Goal: Task Accomplishment & Management: Use online tool/utility

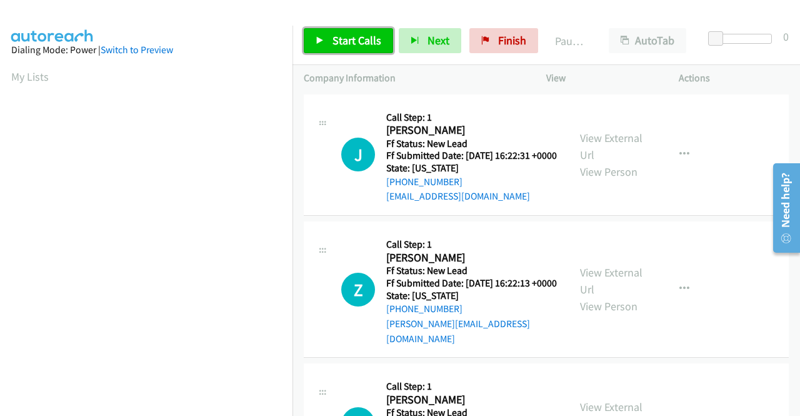
click at [354, 48] on link "Start Calls" at bounding box center [348, 40] width 89 height 25
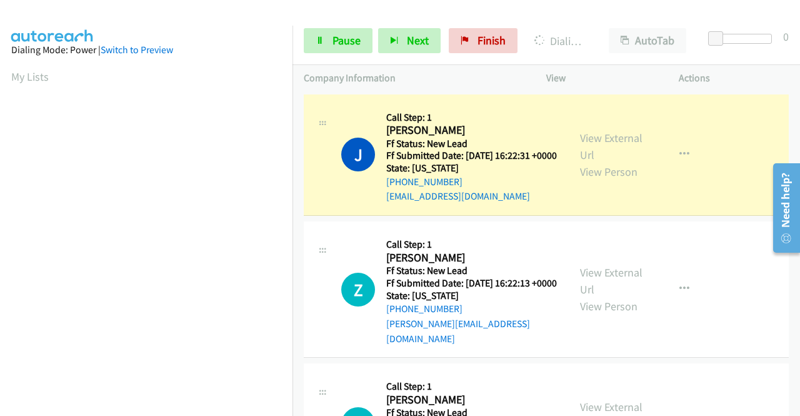
click at [0, 222] on aside "Dialing Mode: Power | Switch to Preview My Lists" at bounding box center [146, 372] width 293 height 692
click at [616, 139] on link "View External Url" at bounding box center [611, 146] width 63 height 31
click at [293, 169] on td "J Callback Scheduled Call Step: 1 Julia Mejia America/New_York Ff Status: New L…" at bounding box center [547, 155] width 508 height 128
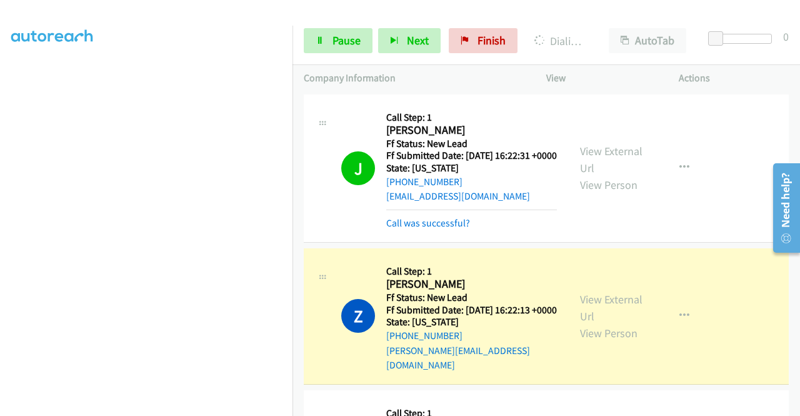
scroll to position [96, 0]
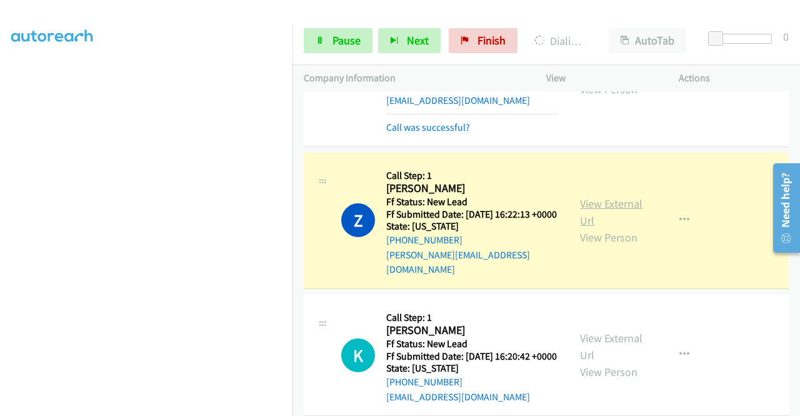
click at [613, 219] on link "View External Url" at bounding box center [611, 211] width 63 height 31
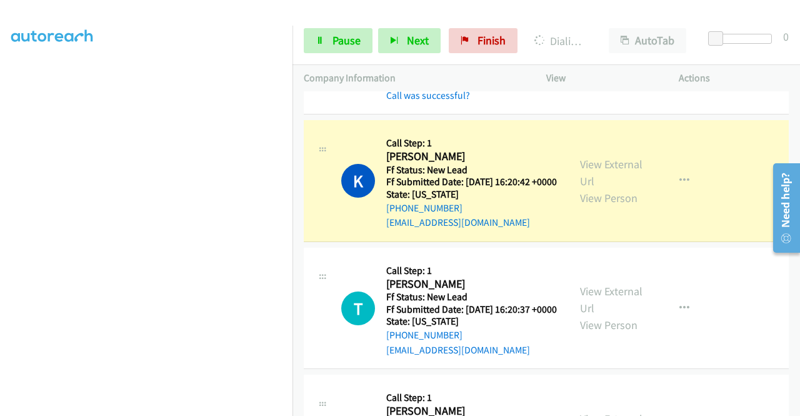
scroll to position [321, 0]
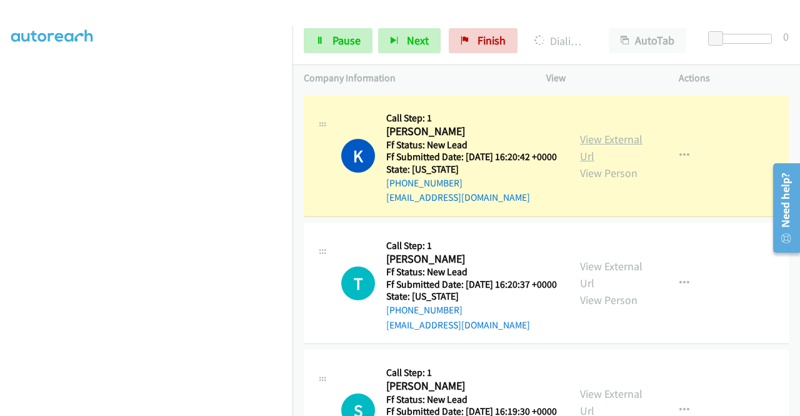
click at [605, 152] on link "View External Url" at bounding box center [611, 147] width 63 height 31
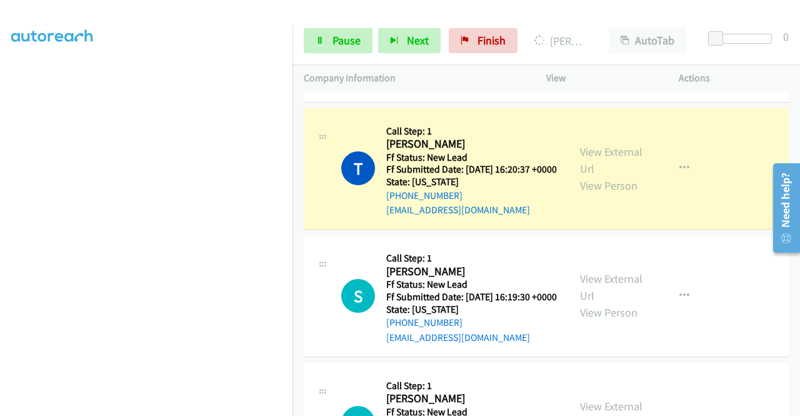
scroll to position [504, 0]
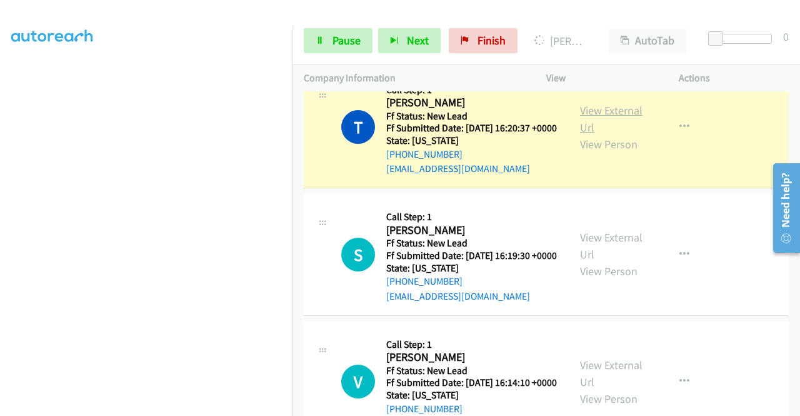
click at [598, 134] on link "View External Url" at bounding box center [611, 118] width 63 height 31
click at [338, 48] on link "Pause" at bounding box center [338, 40] width 69 height 25
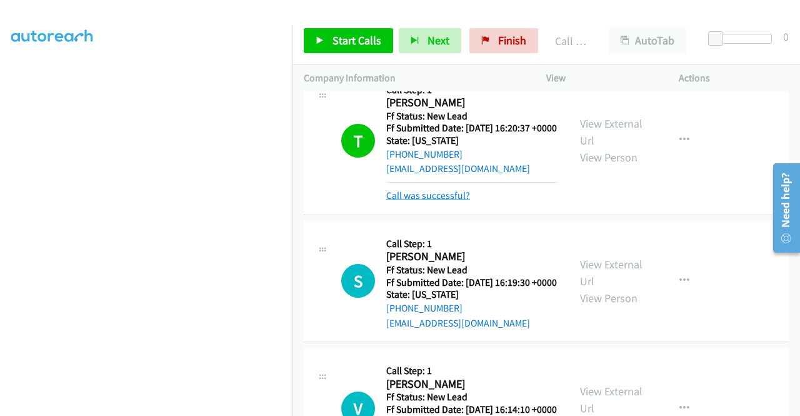
click at [447, 201] on link "Call was successful?" at bounding box center [428, 195] width 84 height 12
click at [365, 32] on link "Start Calls" at bounding box center [348, 40] width 89 height 25
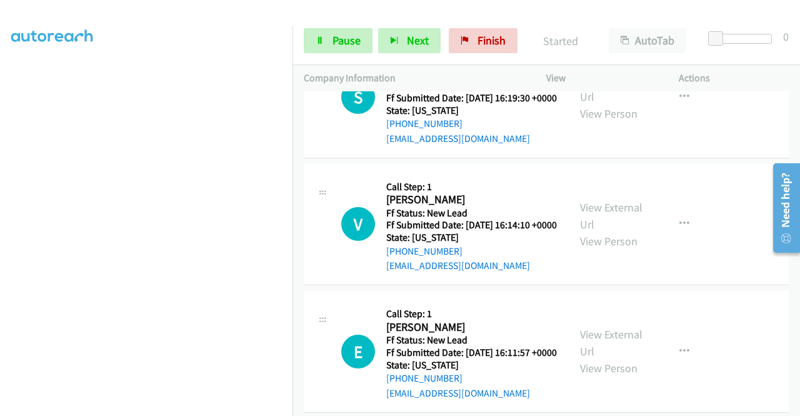
scroll to position [663, 0]
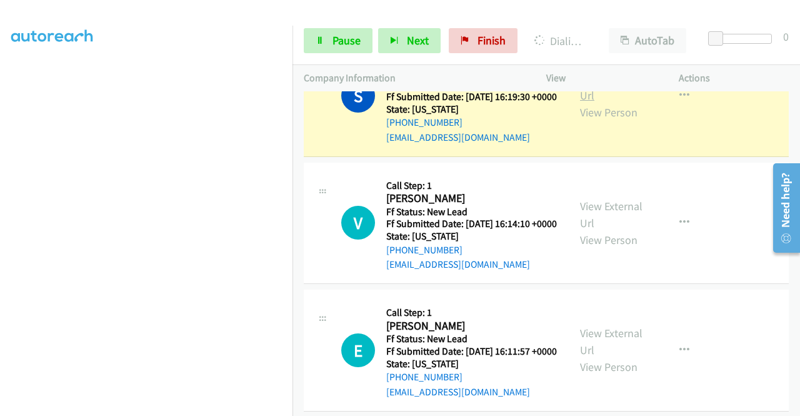
click at [581, 103] on link "View External Url" at bounding box center [611, 86] width 63 height 31
click at [0, 242] on aside "Dialing Mode: Power | Switch to Preview My Lists" at bounding box center [146, 95] width 293 height 692
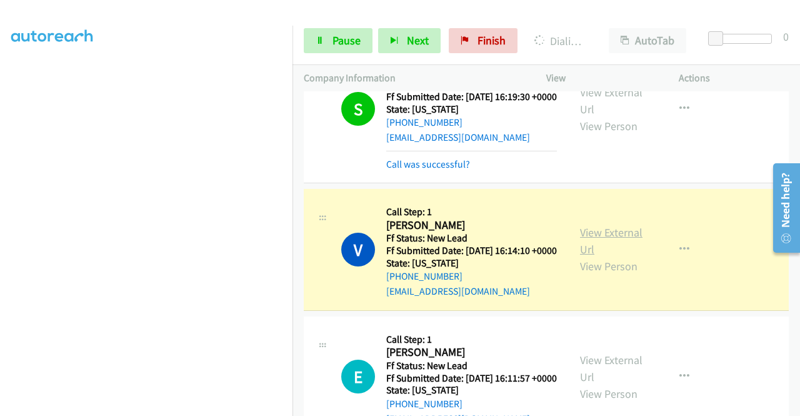
click at [580, 256] on link "View External Url" at bounding box center [611, 240] width 63 height 31
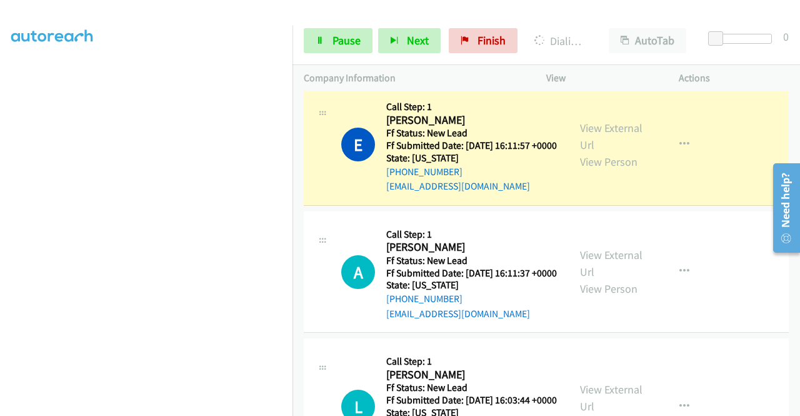
scroll to position [930, 0]
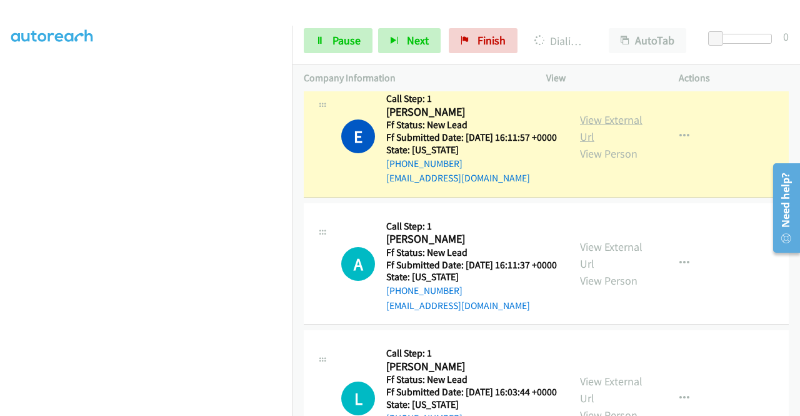
click at [605, 144] on link "View External Url" at bounding box center [611, 128] width 63 height 31
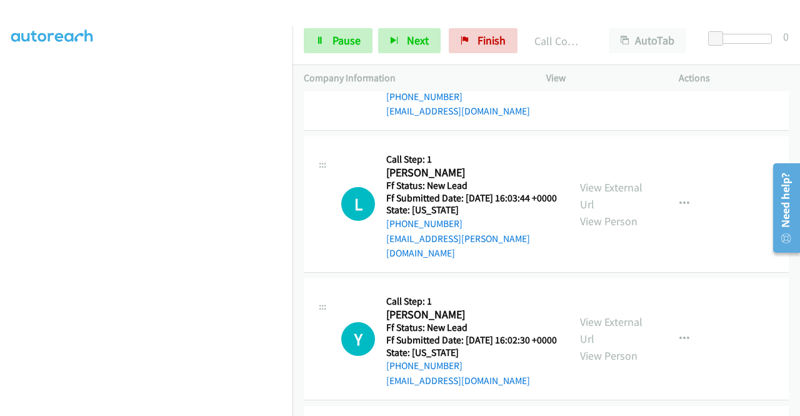
scroll to position [1134, 0]
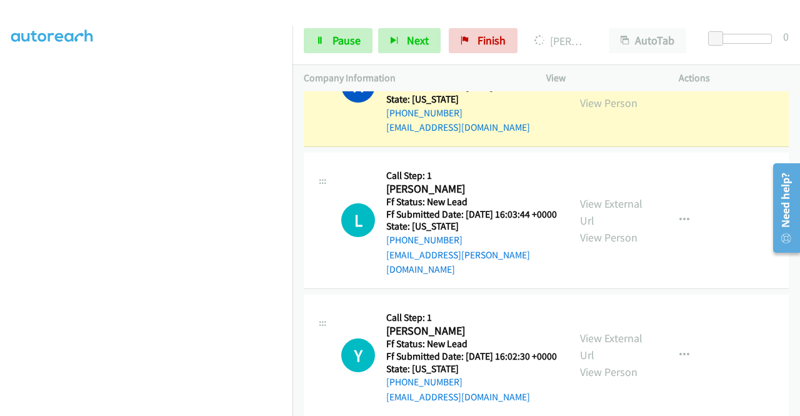
click at [601, 93] on link "View External Url" at bounding box center [611, 77] width 63 height 31
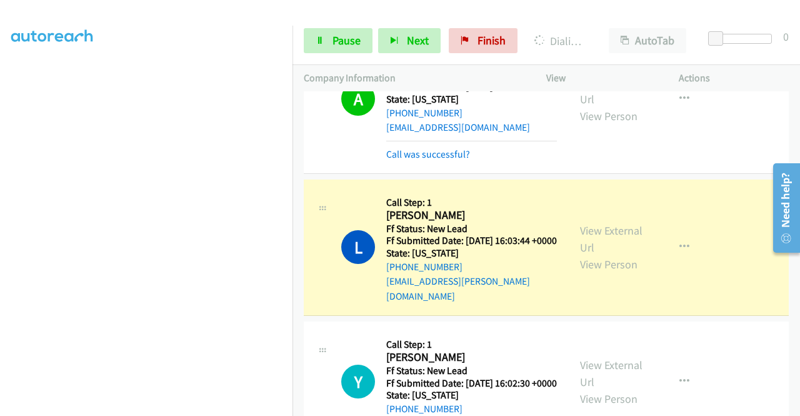
click at [585, 273] on div "View External Url View Person" at bounding box center [612, 247] width 65 height 51
click at [599, 273] on div "View External Url View Person" at bounding box center [612, 247] width 65 height 51
click at [589, 254] on link "View External Url" at bounding box center [611, 238] width 63 height 31
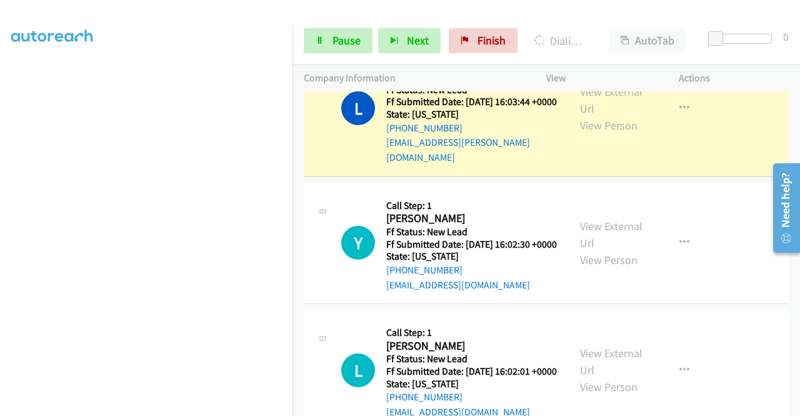
scroll to position [1295, 0]
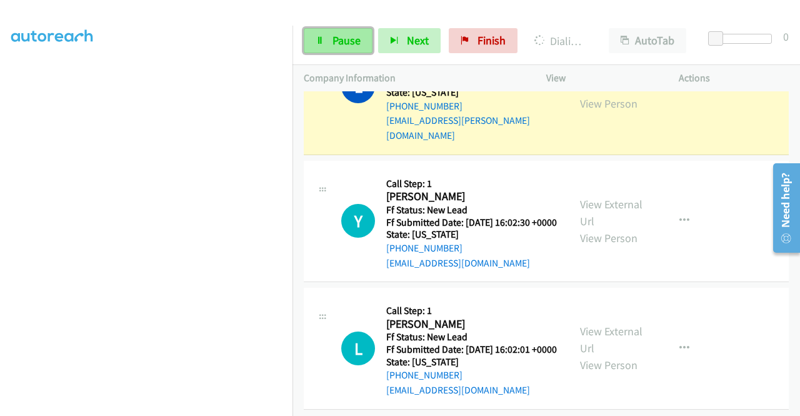
click at [326, 43] on link "Pause" at bounding box center [338, 40] width 69 height 25
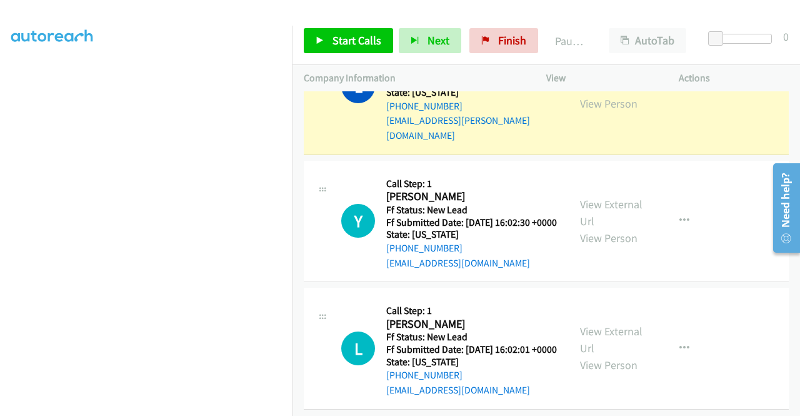
scroll to position [274, 0]
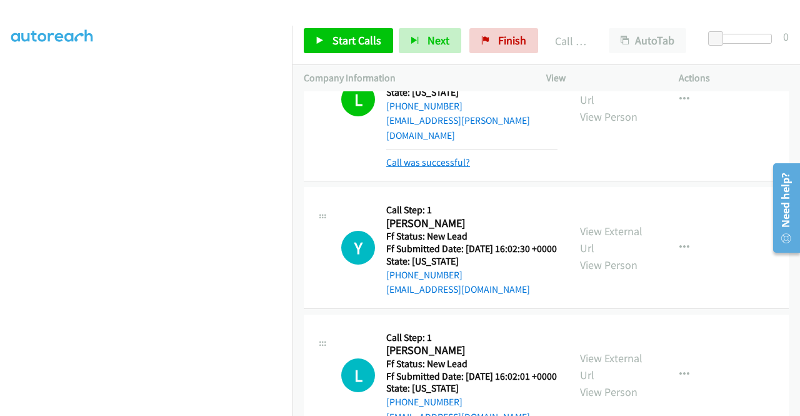
click at [434, 168] on link "Call was successful?" at bounding box center [428, 162] width 84 height 12
click at [373, 41] on span "Start Calls" at bounding box center [357, 40] width 49 height 14
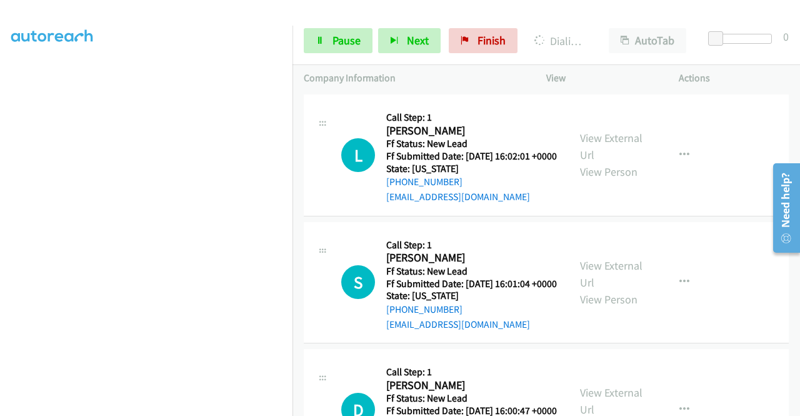
scroll to position [1395, 0]
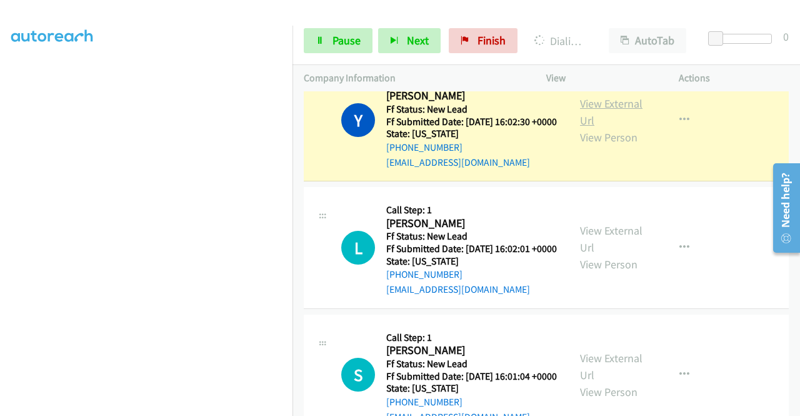
click at [624, 128] on link "View External Url" at bounding box center [611, 111] width 63 height 31
click at [0, 246] on aside "Dialing Mode: Power | Switch to Preview My Lists" at bounding box center [146, 97] width 293 height 692
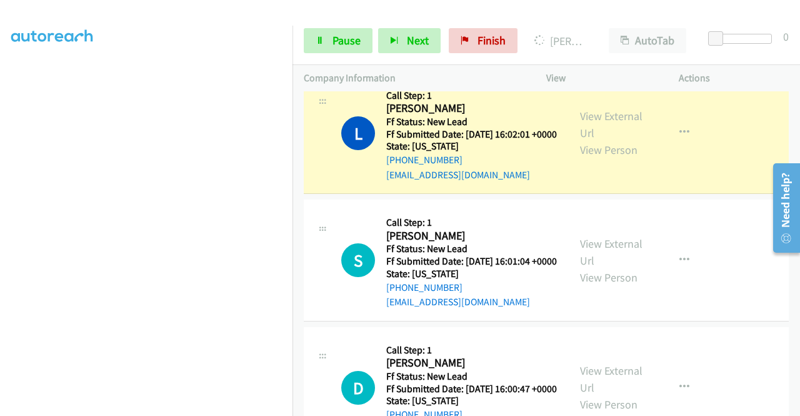
scroll to position [1587, 0]
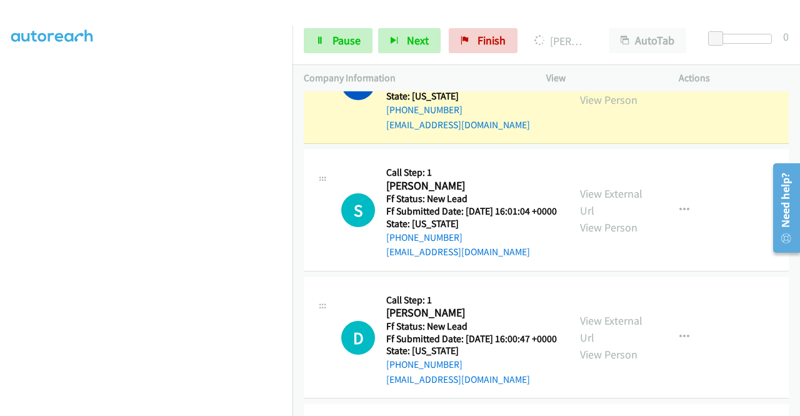
click at [606, 90] on link "View External Url" at bounding box center [611, 74] width 63 height 31
click at [0, 233] on aside "Dialing Mode: Power | Switch to Preview My Lists" at bounding box center [146, 95] width 293 height 692
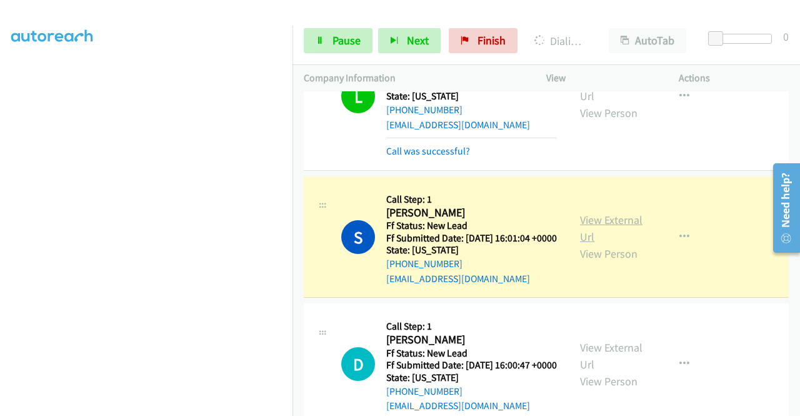
click at [605, 244] on link "View External Url" at bounding box center [611, 228] width 63 height 31
click at [0, 237] on aside "Dialing Mode: Power | Switch to Preview My Lists" at bounding box center [146, 95] width 293 height 692
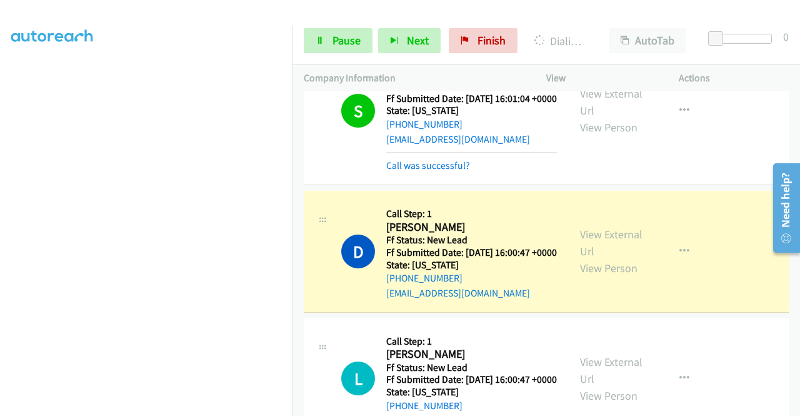
click at [799, 407] on div "+1 415-964-1034 Call failed - Please reload the list and try again The Callbar …" at bounding box center [547, 253] width 508 height 324
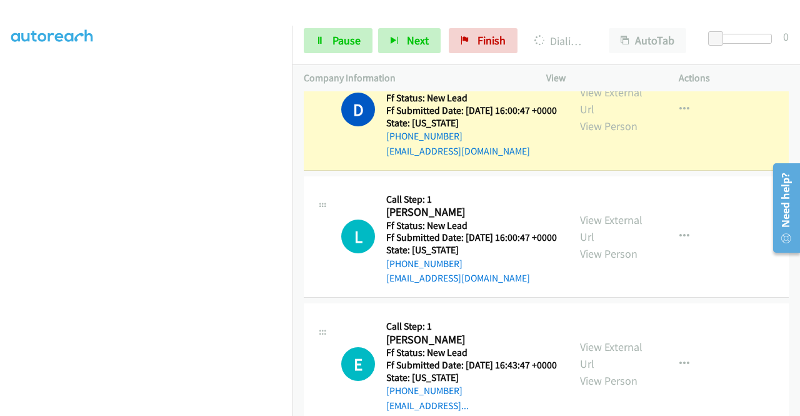
scroll to position [1951, 0]
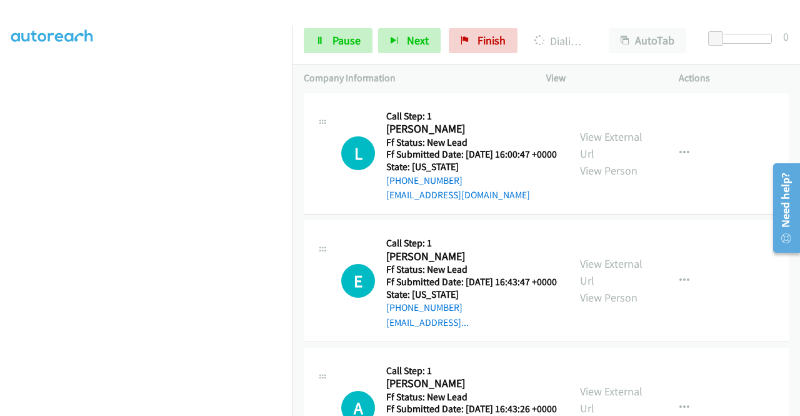
click at [613, 33] on link "View External Url" at bounding box center [611, 17] width 63 height 31
click at [329, 38] on link "Pause" at bounding box center [338, 40] width 69 height 25
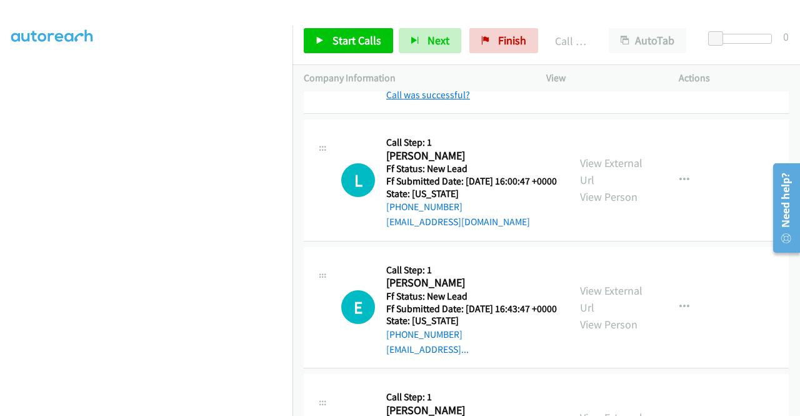
click at [451, 101] on link "Call was successful?" at bounding box center [428, 95] width 84 height 12
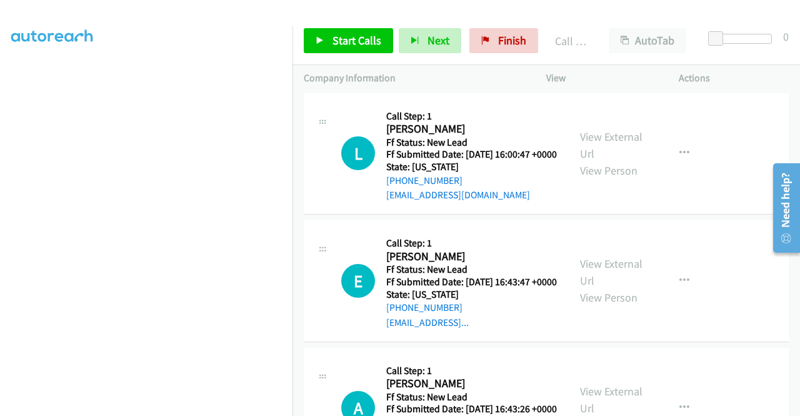
click at [603, 33] on link "View External Url" at bounding box center [611, 17] width 63 height 31
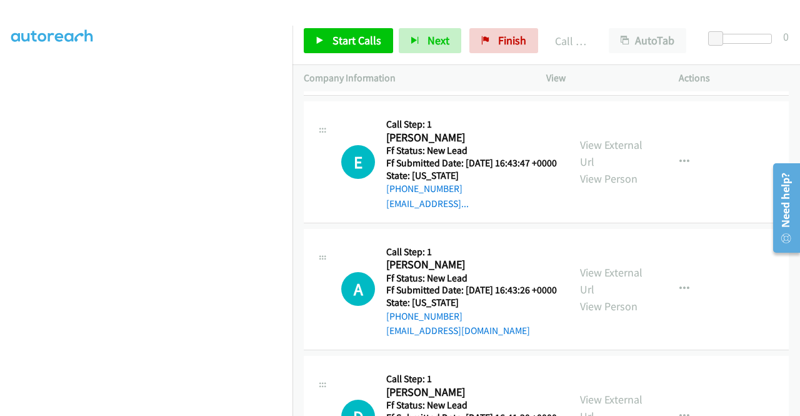
scroll to position [2077, 0]
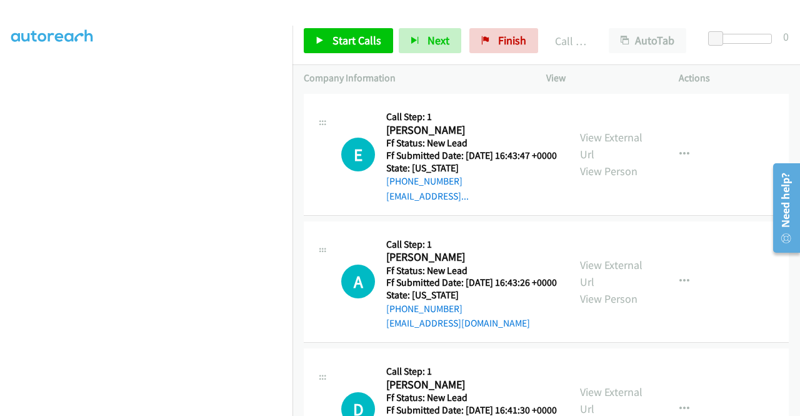
click at [368, 58] on div "Start Calls Pause Next Finish Call Completed AutoTab AutoTab 0" at bounding box center [547, 41] width 508 height 48
click at [358, 39] on span "Start Calls" at bounding box center [357, 40] width 49 height 14
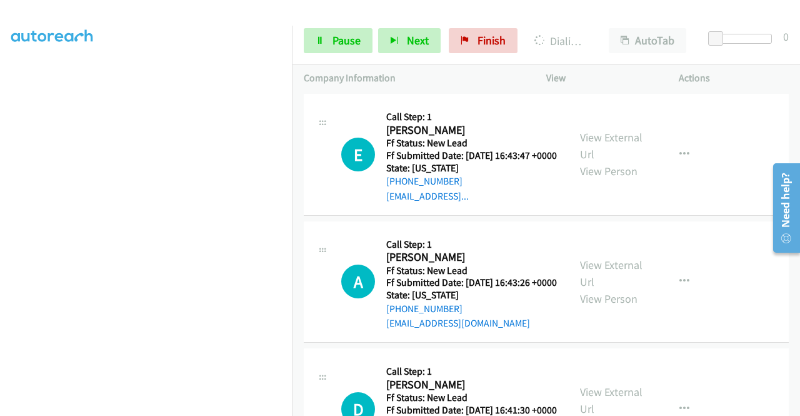
click at [588, 34] on link "View External Url" at bounding box center [611, 18] width 63 height 31
click at [0, 254] on aside "Dialing Mode: Power | Switch to Preview My Lists" at bounding box center [146, 124] width 293 height 692
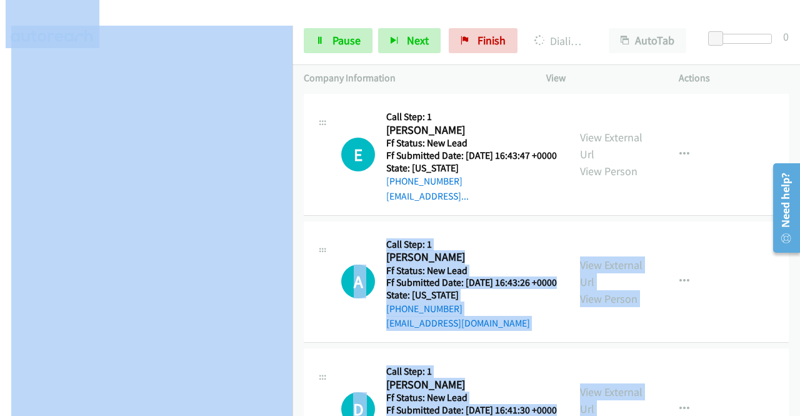
drag, startPoint x: 293, startPoint y: 276, endPoint x: 304, endPoint y: 404, distance: 128.7
click at [304, 59] on main "Start Calls Pause Next Finish Dialing L Burns AutoTab AutoTab 0 Company Informa…" at bounding box center [400, 29] width 800 height 59
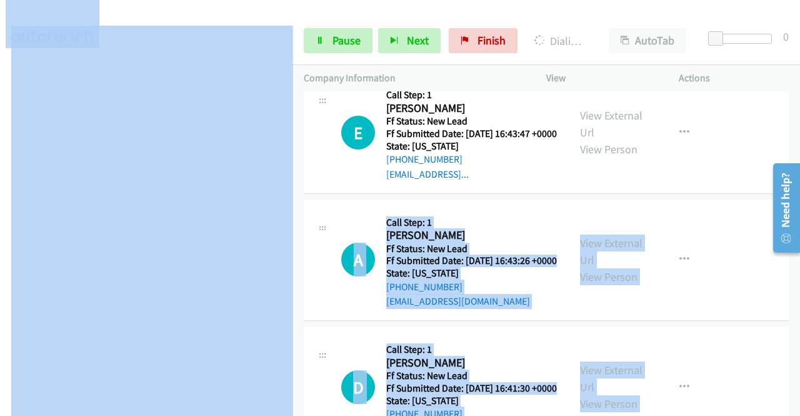
scroll to position [285, 0]
click at [198, 17] on div at bounding box center [394, 24] width 789 height 48
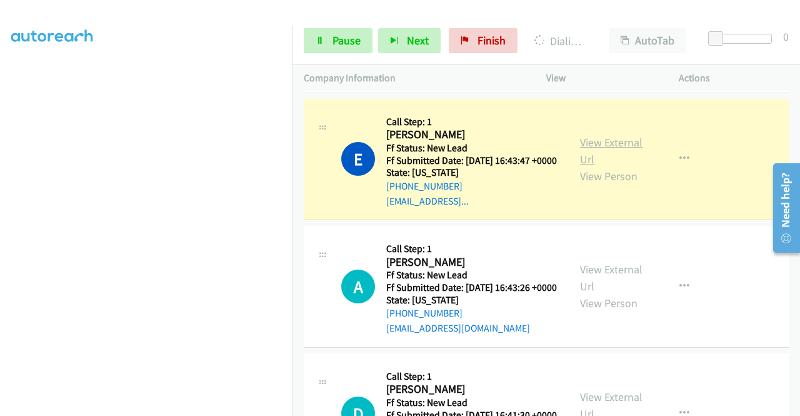
click at [597, 166] on link "View External Url" at bounding box center [611, 150] width 63 height 31
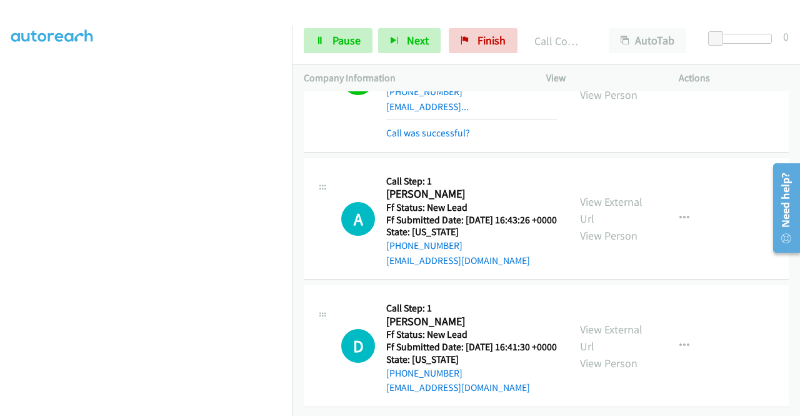
scroll to position [2377, 0]
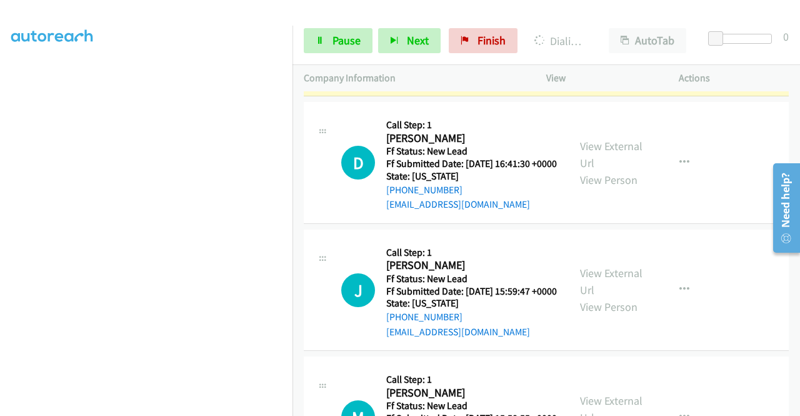
click at [610, 43] on link "View External Url" at bounding box center [611, 26] width 63 height 31
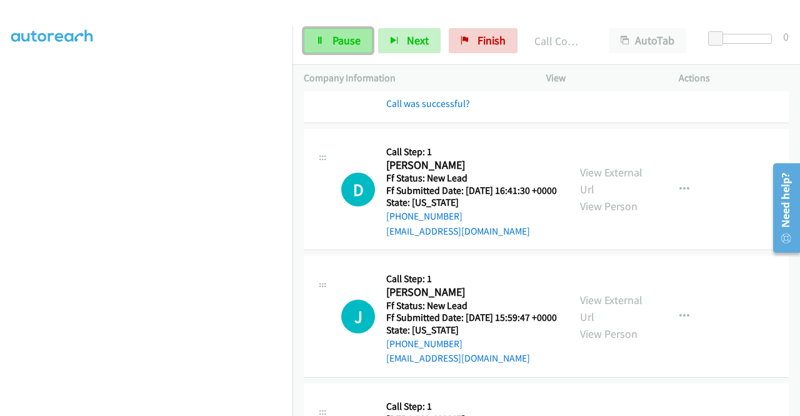
click at [334, 31] on link "Pause" at bounding box center [338, 40] width 69 height 25
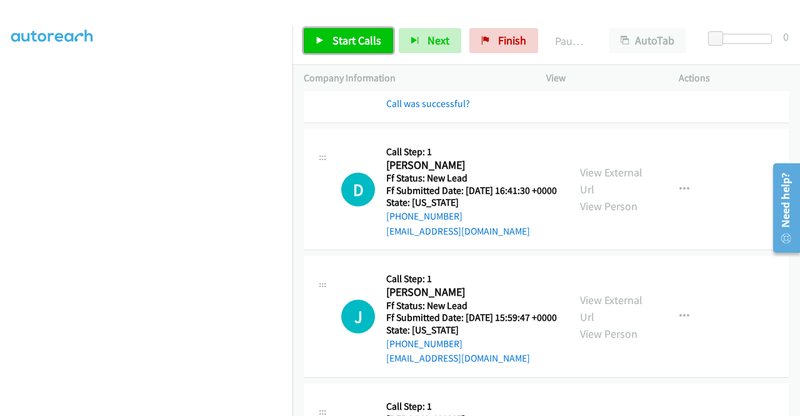
click at [334, 31] on link "Start Calls" at bounding box center [348, 40] width 89 height 25
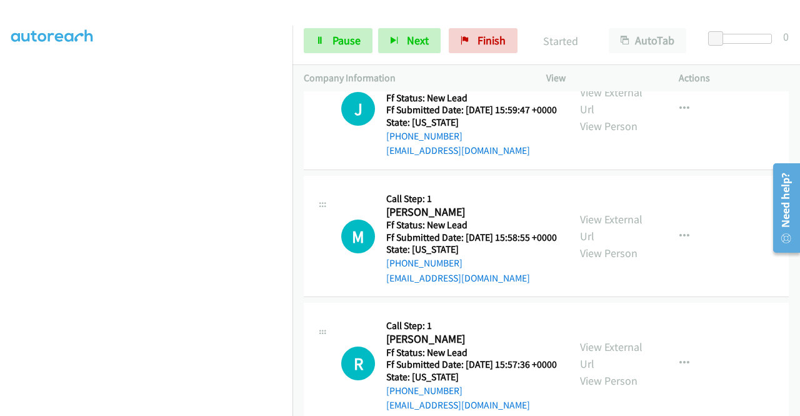
scroll to position [2576, 0]
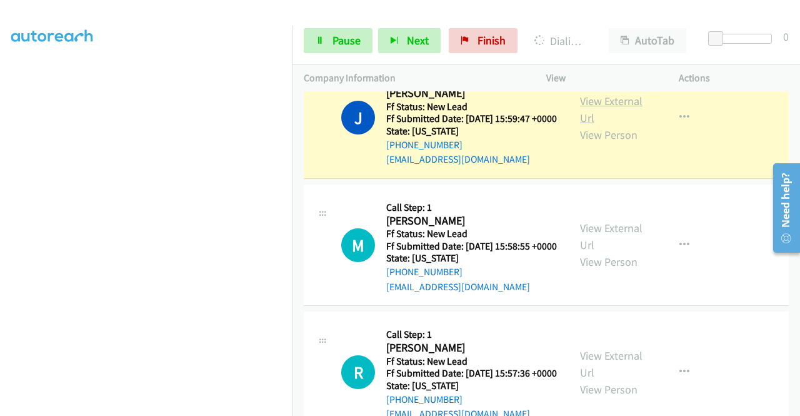
click at [586, 125] on link "View External Url" at bounding box center [611, 109] width 63 height 31
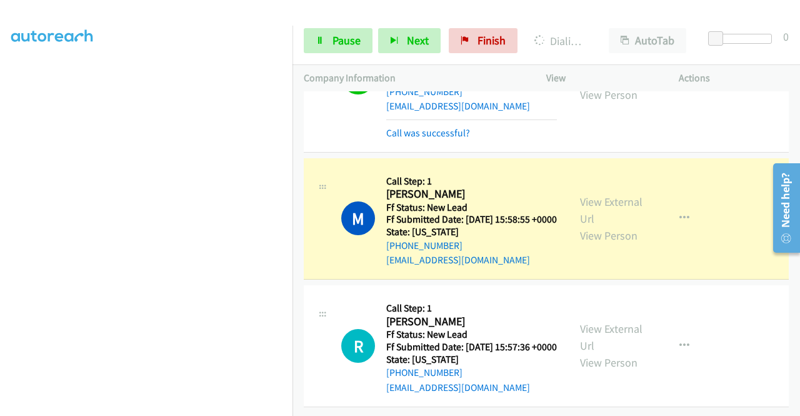
scroll to position [2848, 0]
click at [593, 193] on div "View External Url View Person" at bounding box center [612, 218] width 65 height 51
click at [591, 194] on link "View External Url" at bounding box center [611, 209] width 63 height 31
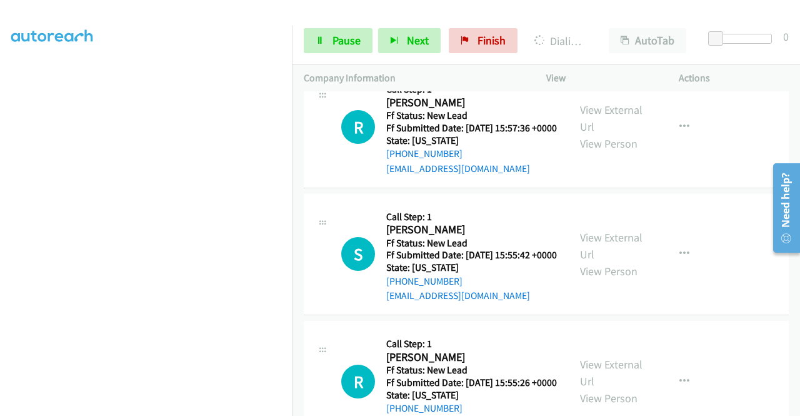
scroll to position [0, 0]
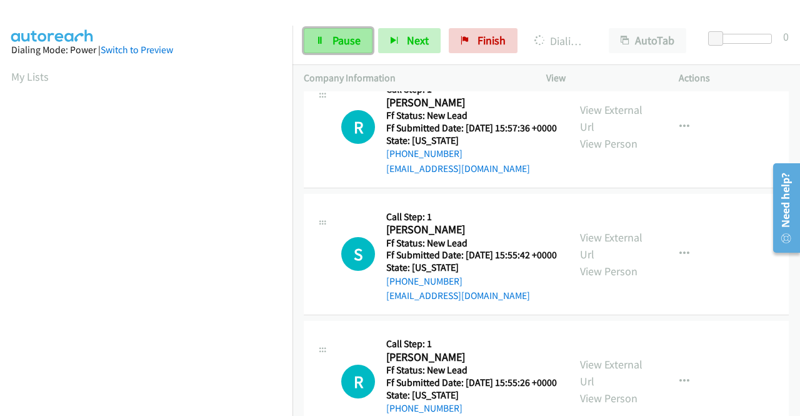
click at [335, 32] on link "Pause" at bounding box center [338, 40] width 69 height 25
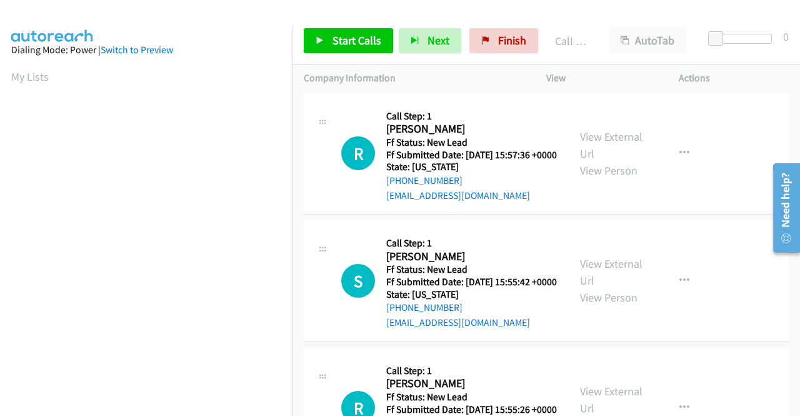
scroll to position [285, 0]
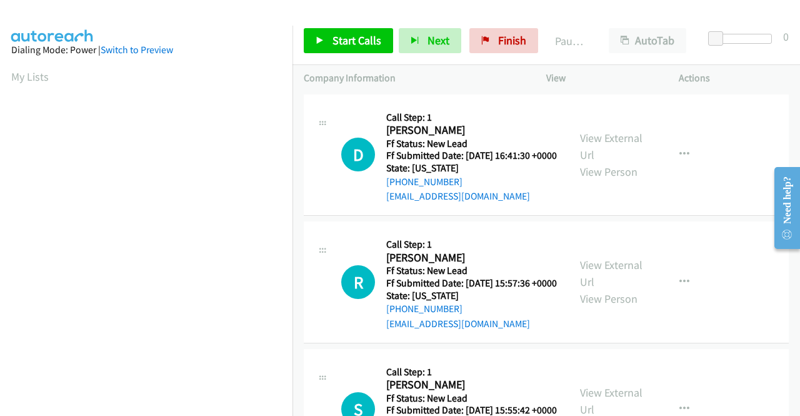
click at [0, 217] on aside "Dialing Mode: Power | Switch to Preview My Lists" at bounding box center [146, 372] width 293 height 692
click at [338, 41] on span "Start Calls" at bounding box center [357, 40] width 49 height 14
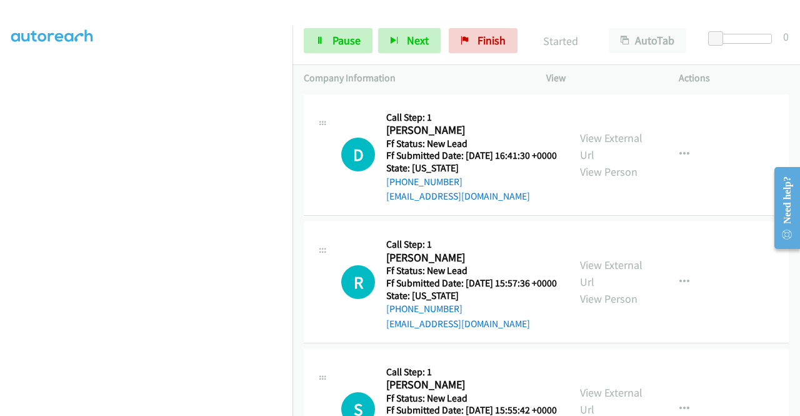
scroll to position [62, 0]
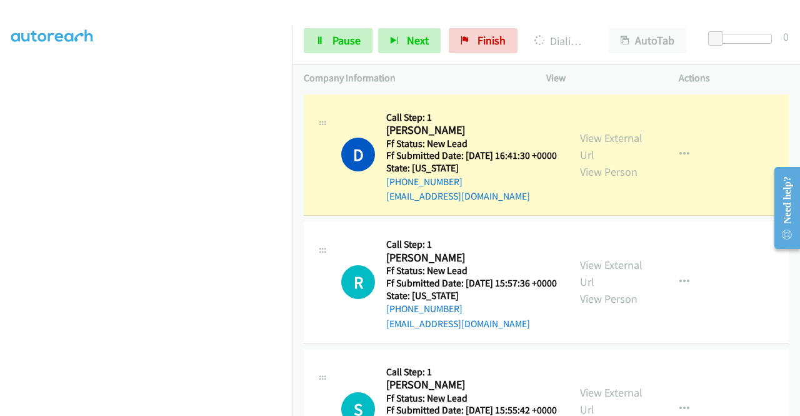
click at [640, 143] on div "View External Url View Person View External Url Email Schedule/Manage Callback …" at bounding box center [641, 155] width 144 height 99
click at [625, 143] on link "View External Url" at bounding box center [611, 146] width 63 height 31
drag, startPoint x: 0, startPoint y: 226, endPoint x: 22, endPoint y: 233, distance: 22.9
click at [0, 226] on aside "Dialing Mode: Power | Switch to Preview My Lists" at bounding box center [146, 95] width 293 height 692
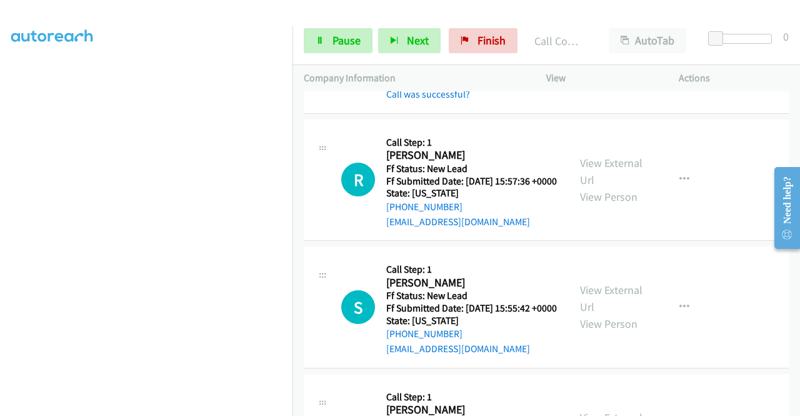
scroll to position [138, 0]
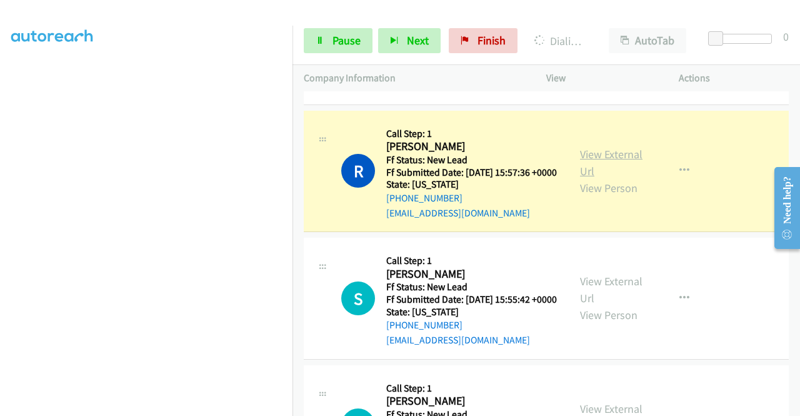
click at [590, 172] on link "View External Url" at bounding box center [611, 162] width 63 height 31
click at [348, 48] on link "Pause" at bounding box center [338, 40] width 69 height 25
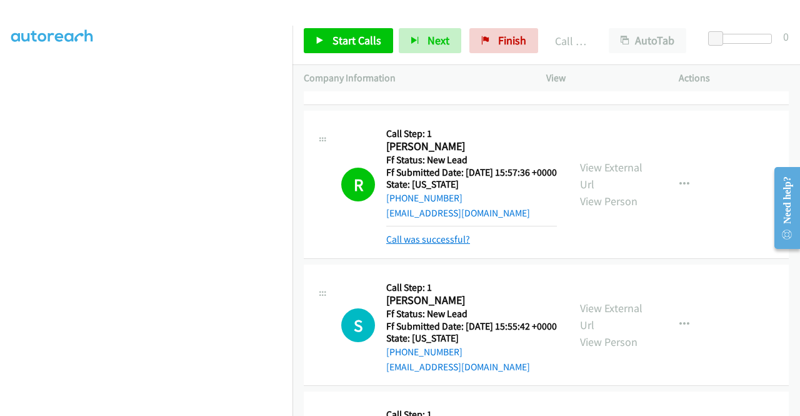
click at [435, 245] on link "Call was successful?" at bounding box center [428, 239] width 84 height 12
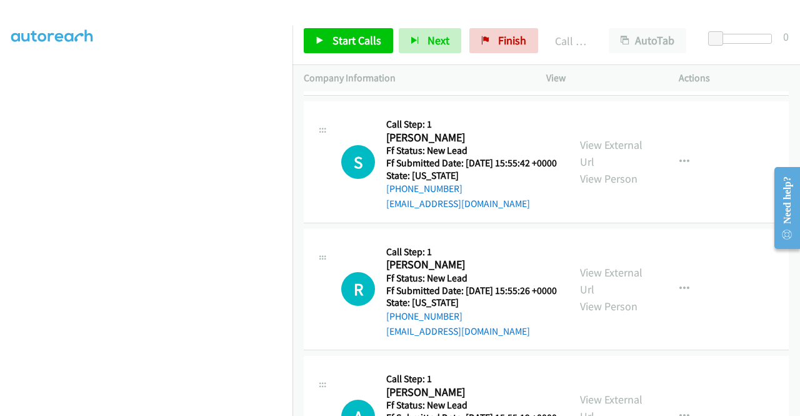
scroll to position [275, 0]
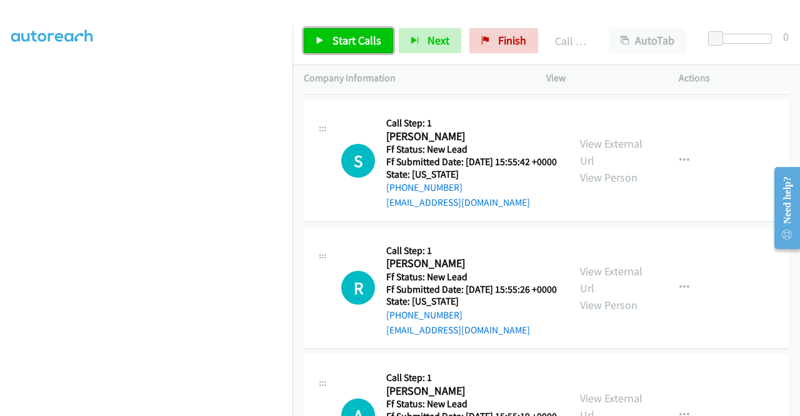
click at [338, 42] on span "Start Calls" at bounding box center [357, 40] width 49 height 14
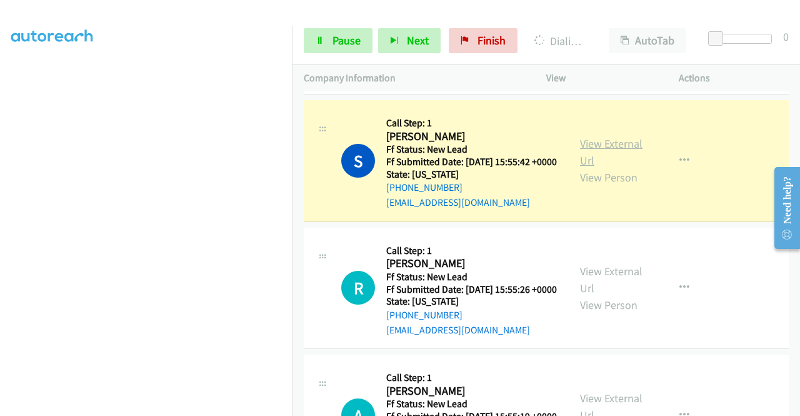
click at [603, 168] on link "View External Url" at bounding box center [611, 151] width 63 height 31
click at [0, 263] on aside "Dialing Mode: Power | Switch to Preview My Lists" at bounding box center [146, 95] width 293 height 692
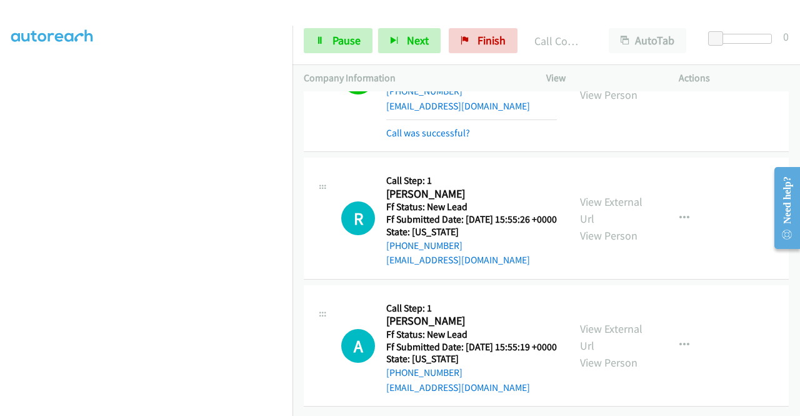
scroll to position [440, 0]
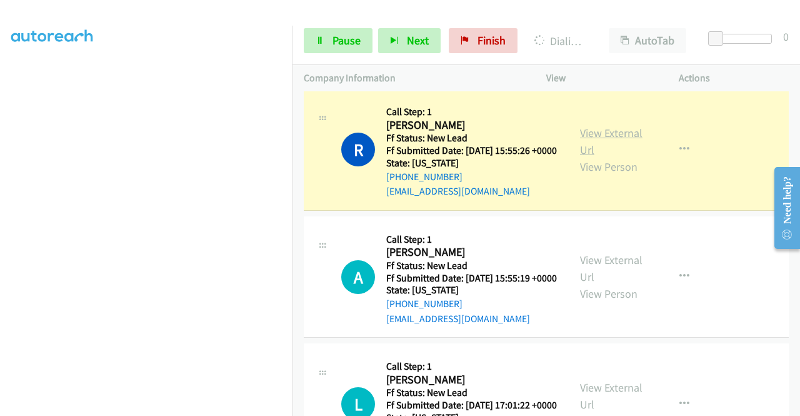
click at [585, 157] on link "View External Url" at bounding box center [611, 141] width 63 height 31
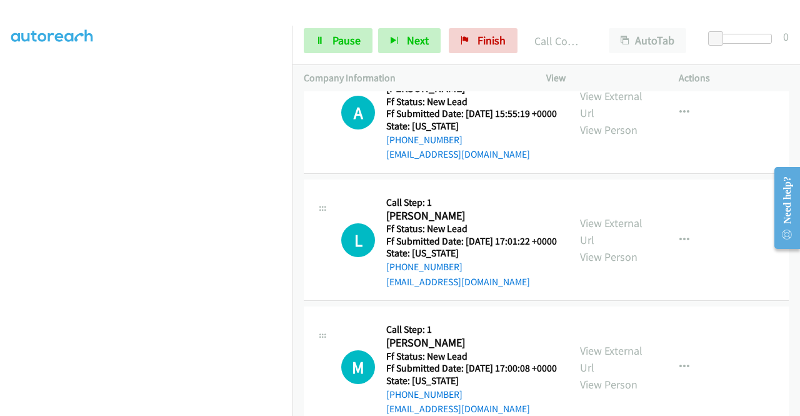
scroll to position [633, 0]
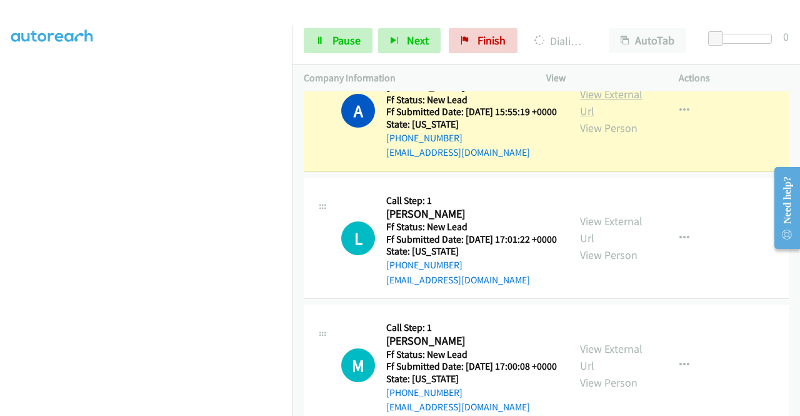
click at [598, 118] on link "View External Url" at bounding box center [611, 102] width 63 height 31
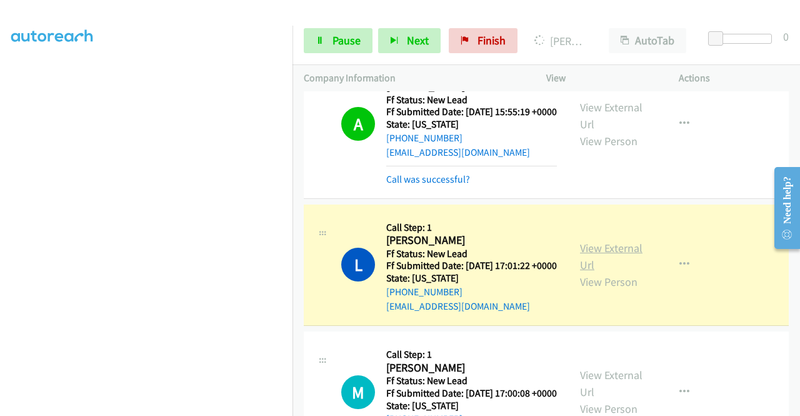
click at [601, 272] on link "View External Url" at bounding box center [611, 256] width 63 height 31
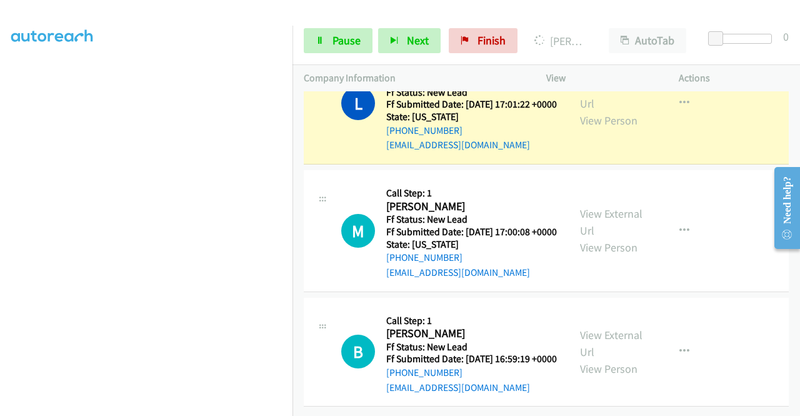
scroll to position [793, 0]
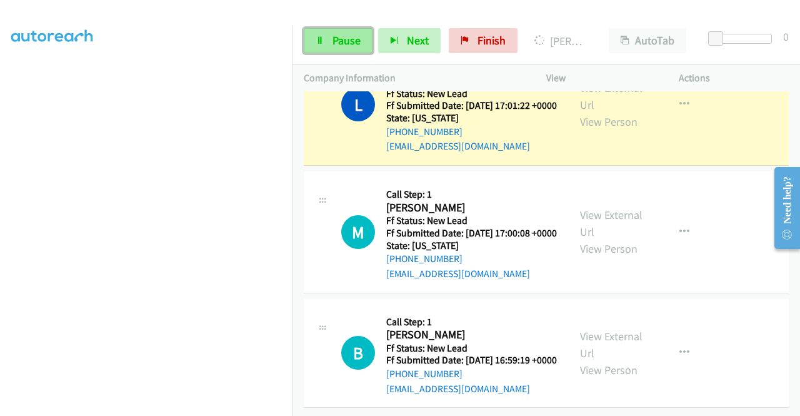
click at [326, 44] on link "Pause" at bounding box center [338, 40] width 69 height 25
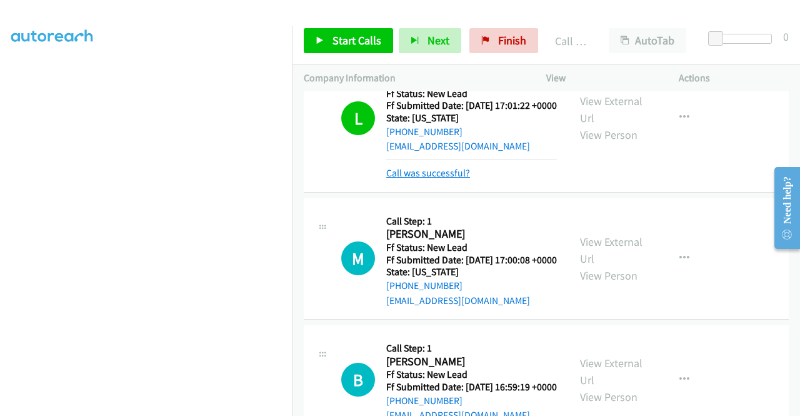
click at [441, 179] on link "Call was successful?" at bounding box center [428, 173] width 84 height 12
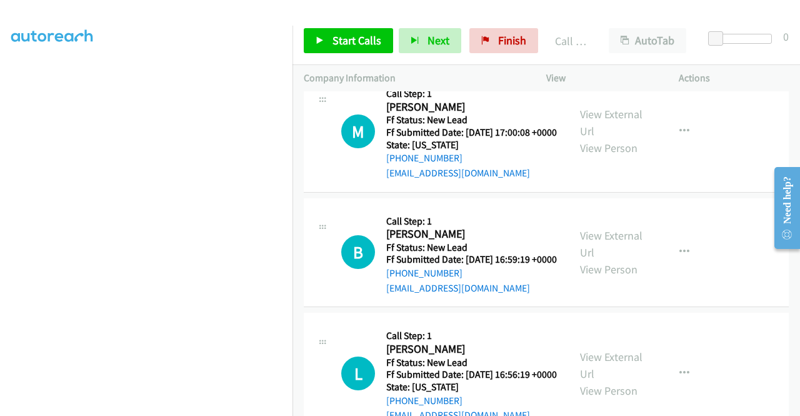
scroll to position [924, 0]
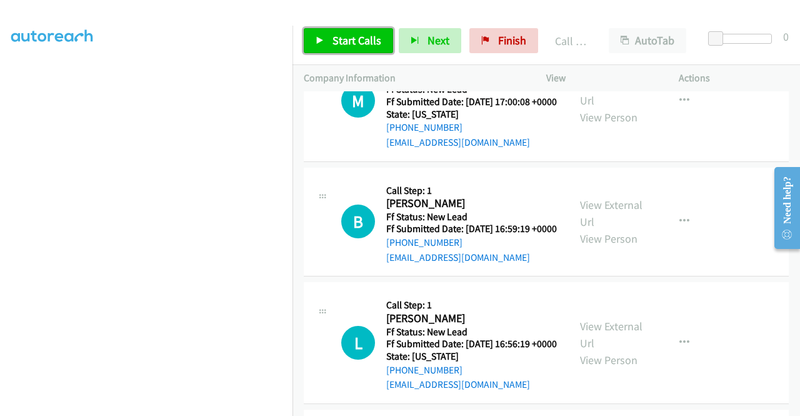
click at [339, 32] on link "Start Calls" at bounding box center [348, 40] width 89 height 25
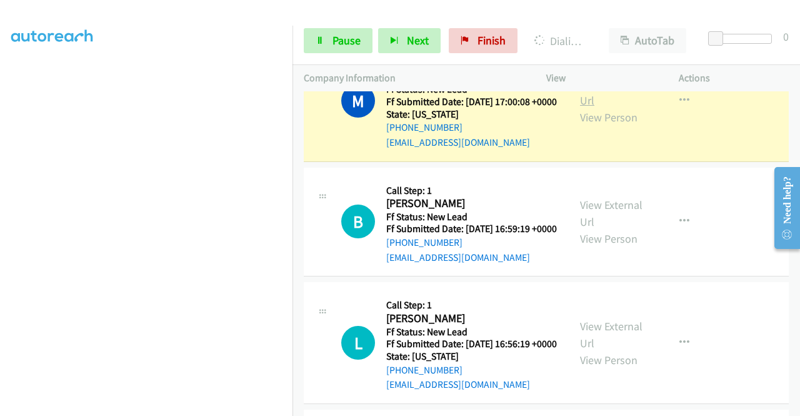
click at [610, 108] on link "View External Url" at bounding box center [611, 91] width 63 height 31
click at [0, 207] on aside "Dialing Mode: Power | Switch to Preview My Lists" at bounding box center [146, 95] width 293 height 692
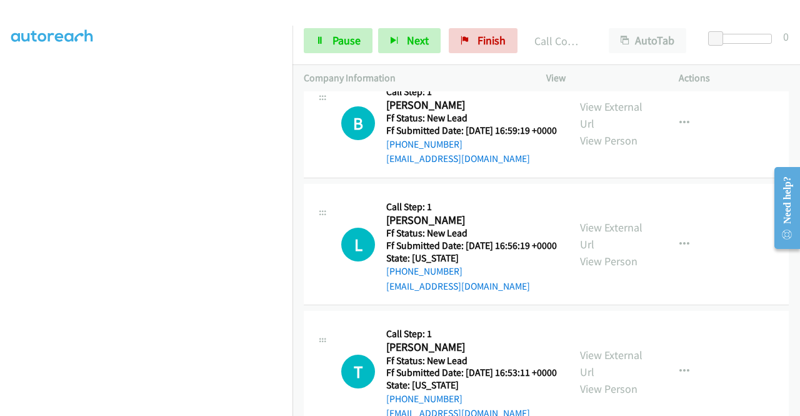
scroll to position [1080, 0]
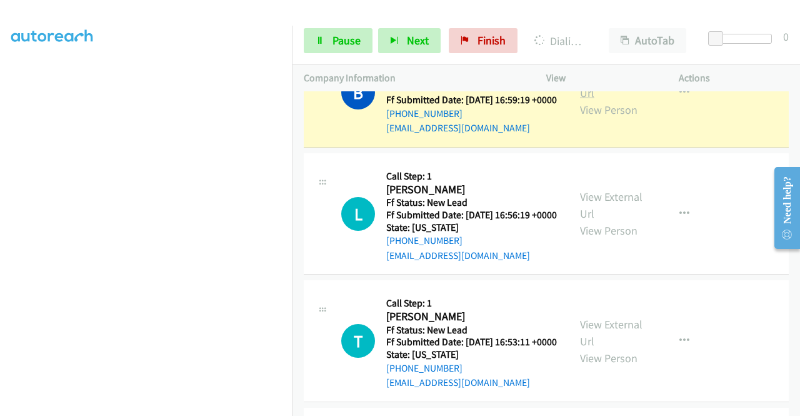
click at [587, 100] on link "View External Url" at bounding box center [611, 84] width 63 height 31
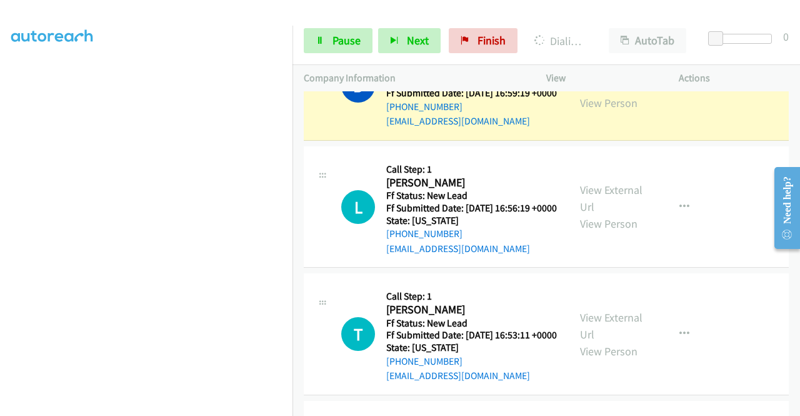
scroll to position [285, 0]
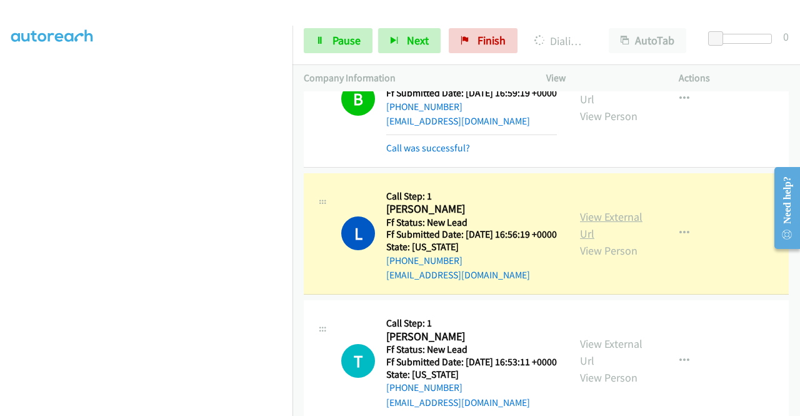
click at [604, 241] on link "View External Url" at bounding box center [611, 224] width 63 height 31
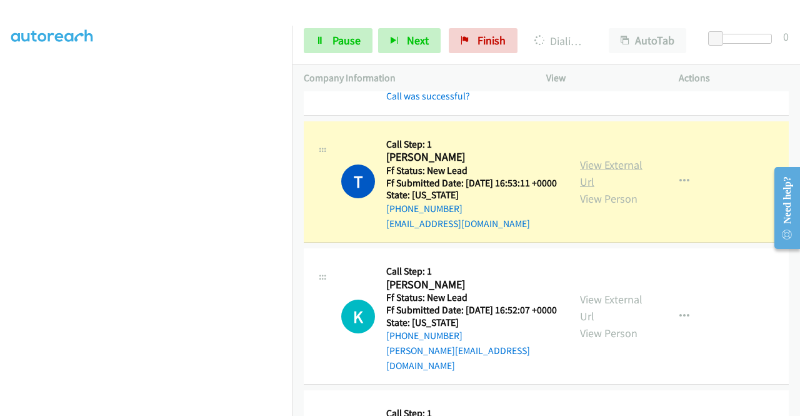
click at [609, 189] on link "View External Url" at bounding box center [611, 173] width 63 height 31
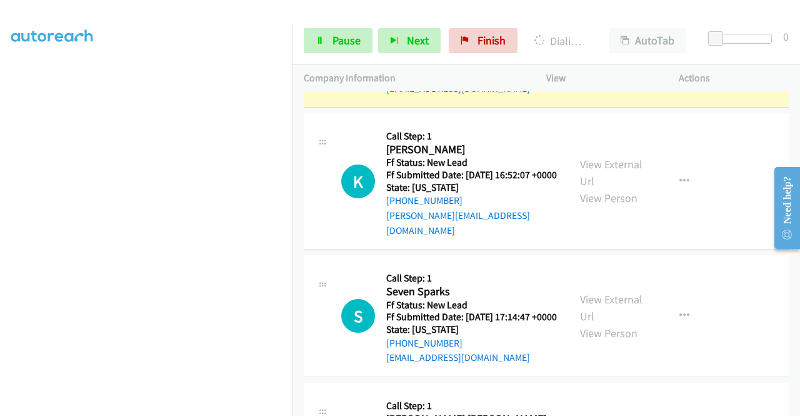
scroll to position [1448, 0]
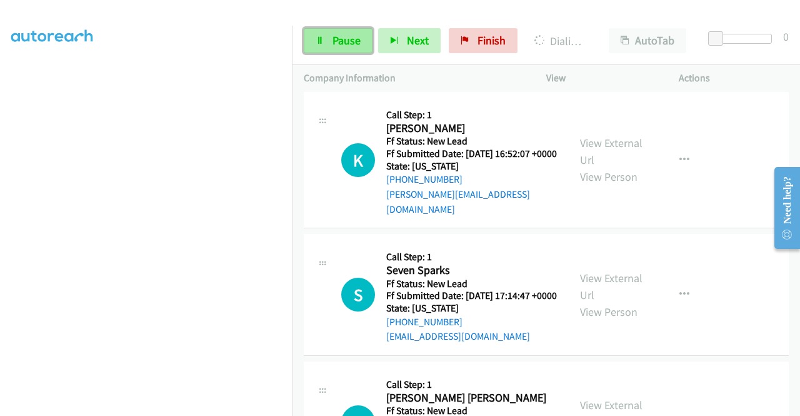
click at [354, 38] on span "Pause" at bounding box center [347, 40] width 28 height 14
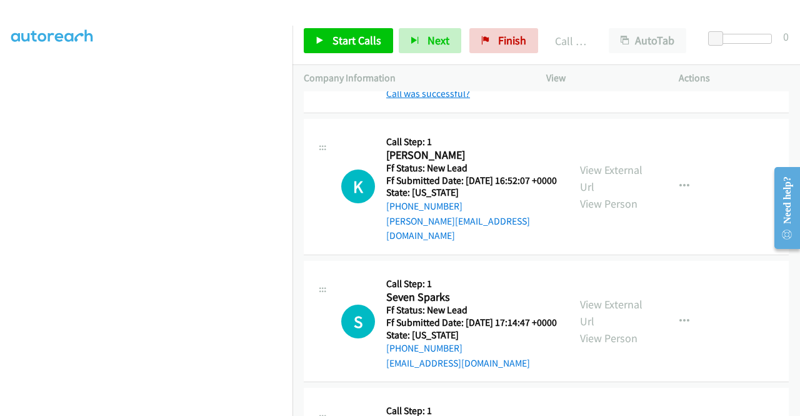
click at [424, 99] on link "Call was successful?" at bounding box center [428, 94] width 84 height 12
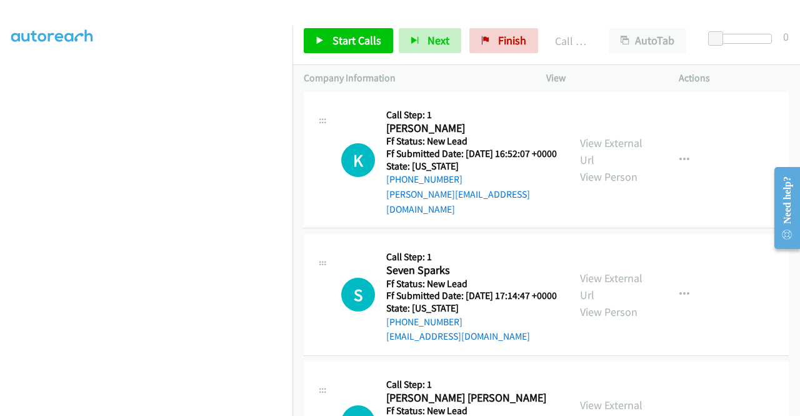
click at [680, 30] on icon "button" at bounding box center [685, 25] width 10 height 10
click at [594, 144] on link "Add to do not call list" at bounding box center [618, 131] width 166 height 25
click at [365, 38] on span "Start Calls" at bounding box center [357, 40] width 49 height 14
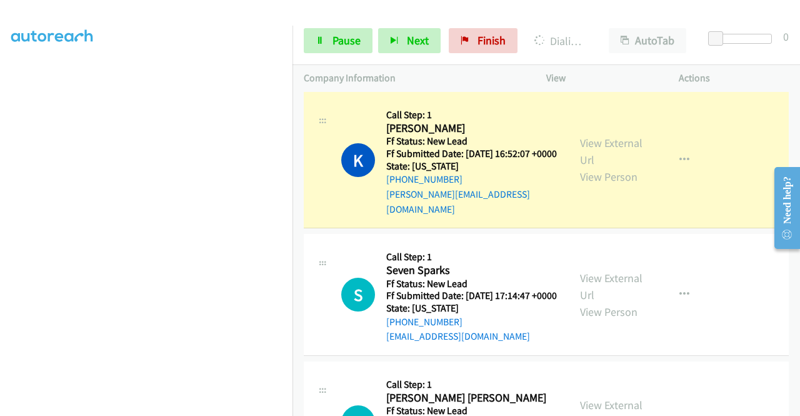
click at [591, 185] on div "View External Url View Person" at bounding box center [612, 159] width 65 height 51
click at [589, 167] on link "View External Url" at bounding box center [611, 151] width 63 height 31
click at [0, 233] on aside "Dialing Mode: Power | Switch to Preview My Lists" at bounding box center [146, 107] width 293 height 692
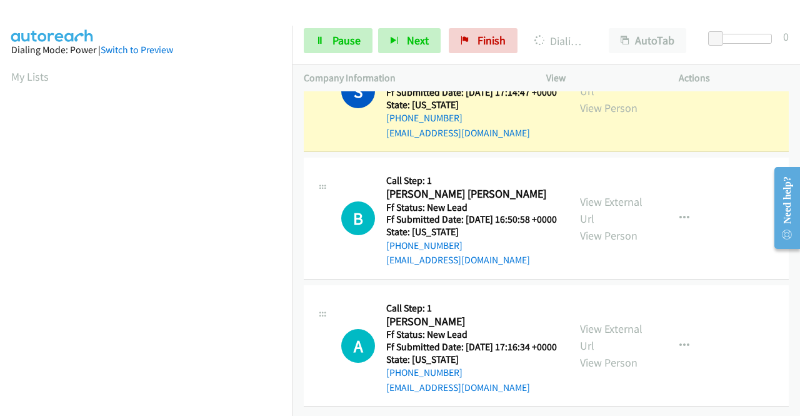
scroll to position [1724, 0]
click at [587, 98] on link "View External Url" at bounding box center [611, 82] width 63 height 31
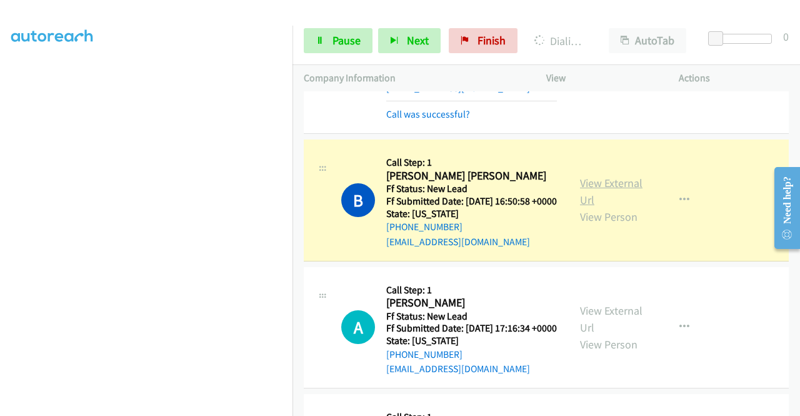
click at [602, 207] on link "View External Url" at bounding box center [611, 191] width 63 height 31
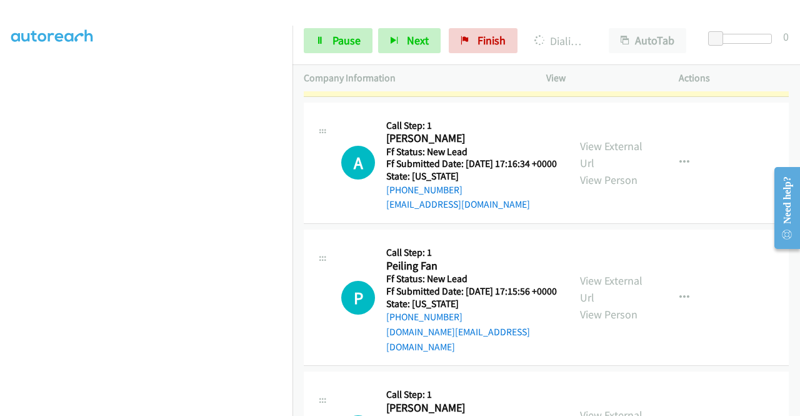
scroll to position [1885, 0]
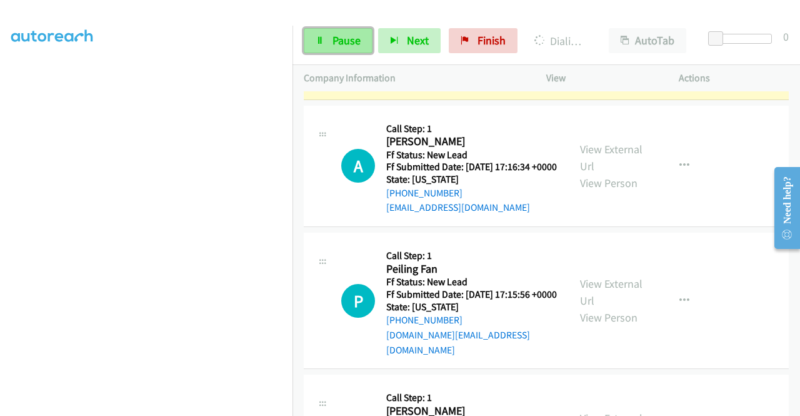
click at [354, 38] on span "Pause" at bounding box center [347, 40] width 28 height 14
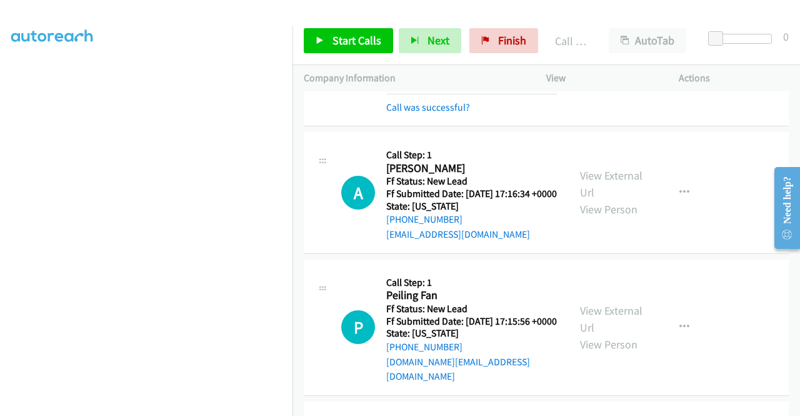
click at [368, 55] on div "Start Calls Pause Next Finish Call Completed AutoTab AutoTab 0" at bounding box center [547, 41] width 508 height 48
click at [368, 48] on link "Start Calls" at bounding box center [348, 40] width 89 height 25
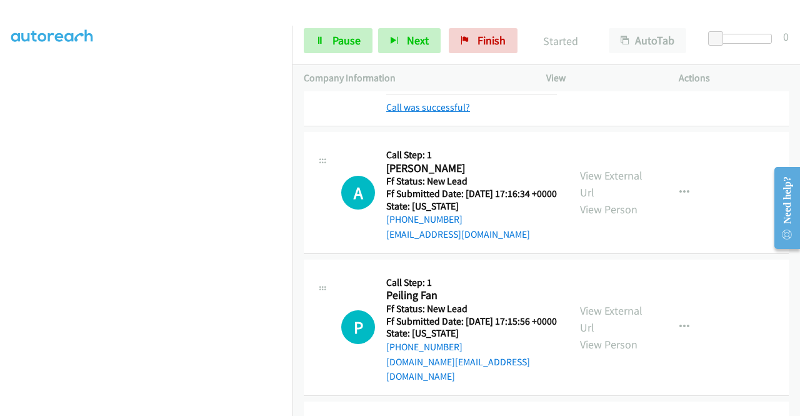
click at [436, 113] on link "Call was successful?" at bounding box center [428, 107] width 84 height 12
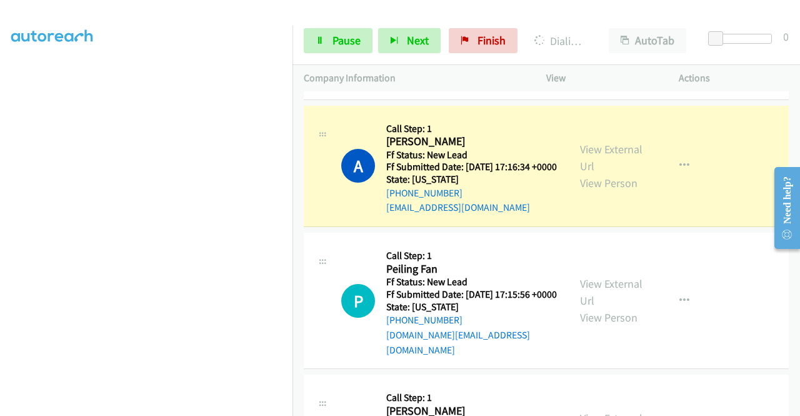
click at [0, 176] on aside "Dialing Mode: Power | Switch to Preview My Lists" at bounding box center [146, 95] width 293 height 692
click at [589, 173] on link "View External Url" at bounding box center [611, 157] width 63 height 31
click at [319, 39] on icon at bounding box center [320, 41] width 9 height 9
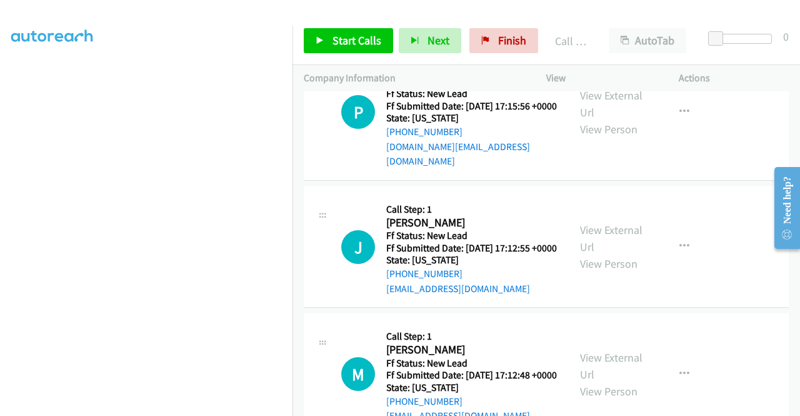
scroll to position [2122, 0]
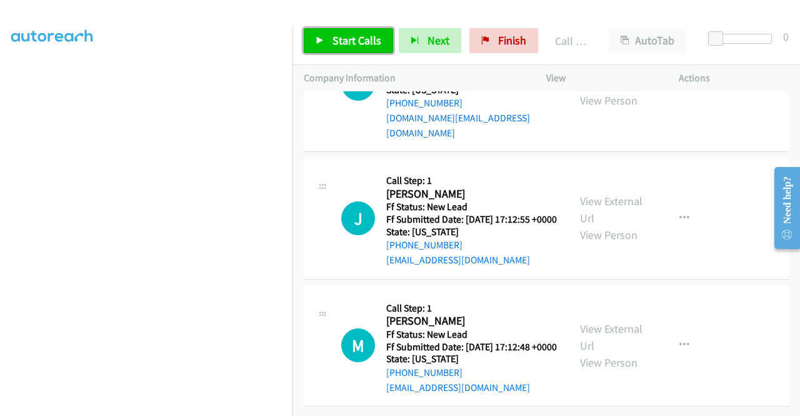
click at [359, 44] on span "Start Calls" at bounding box center [357, 40] width 49 height 14
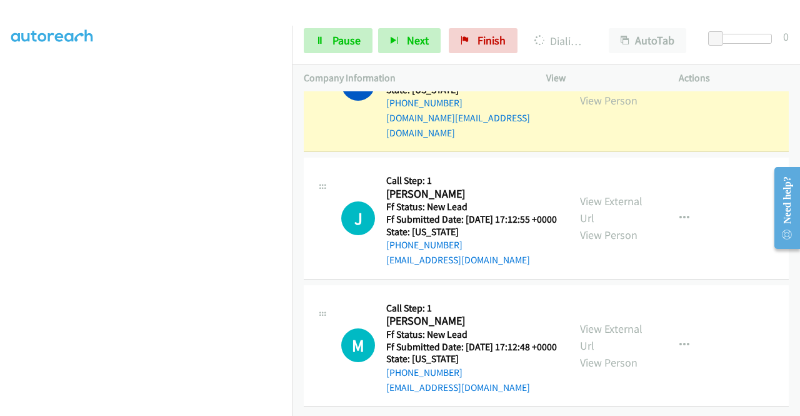
drag, startPoint x: 571, startPoint y: 204, endPoint x: 526, endPoint y: 185, distance: 49.3
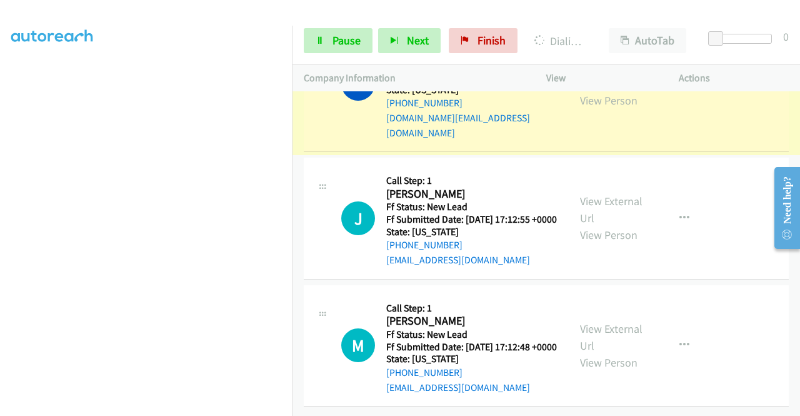
click at [585, 91] on link "View External Url" at bounding box center [611, 74] width 63 height 31
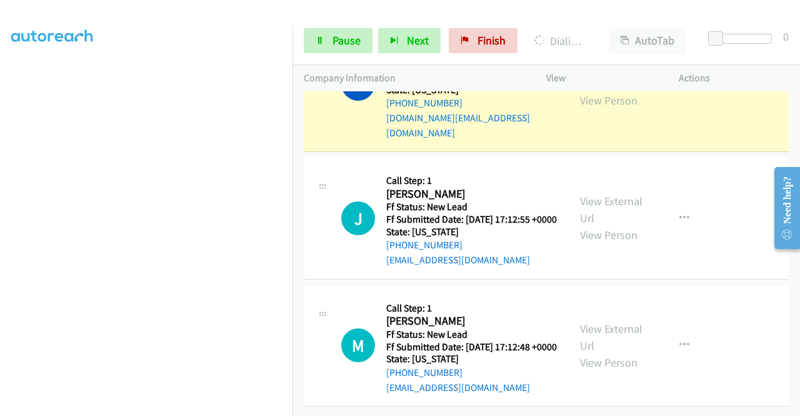
drag, startPoint x: 0, startPoint y: 214, endPoint x: 19, endPoint y: 231, distance: 25.7
click at [0, 214] on aside "Dialing Mode: Power | Switch to Preview My Lists" at bounding box center [146, 95] width 293 height 692
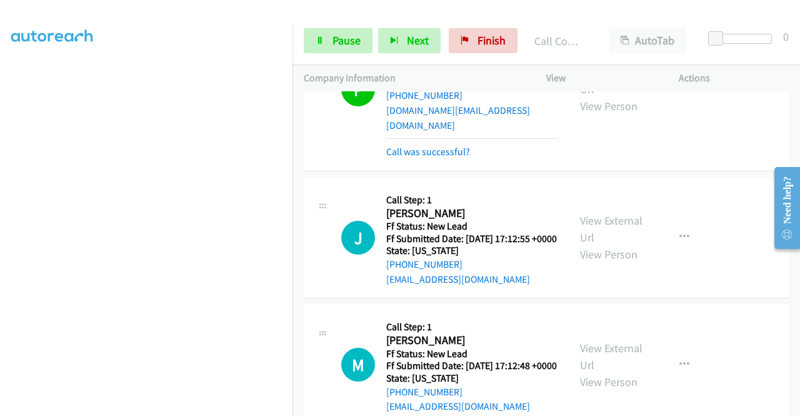
click at [0, 235] on aside "Dialing Mode: Power | Switch to Preview My Lists" at bounding box center [146, 95] width 293 height 692
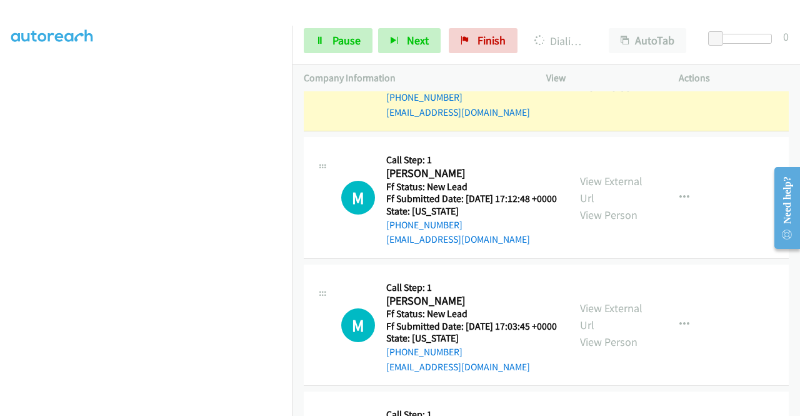
scroll to position [2307, 0]
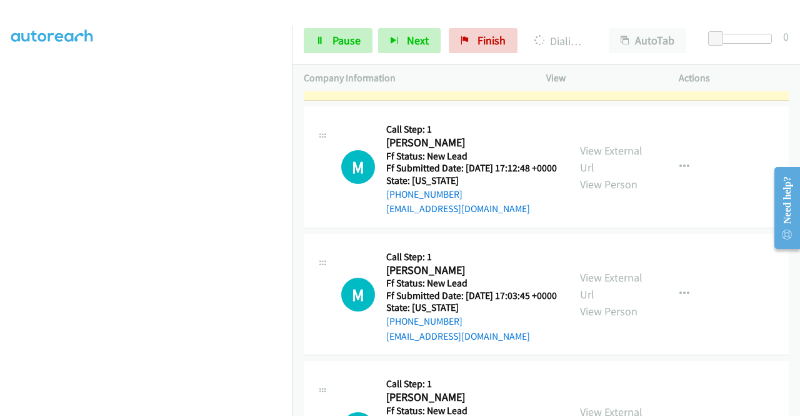
click at [609, 47] on link "View External Url" at bounding box center [611, 31] width 63 height 31
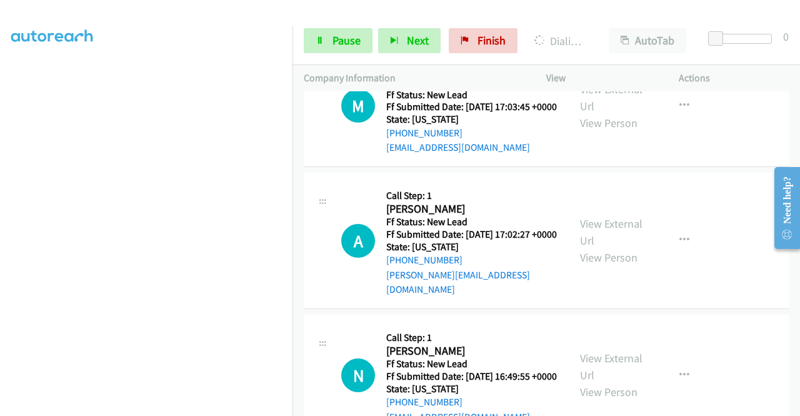
scroll to position [2481, 0]
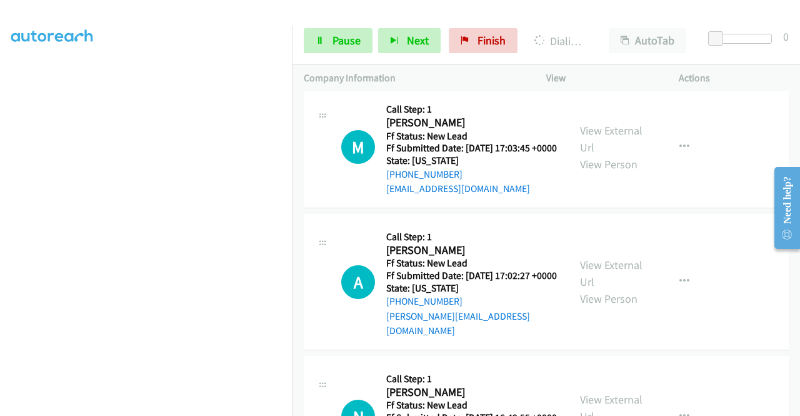
click at [591, 27] on link "View External Url" at bounding box center [611, 11] width 63 height 31
click at [0, 204] on aside "Dialing Mode: Power | Switch to Preview My Lists" at bounding box center [146, 95] width 293 height 692
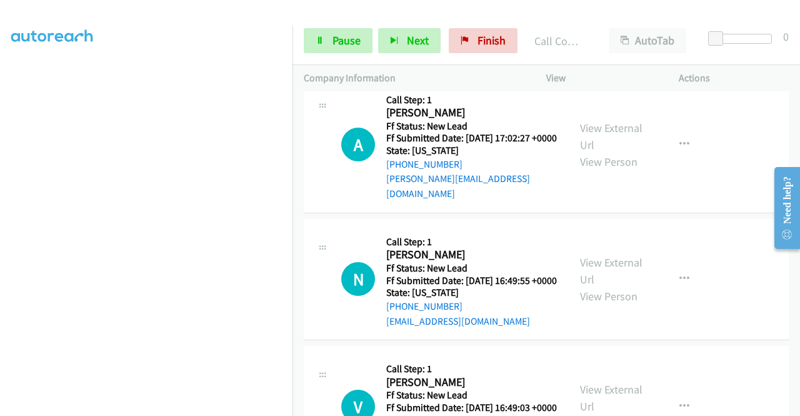
scroll to position [2658, 0]
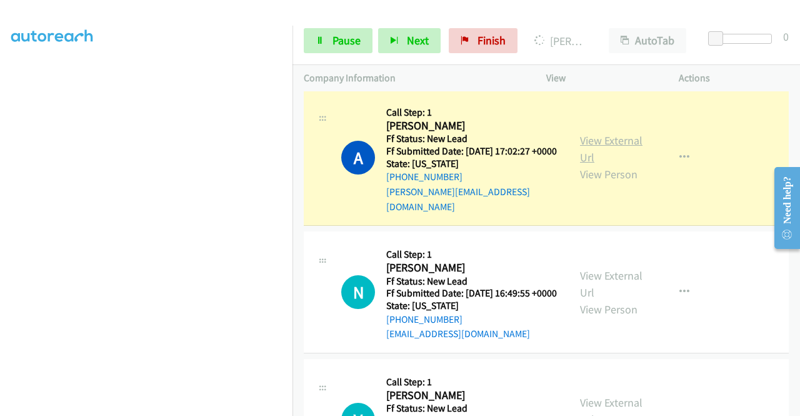
click at [586, 164] on link "View External Url" at bounding box center [611, 148] width 63 height 31
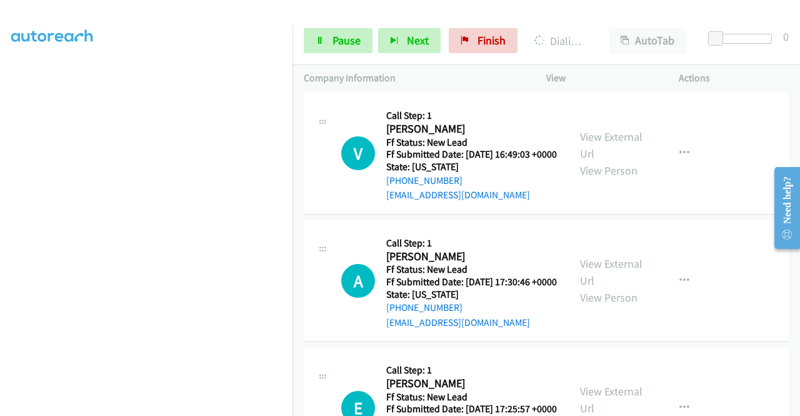
scroll to position [2962, 0]
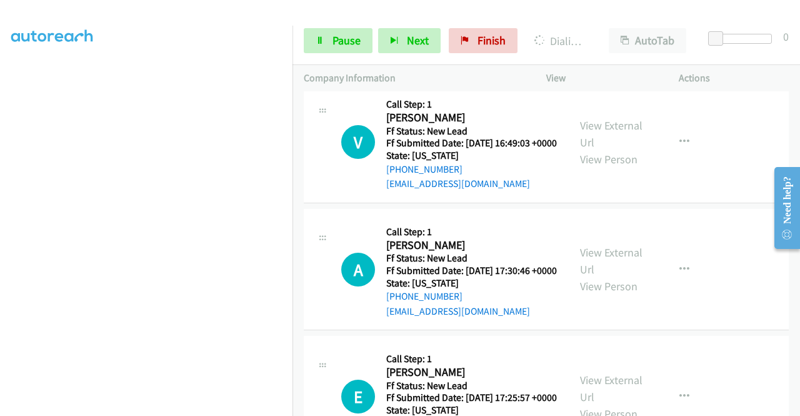
click at [585, 22] on link "View External Url" at bounding box center [611, 6] width 63 height 31
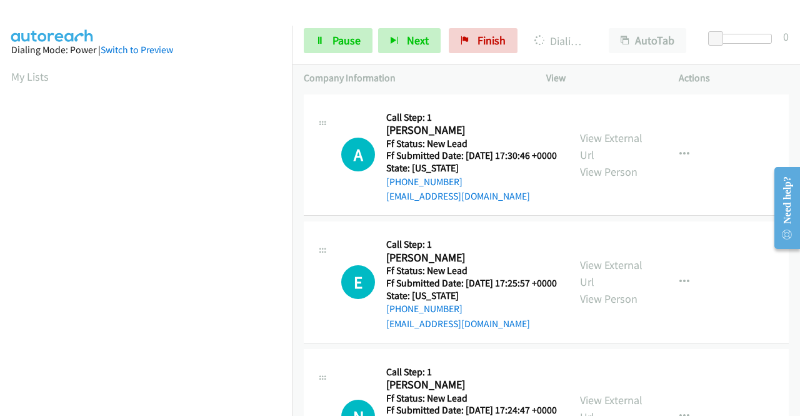
scroll to position [3153, 0]
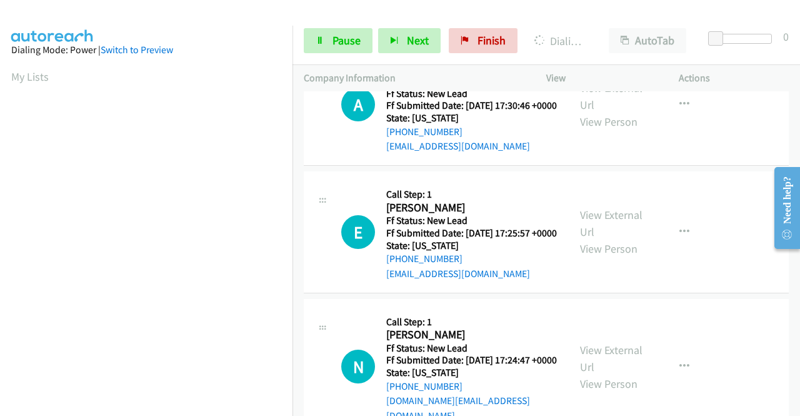
click at [792, 406] on div "+1 415-964-1034 Call failed - Please reload the list and try again The Callbar …" at bounding box center [547, 253] width 508 height 324
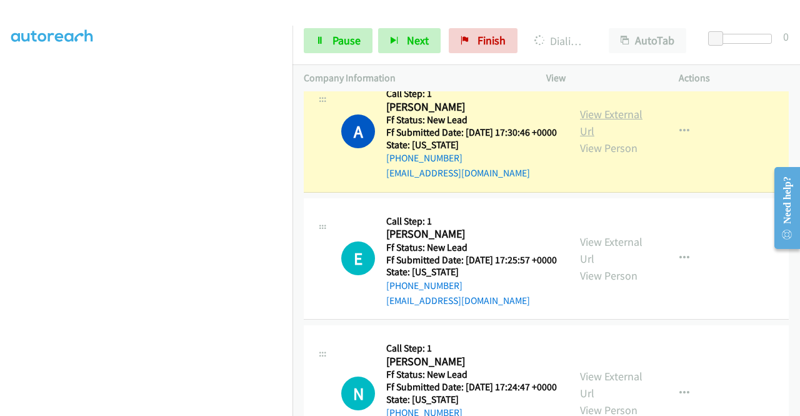
click at [586, 138] on link "View External Url" at bounding box center [611, 122] width 63 height 31
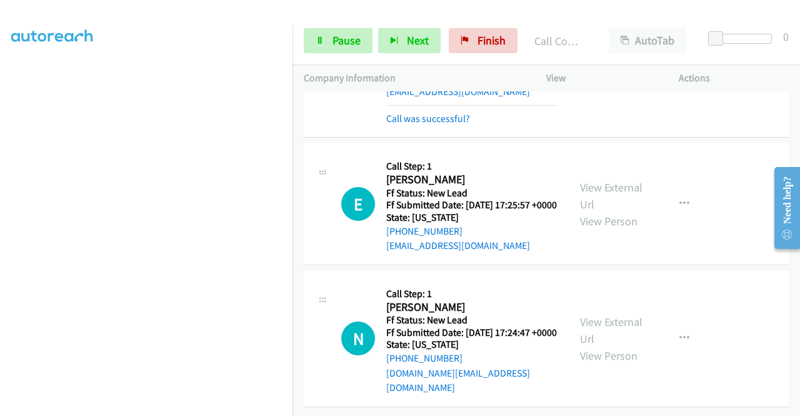
scroll to position [3453, 0]
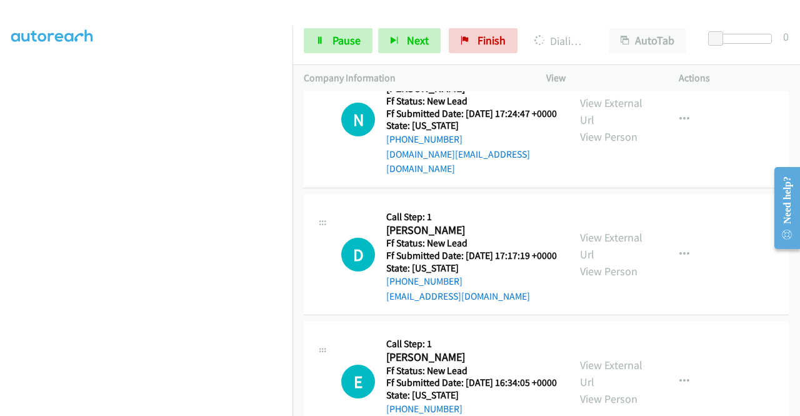
click at [358, 43] on span "Pause" at bounding box center [347, 40] width 28 height 14
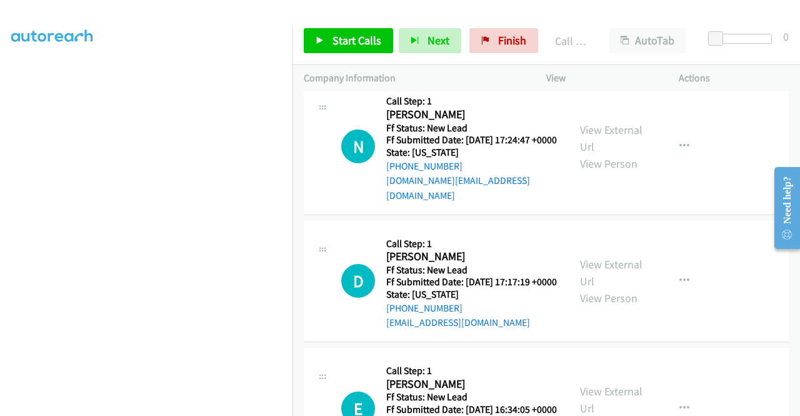
click at [430, 61] on div "Call was successful?" at bounding box center [471, 53] width 171 height 15
click at [435, 59] on link "Call was successful?" at bounding box center [428, 54] width 84 height 12
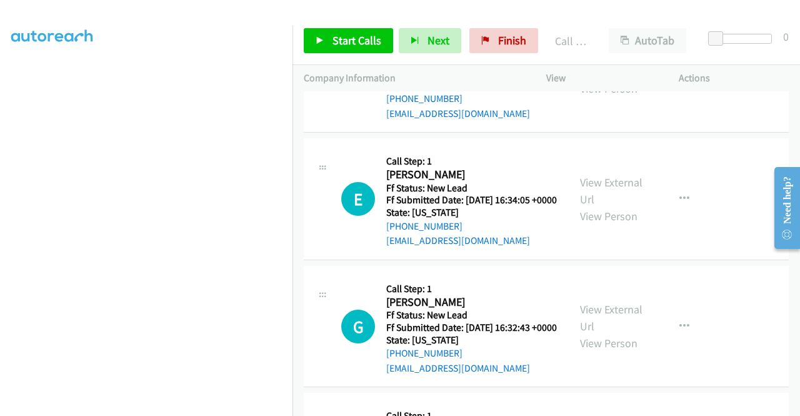
scroll to position [3642, 0]
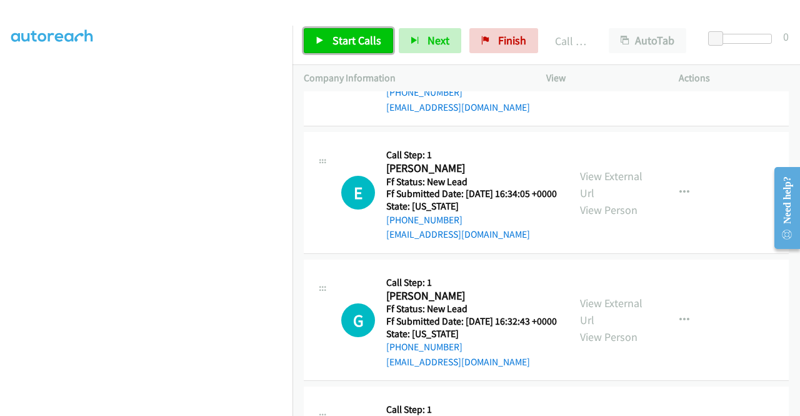
click at [351, 38] on span "Start Calls" at bounding box center [357, 40] width 49 height 14
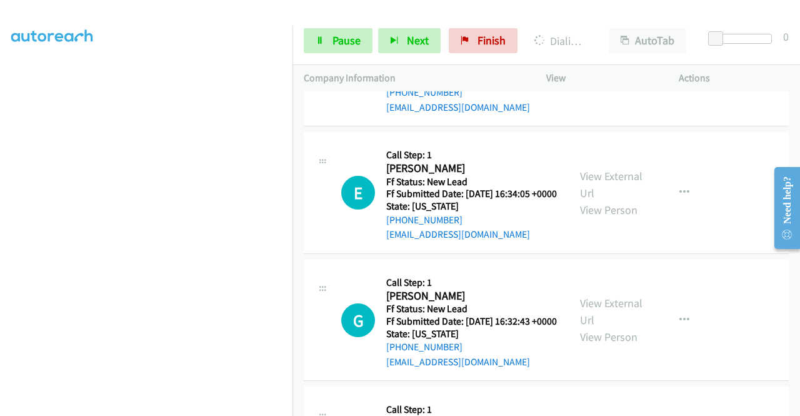
click at [0, 243] on aside "Dialing Mode: Power | Switch to Preview My Lists" at bounding box center [146, 95] width 293 height 692
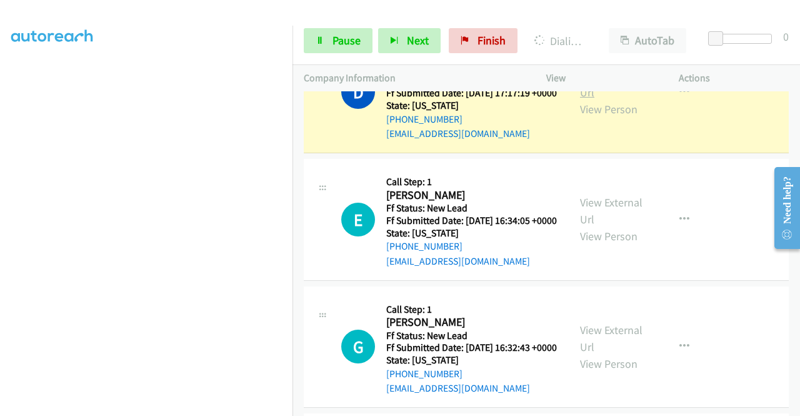
click at [596, 99] on link "View External Url" at bounding box center [611, 83] width 63 height 31
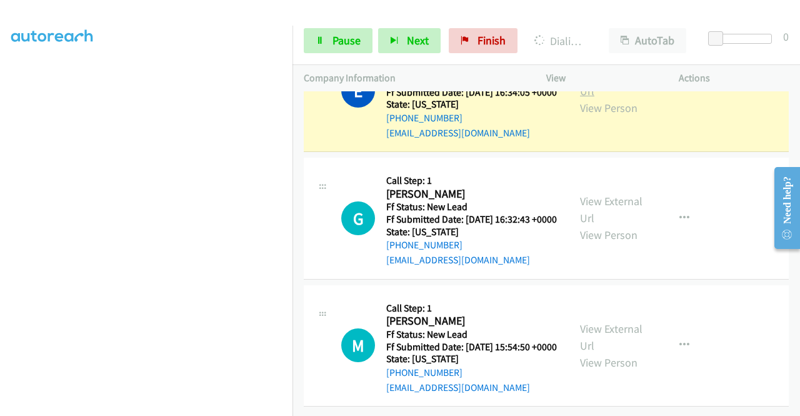
click at [595, 98] on link "View External Url" at bounding box center [611, 82] width 63 height 31
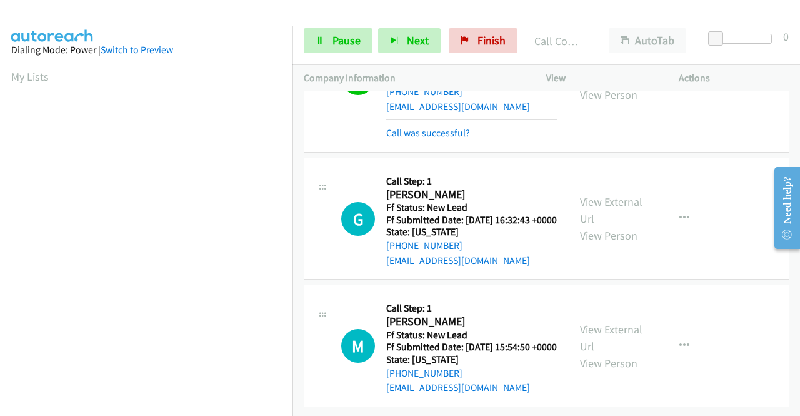
scroll to position [4109, 0]
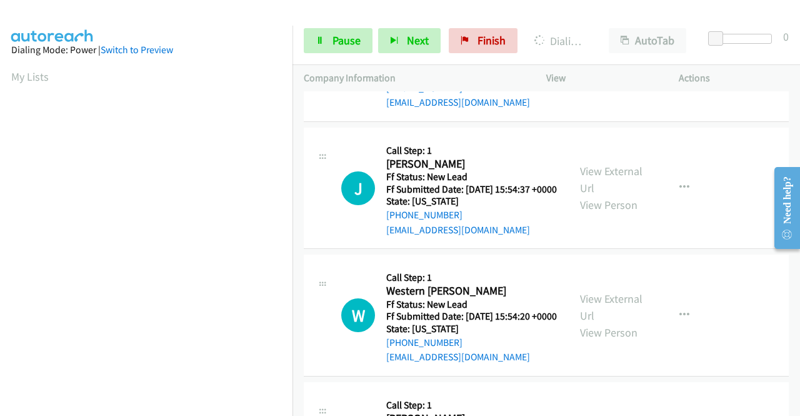
click at [348, 22] on div "Start Calls Pause Next Finish Dialing Gigi Nwagbo AutoTab AutoTab 0" at bounding box center [547, 41] width 508 height 48
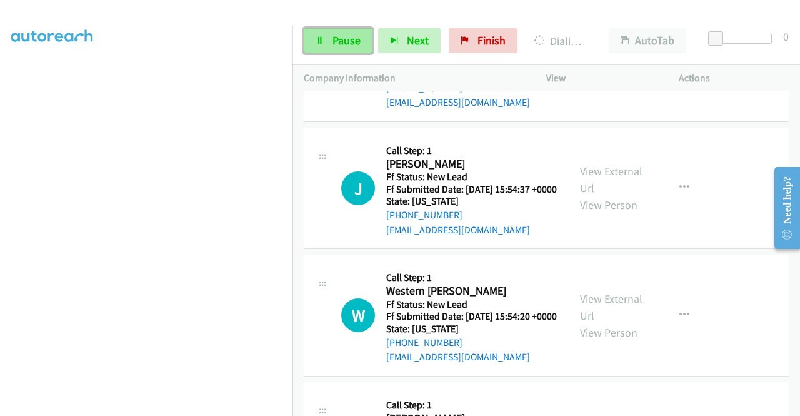
click at [338, 37] on span "Pause" at bounding box center [347, 40] width 28 height 14
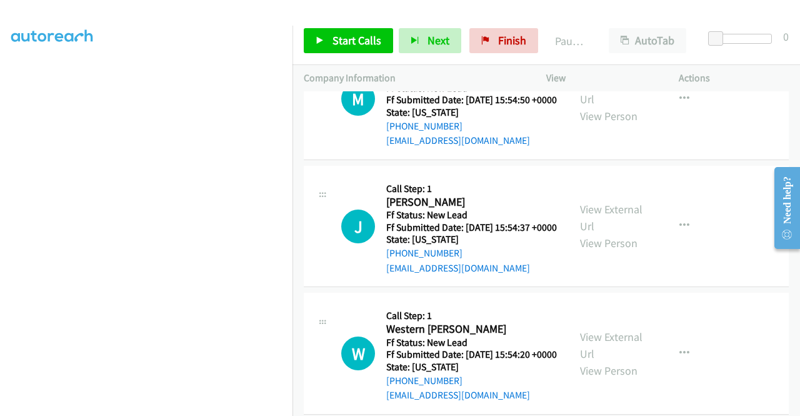
scroll to position [4098, 0]
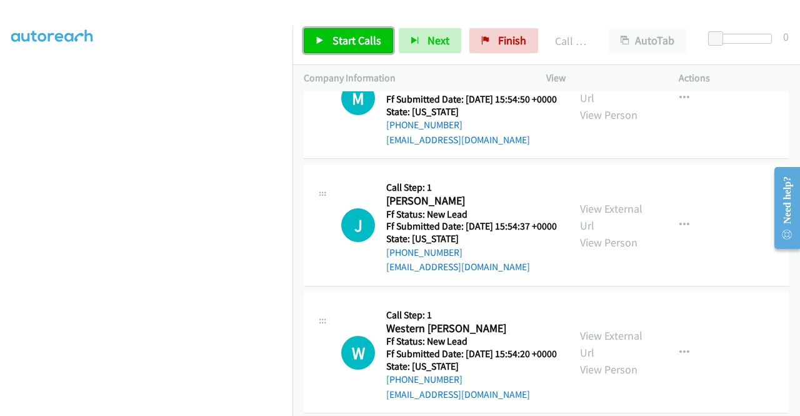
click at [351, 48] on link "Start Calls" at bounding box center [348, 40] width 89 height 25
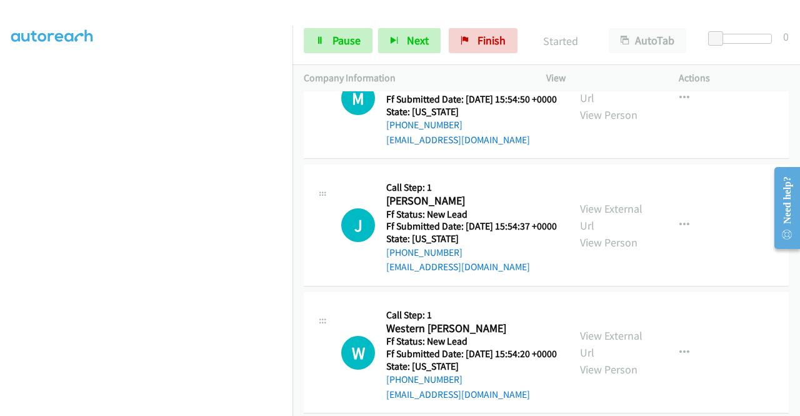
click at [425, 18] on link "Call was successful?" at bounding box center [428, 12] width 84 height 12
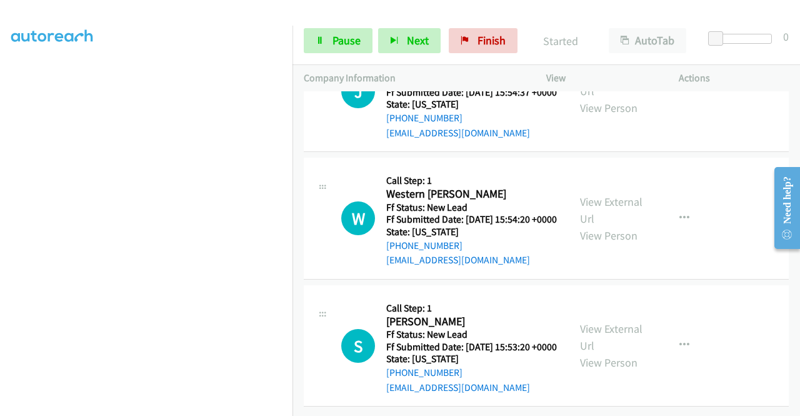
scroll to position [4273, 0]
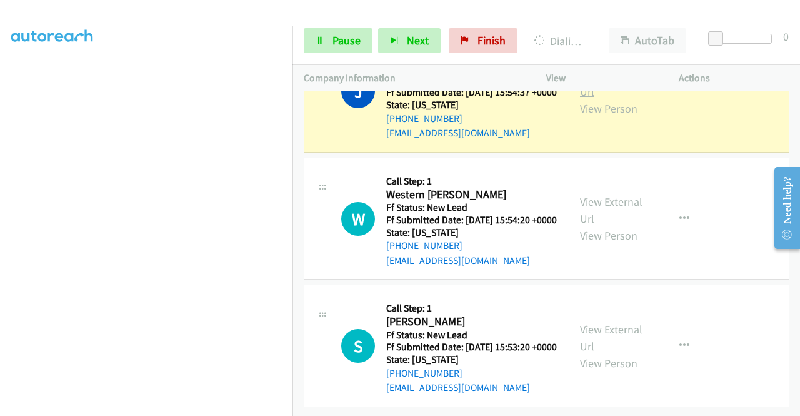
click at [600, 99] on link "View External Url" at bounding box center [611, 83] width 63 height 31
click at [354, 37] on span "Pause" at bounding box center [347, 40] width 28 height 14
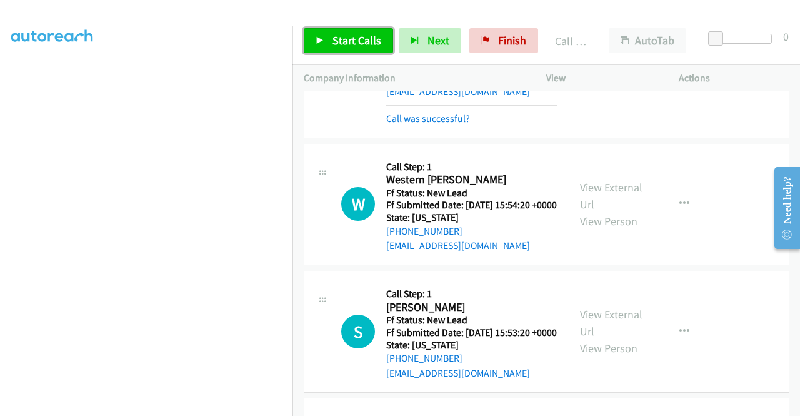
click at [363, 42] on span "Start Calls" at bounding box center [357, 40] width 49 height 14
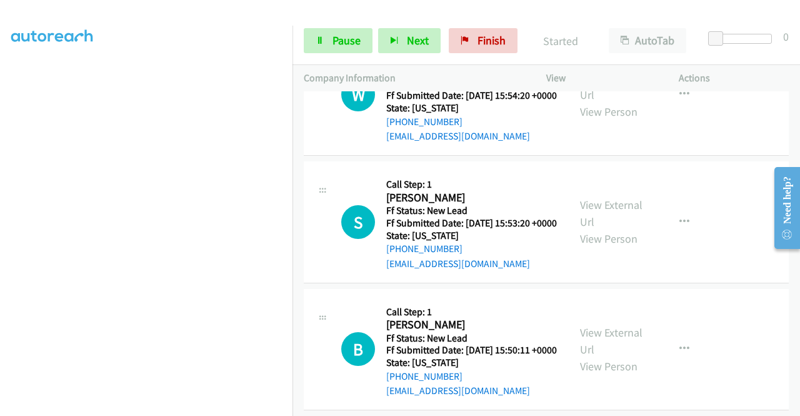
scroll to position [4451, 0]
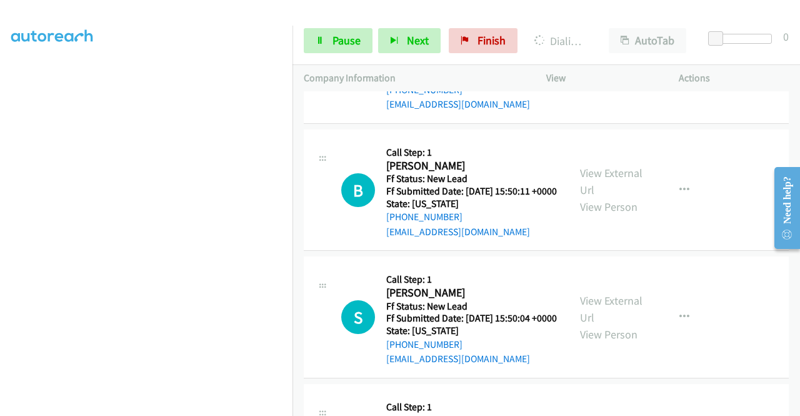
scroll to position [4530, 0]
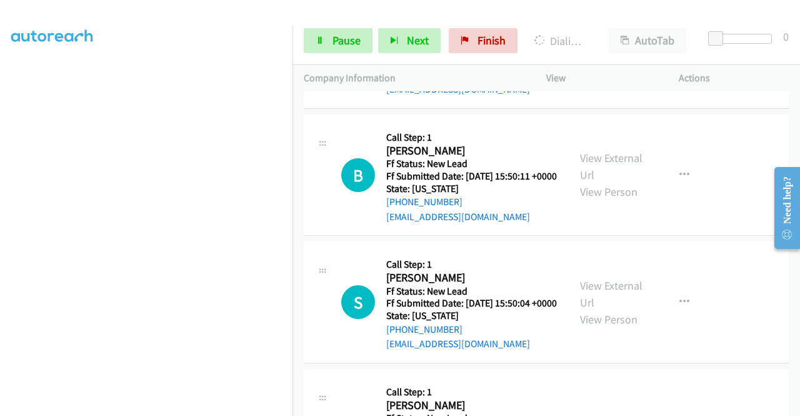
drag, startPoint x: 0, startPoint y: 206, endPoint x: 21, endPoint y: 218, distance: 23.8
click at [0, 206] on aside "Dialing Mode: Power | Switch to Preview My Lists" at bounding box center [146, 95] width 293 height 692
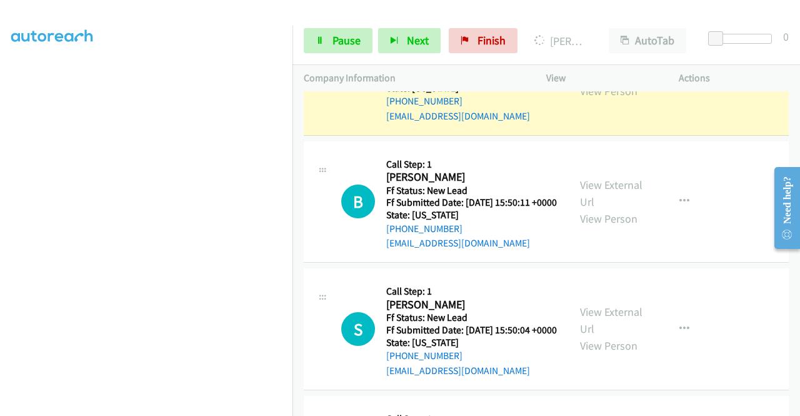
click at [605, 81] on link "View External Url" at bounding box center [611, 65] width 63 height 31
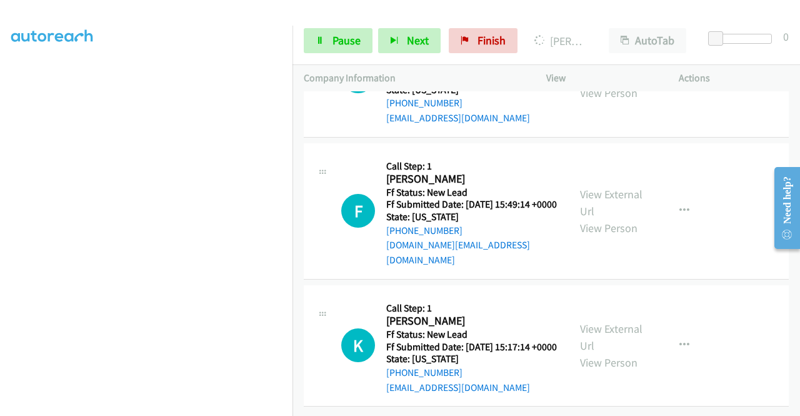
scroll to position [4721, 0]
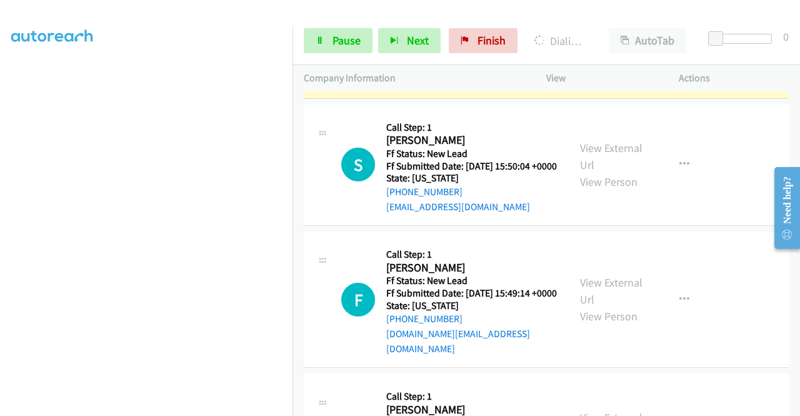
click at [633, 44] on link "View External Url" at bounding box center [611, 28] width 63 height 31
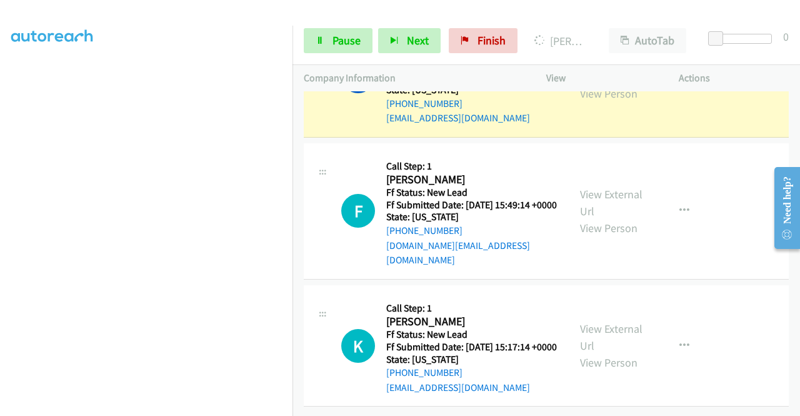
scroll to position [5042, 0]
click at [590, 102] on div "View External Url View Person" at bounding box center [612, 76] width 65 height 51
click at [596, 84] on link "View External Url" at bounding box center [611, 68] width 63 height 31
click at [0, 152] on aside "Dialing Mode: Power | Switch to Preview My Lists" at bounding box center [146, 95] width 293 height 692
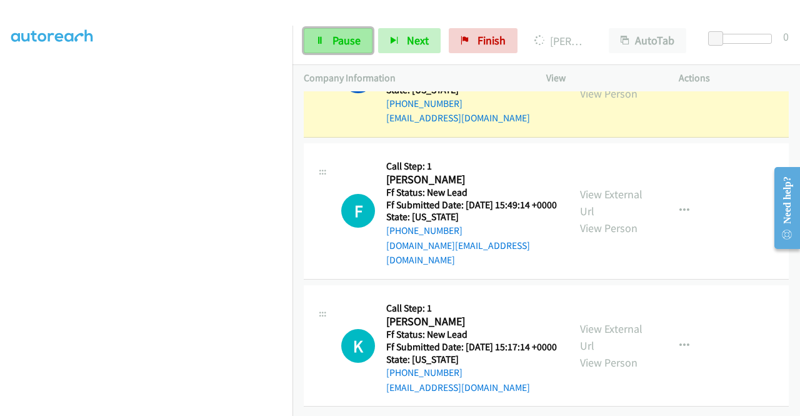
click at [343, 35] on span "Pause" at bounding box center [347, 40] width 28 height 14
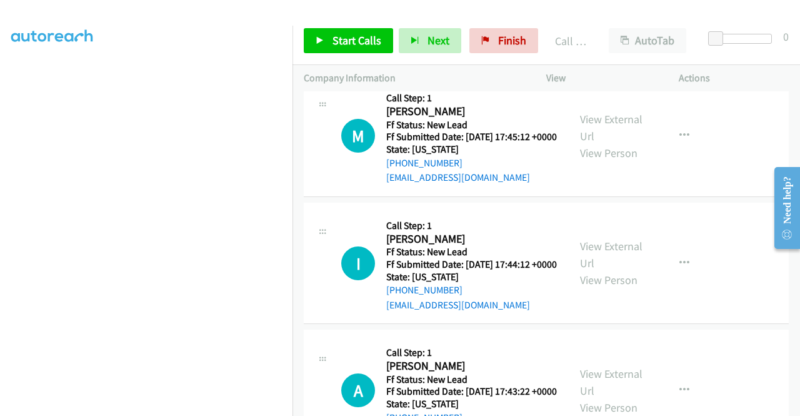
scroll to position [5198, 0]
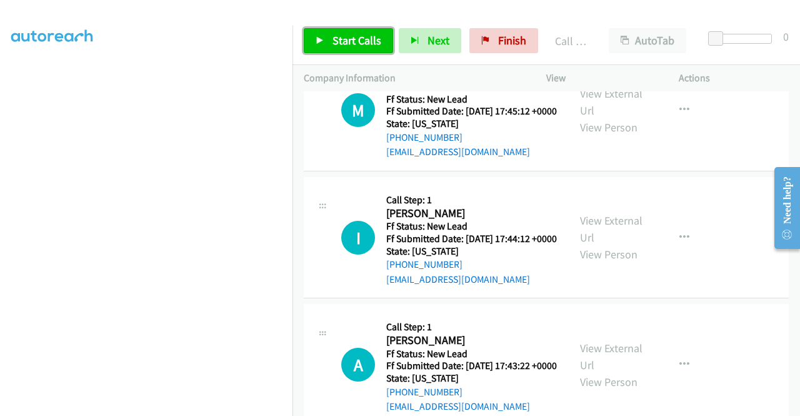
click at [343, 39] on span "Start Calls" at bounding box center [357, 40] width 49 height 14
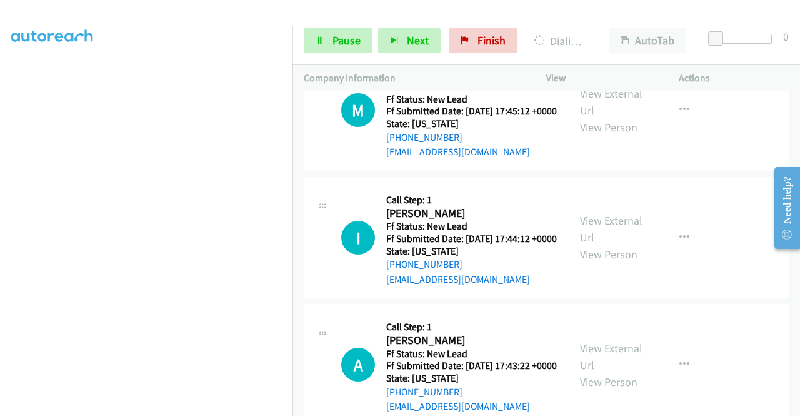
click at [0, 209] on aside "Dialing Mode: Power | Switch to Preview My Lists" at bounding box center [146, 95] width 293 height 692
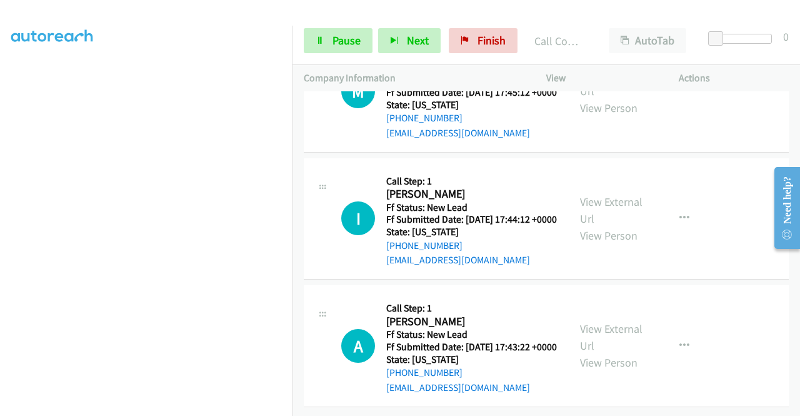
scroll to position [5390, 0]
click at [0, 137] on aside "Dialing Mode: Power | Switch to Preview My Lists" at bounding box center [146, 95] width 293 height 692
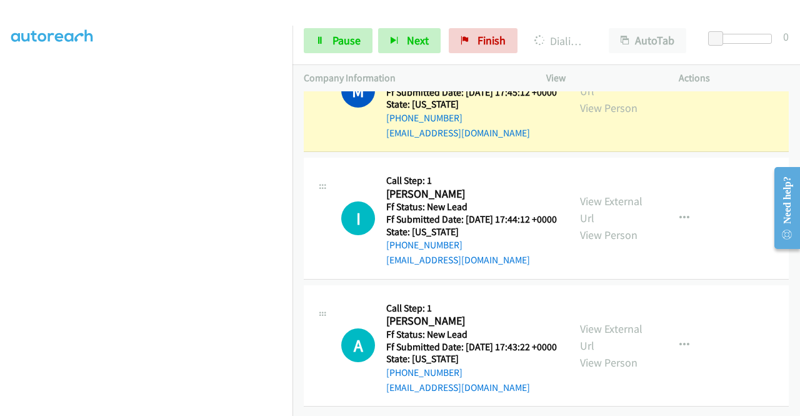
scroll to position [5547, 0]
click at [590, 98] on link "View External Url" at bounding box center [611, 82] width 63 height 31
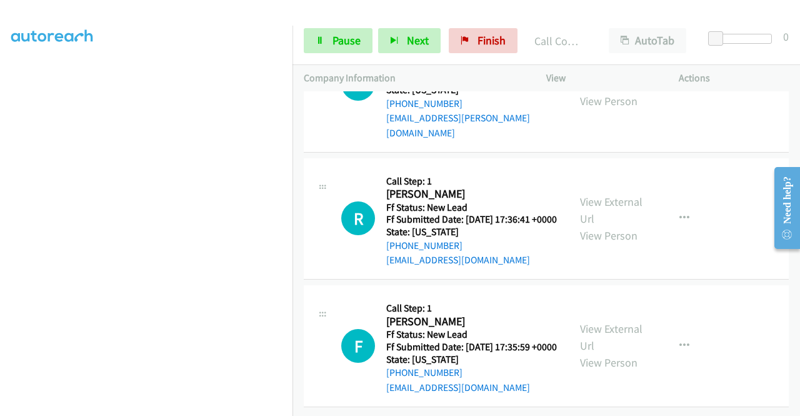
scroll to position [5880, 0]
click at [0, 261] on aside "Dialing Mode: Power | Switch to Preview My Lists" at bounding box center [146, 95] width 293 height 692
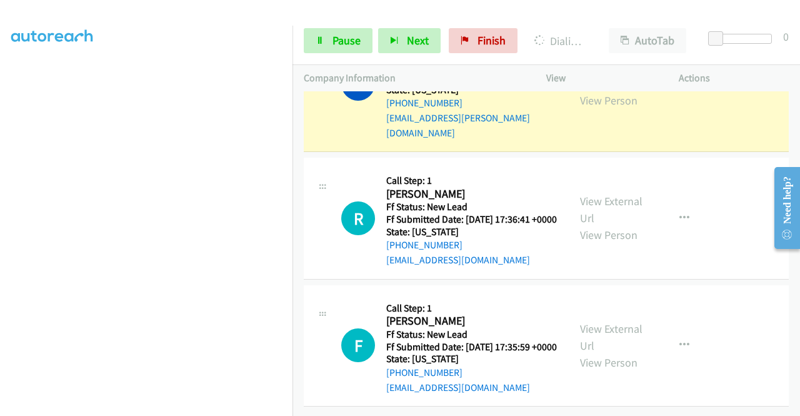
click at [628, 91] on link "View External Url" at bounding box center [611, 74] width 63 height 31
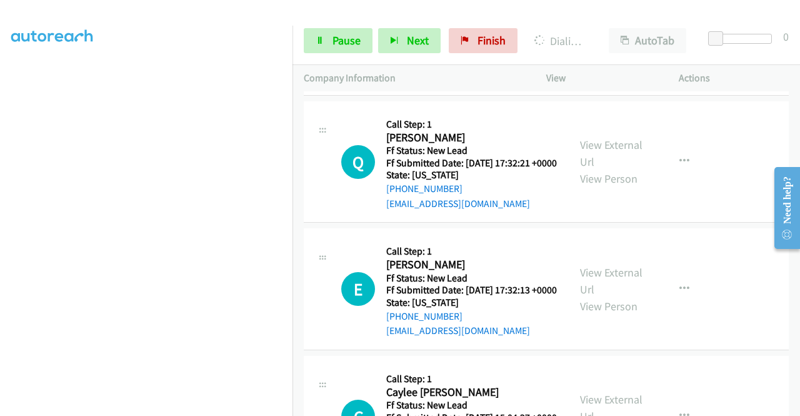
click at [796, 408] on div "+1 415-964-1034 Call failed - Please reload the list and try again The Callbar …" at bounding box center [547, 253] width 508 height 324
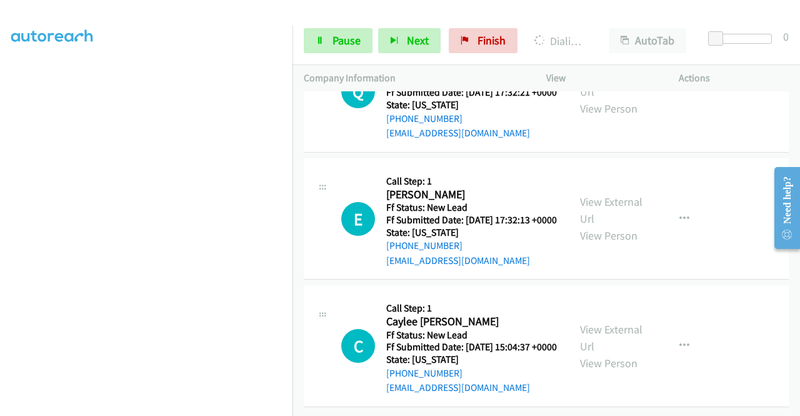
scroll to position [6467, 0]
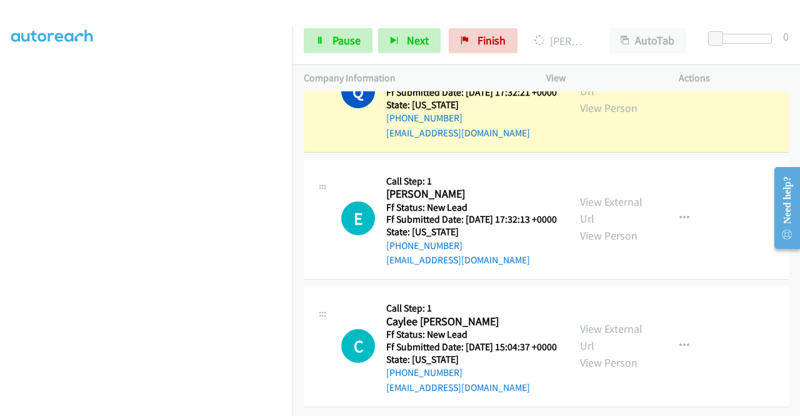
scroll to position [285, 0]
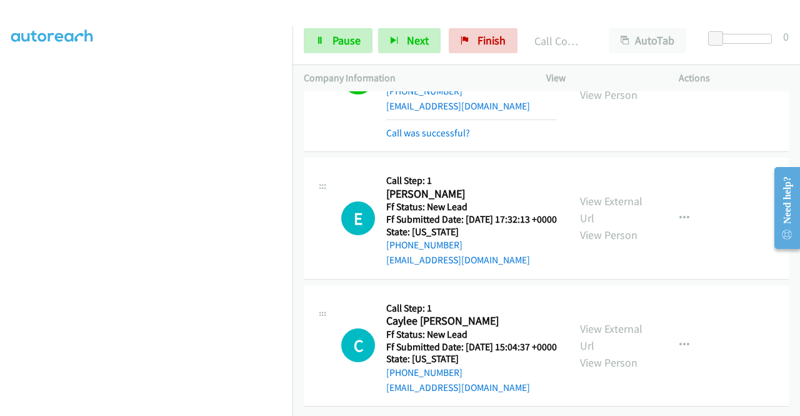
click at [605, 85] on link "View External Url" at bounding box center [611, 69] width 63 height 31
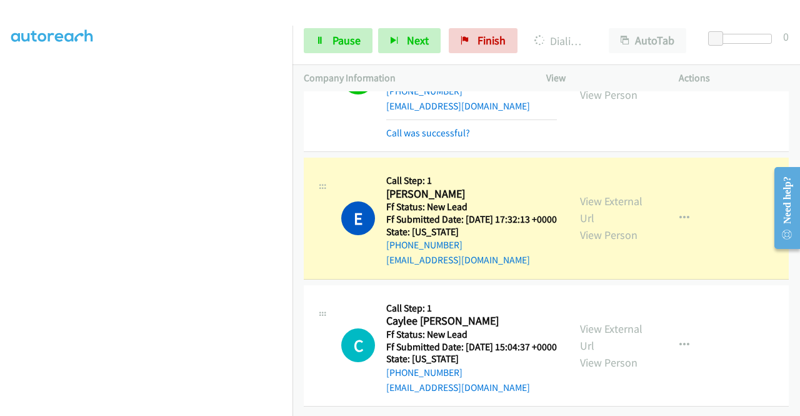
click at [591, 193] on div "View External Url View Person" at bounding box center [612, 218] width 65 height 51
click at [591, 194] on link "View External Url" at bounding box center [611, 209] width 63 height 31
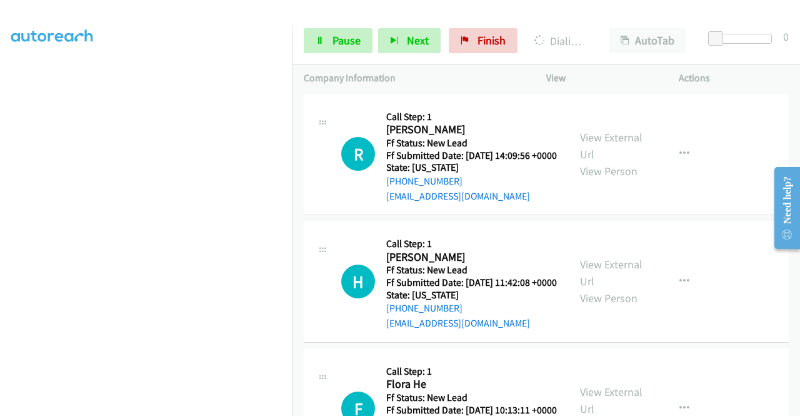
scroll to position [285, 0]
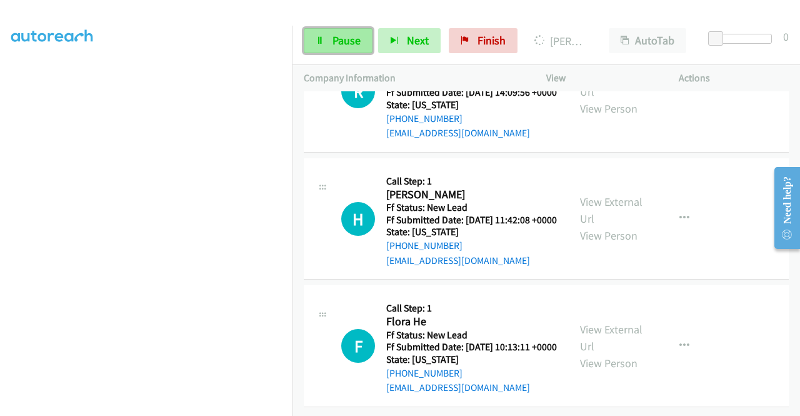
click at [355, 41] on span "Pause" at bounding box center [347, 40] width 28 height 14
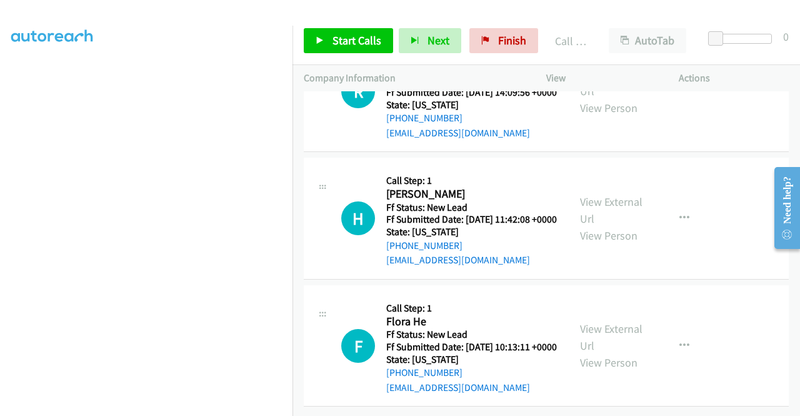
click at [353, 36] on span "Start Calls" at bounding box center [357, 40] width 49 height 14
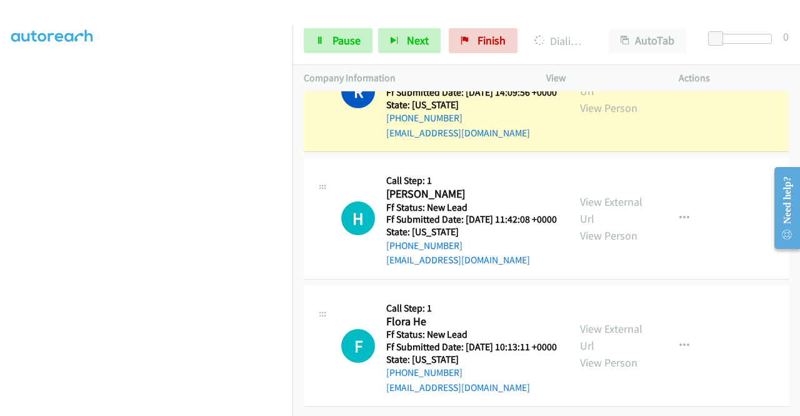
scroll to position [7158, 0]
click at [586, 98] on link "View External Url" at bounding box center [611, 82] width 63 height 31
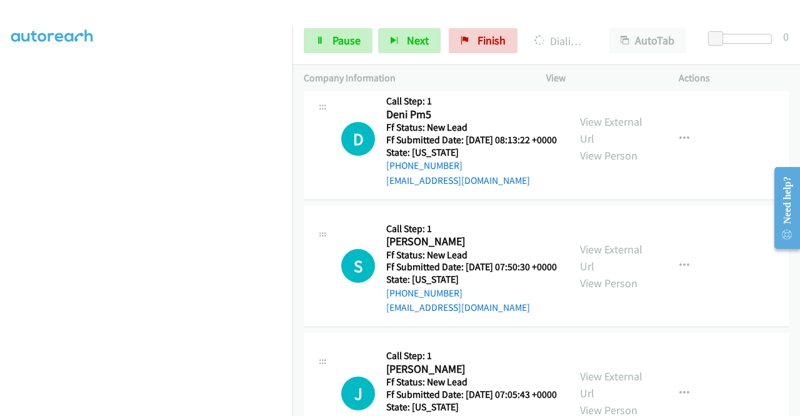
click at [336, 45] on span "Pause" at bounding box center [347, 40] width 28 height 14
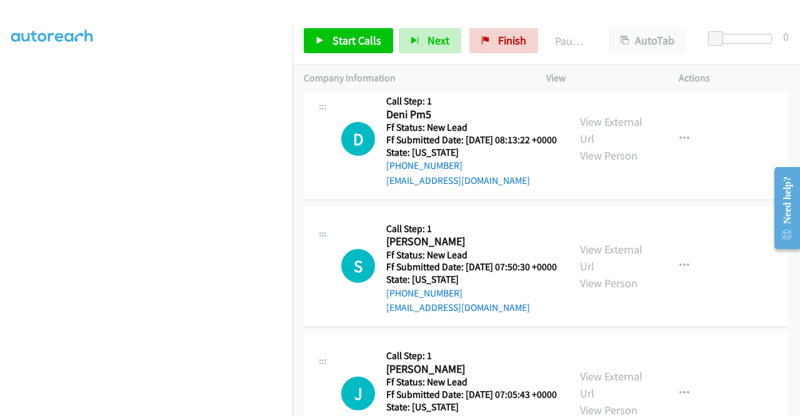
click at [0, 101] on aside "Dialing Mode: Power | Switch to Preview My Lists" at bounding box center [146, 95] width 293 height 692
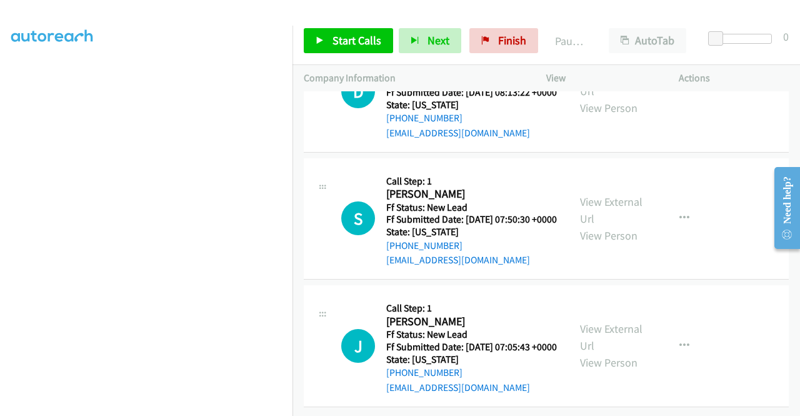
scroll to position [7358, 0]
click at [311, 57] on div "Start Calls Pause Next Finish Paused AutoTab AutoTab 0" at bounding box center [547, 41] width 508 height 48
click at [313, 51] on link "Start Calls" at bounding box center [348, 40] width 89 height 25
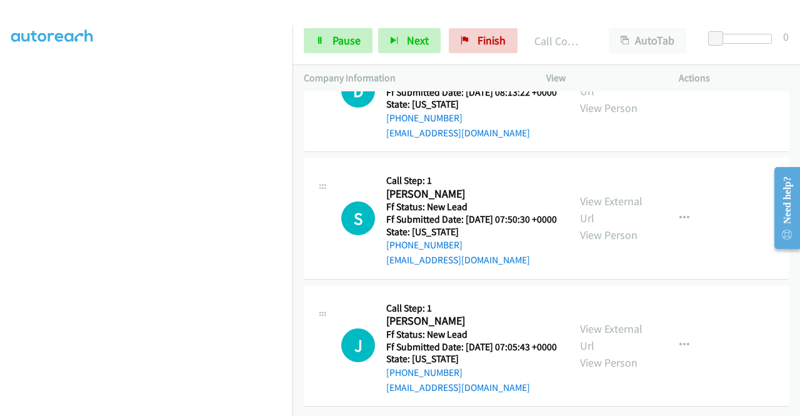
drag, startPoint x: 0, startPoint y: 173, endPoint x: 24, endPoint y: 183, distance: 26.4
click at [0, 173] on aside "Dialing Mode: Power | Switch to Preview My Lists" at bounding box center [146, 95] width 293 height 692
click at [339, 23] on div "Start Calls Pause Next Finish Dialing Flora He AutoTab AutoTab 0" at bounding box center [547, 41] width 508 height 48
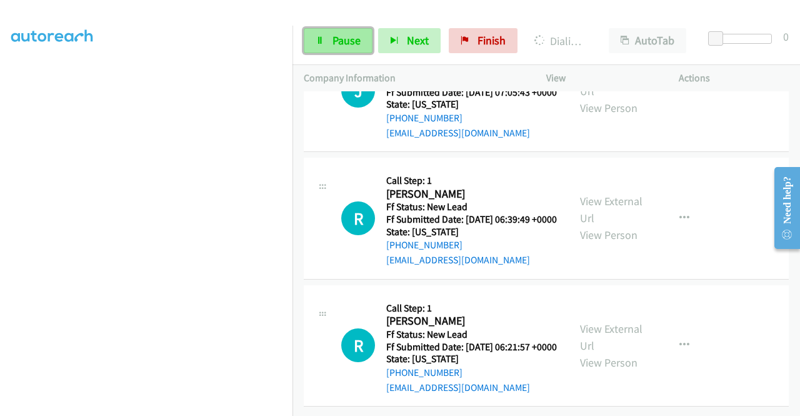
click at [330, 36] on link "Pause" at bounding box center [338, 40] width 69 height 25
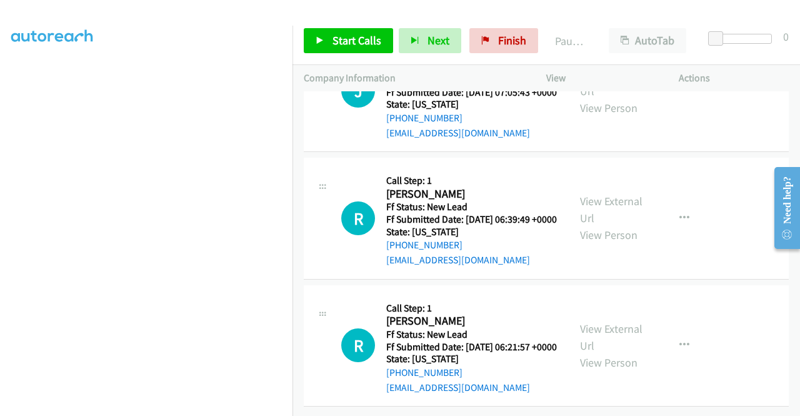
scroll to position [155, 0]
click at [0, 137] on aside "Dialing Mode: Power | Switch to Preview My Lists" at bounding box center [146, 217] width 293 height 692
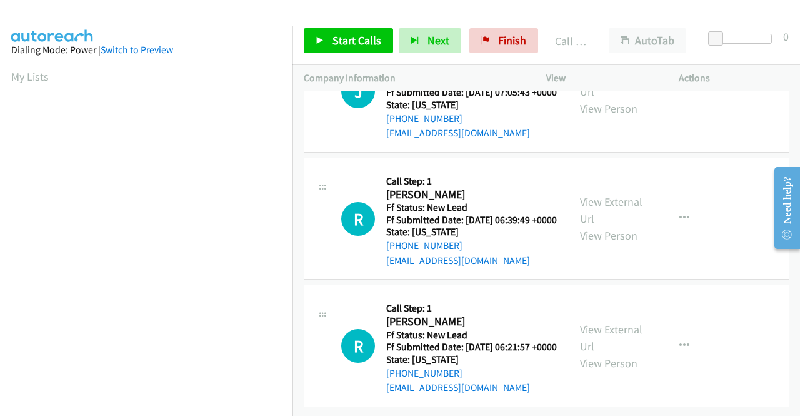
scroll to position [7605, 0]
click at [340, 40] on span "Start Calls" at bounding box center [357, 40] width 49 height 14
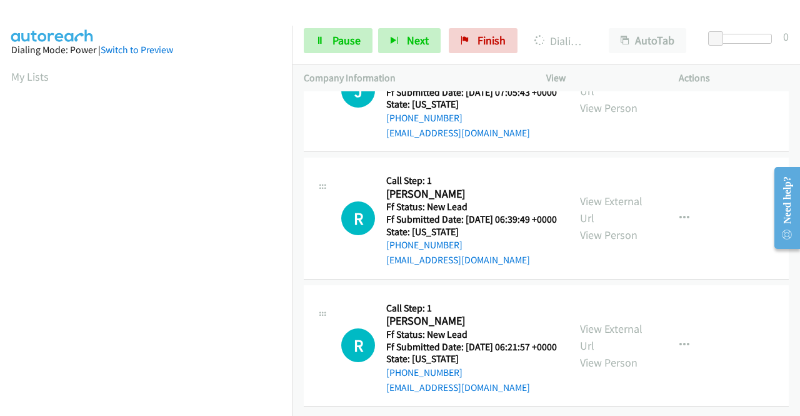
click at [0, 212] on aside "Dialing Mode: Power | Switch to Preview My Lists" at bounding box center [146, 372] width 293 height 692
click at [337, 36] on span "Pause" at bounding box center [347, 40] width 28 height 14
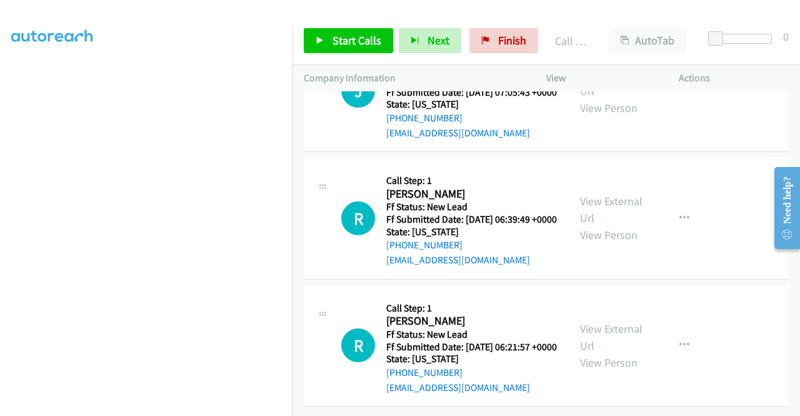
scroll to position [7689, 0]
click at [375, 36] on span "Start Calls" at bounding box center [357, 40] width 49 height 14
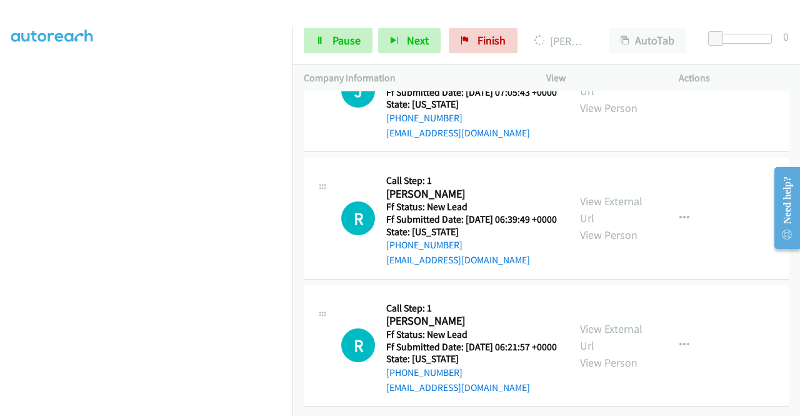
drag, startPoint x: 0, startPoint y: 170, endPoint x: 24, endPoint y: 186, distance: 28.4
click at [0, 170] on aside "Dialing Mode: Power | Switch to Preview My Lists" at bounding box center [146, 95] width 293 height 692
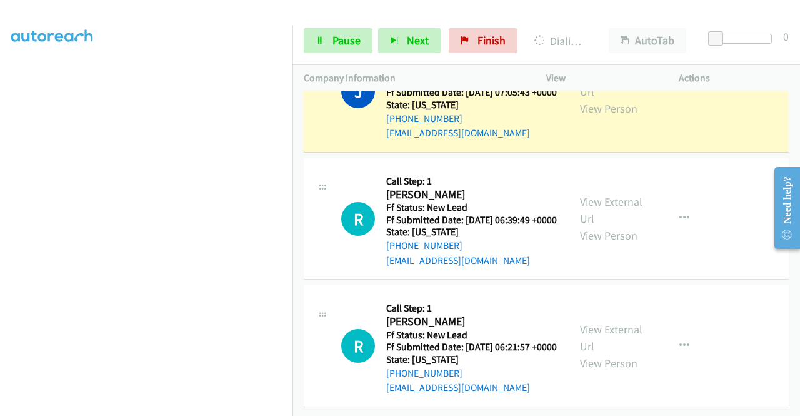
scroll to position [7981, 0]
click at [618, 99] on link "View External Url" at bounding box center [611, 83] width 63 height 31
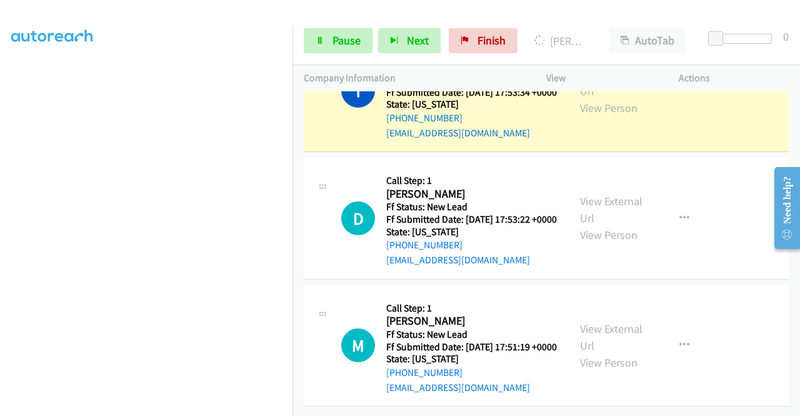
scroll to position [8470, 0]
click at [606, 98] on link "View External Url" at bounding box center [611, 82] width 63 height 31
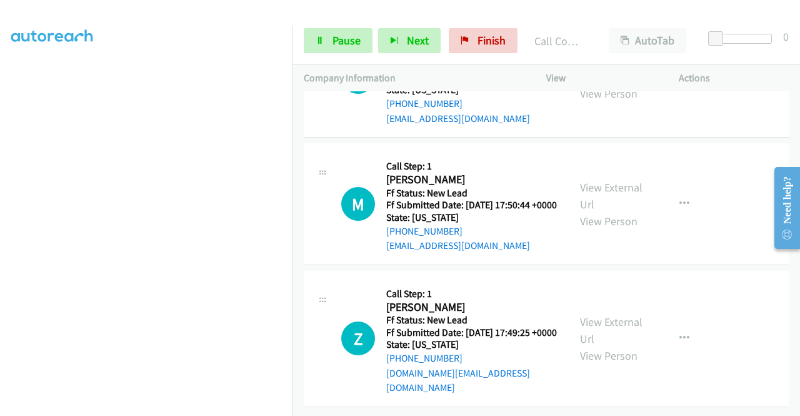
scroll to position [8618, 0]
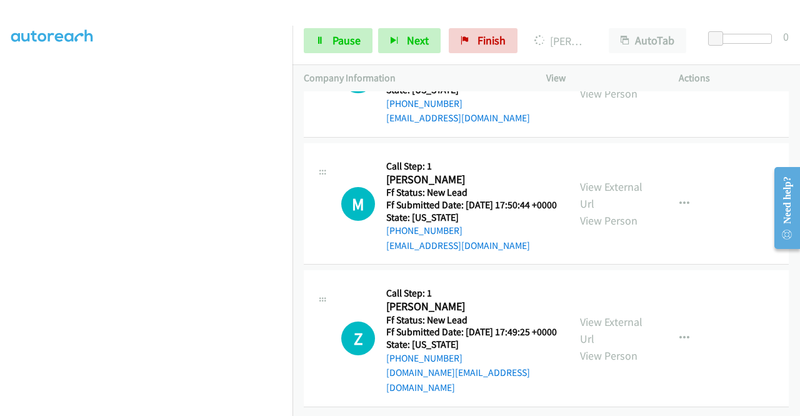
click at [0, 139] on aside "Dialing Mode: Power | Switch to Preview My Lists" at bounding box center [146, 95] width 293 height 692
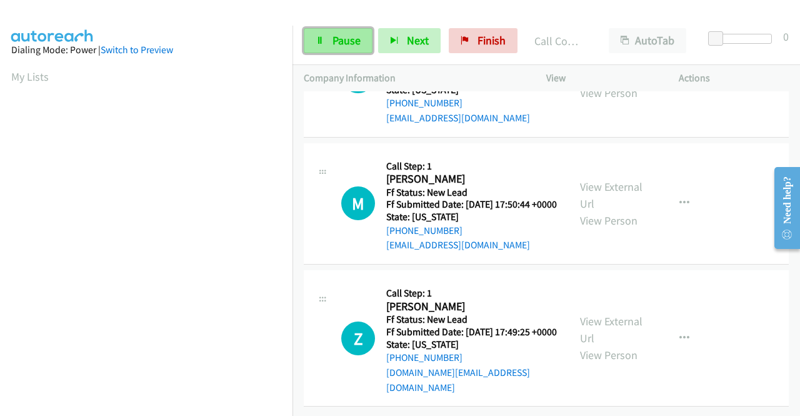
click at [361, 48] on link "Pause" at bounding box center [338, 40] width 69 height 25
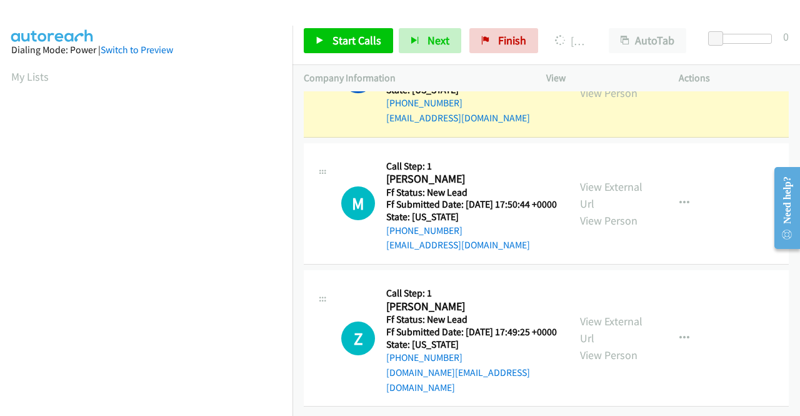
click at [614, 83] on link "View External Url" at bounding box center [611, 67] width 63 height 31
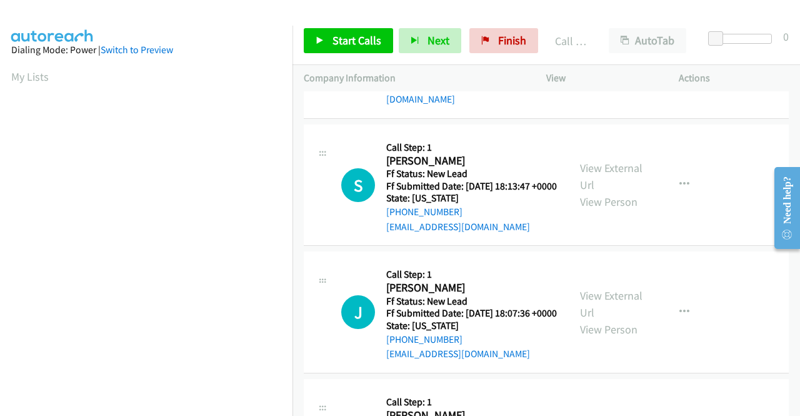
scroll to position [8780, 0]
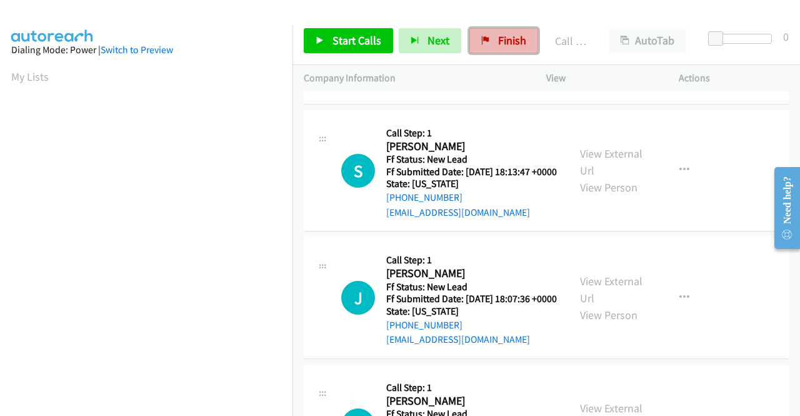
click at [522, 38] on link "Finish" at bounding box center [503, 40] width 69 height 25
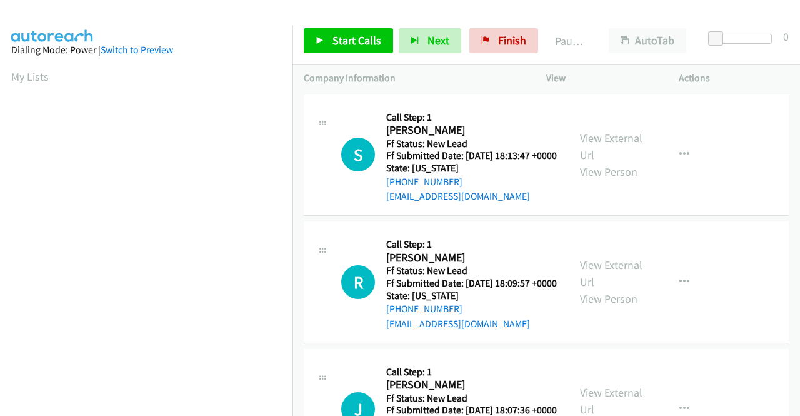
scroll to position [28, 0]
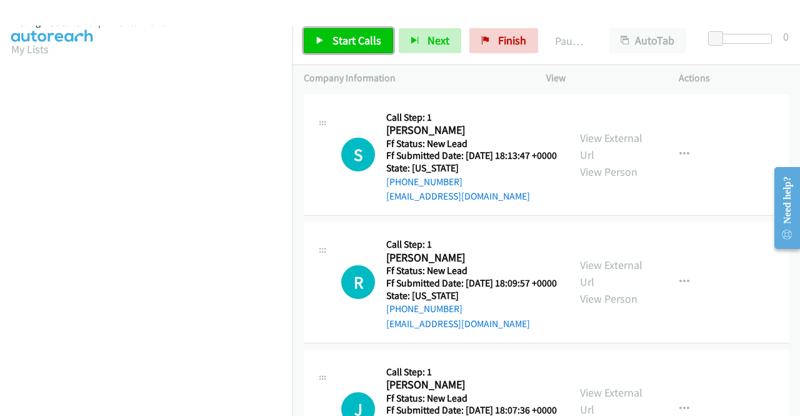
click at [349, 47] on span "Start Calls" at bounding box center [357, 40] width 49 height 14
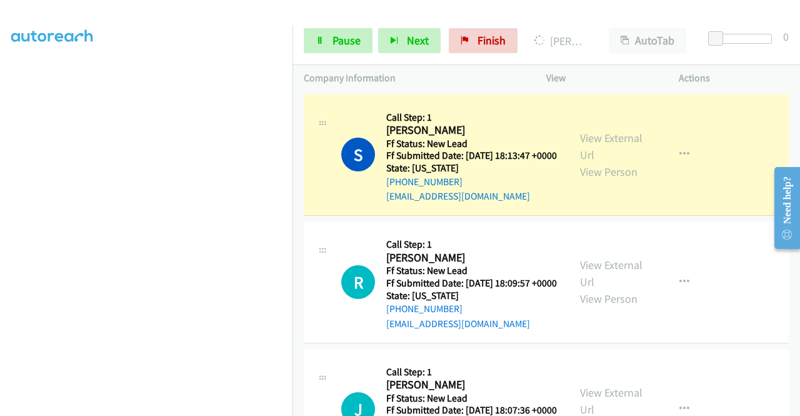
scroll to position [240, 0]
click at [599, 134] on div "View External Url View Person View External Url Email Schedule/Manage Callback …" at bounding box center [641, 155] width 144 height 99
click at [588, 146] on link "View External Url" at bounding box center [611, 146] width 63 height 31
click at [350, 34] on span "Pause" at bounding box center [347, 40] width 28 height 14
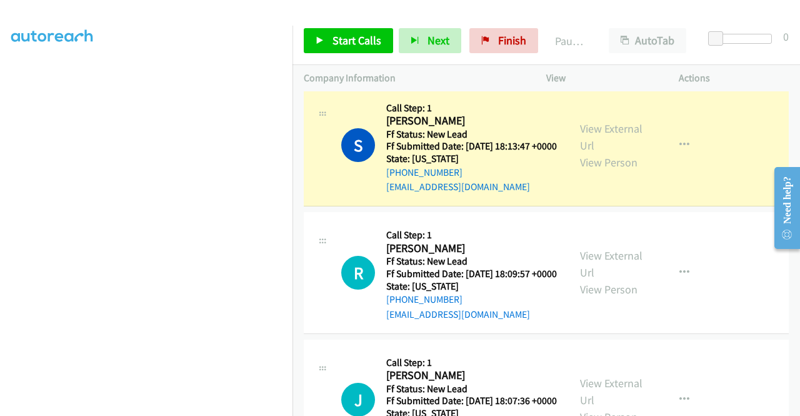
scroll to position [0, 0]
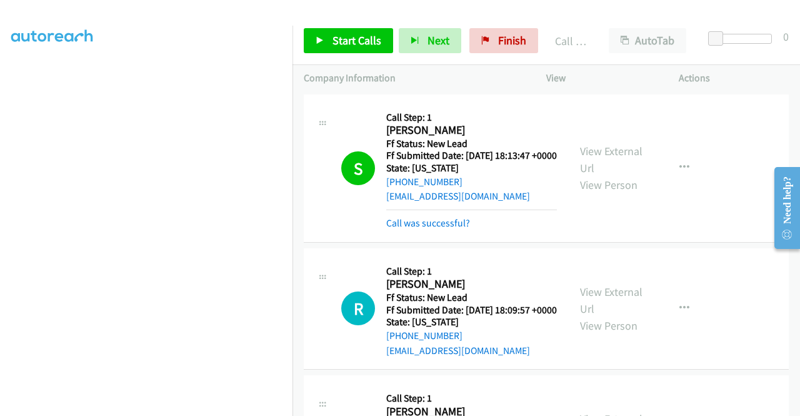
click at [434, 231] on div "Call was successful?" at bounding box center [471, 223] width 171 height 15
click at [435, 229] on link "Call was successful?" at bounding box center [428, 223] width 84 height 12
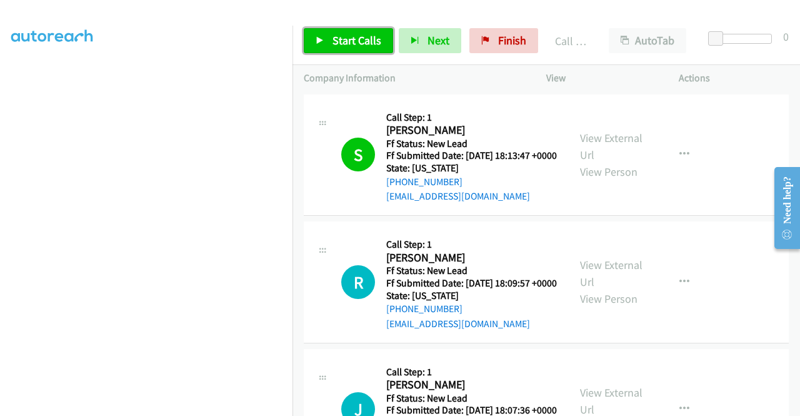
click at [351, 45] on span "Start Calls" at bounding box center [357, 40] width 49 height 14
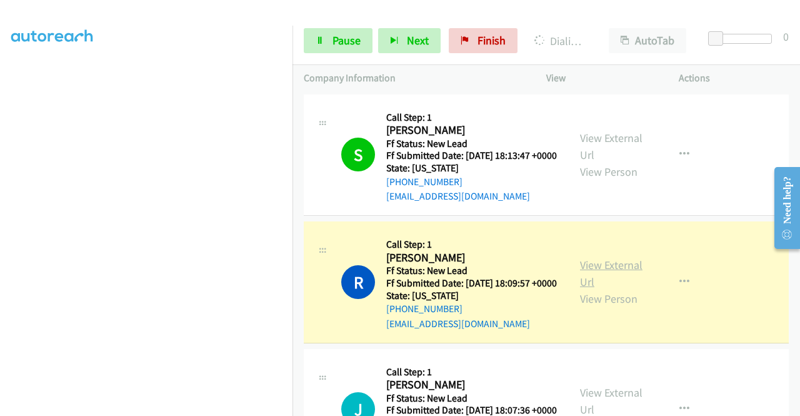
click at [597, 282] on link "View External Url" at bounding box center [611, 273] width 63 height 31
drag, startPoint x: 0, startPoint y: 203, endPoint x: 23, endPoint y: 222, distance: 29.3
click at [0, 203] on aside "Dialing Mode: Power | Switch to Preview My Lists" at bounding box center [146, 95] width 293 height 692
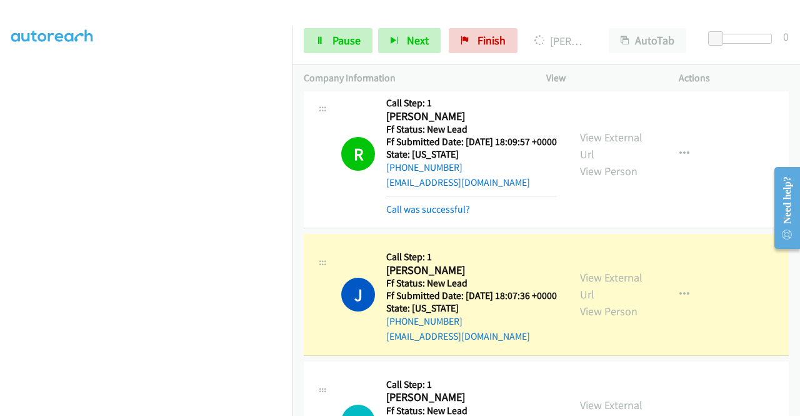
scroll to position [241, 0]
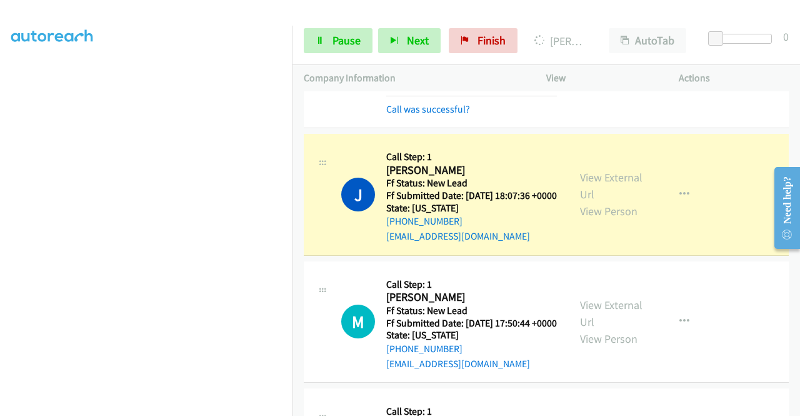
click at [573, 204] on div "View External Url View Person View External Url Email Schedule/Manage Callback …" at bounding box center [641, 194] width 144 height 99
click at [583, 201] on link "View External Url" at bounding box center [611, 185] width 63 height 31
click at [333, 46] on span "Pause" at bounding box center [347, 40] width 28 height 14
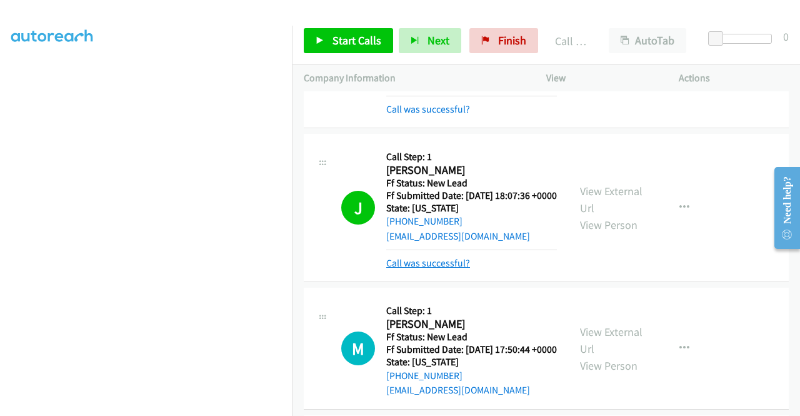
click at [424, 269] on link "Call was successful?" at bounding box center [428, 263] width 84 height 12
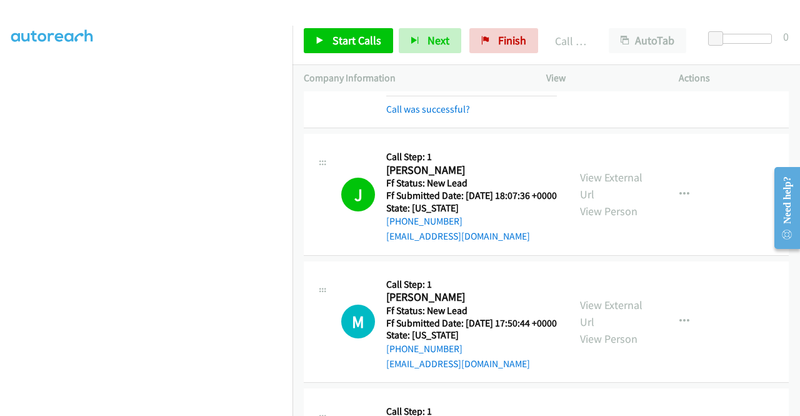
click at [658, 231] on div "View External Url View Person View External Url Email Schedule/Manage Callback …" at bounding box center [641, 194] width 144 height 99
click at [680, 199] on icon "button" at bounding box center [685, 194] width 10 height 10
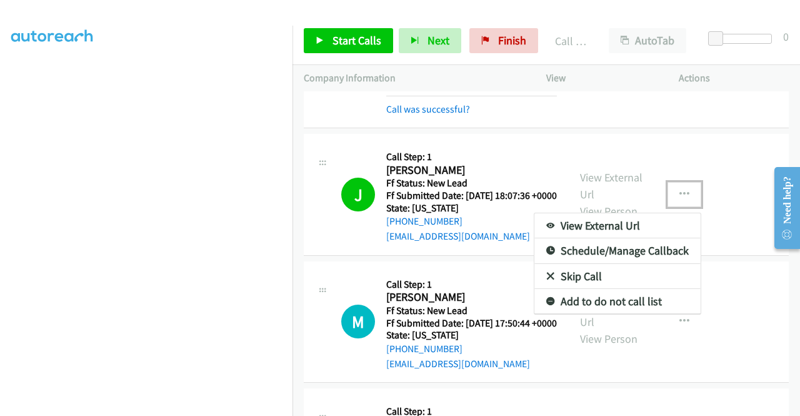
click at [550, 314] on link "Add to do not call list" at bounding box center [618, 301] width 166 height 25
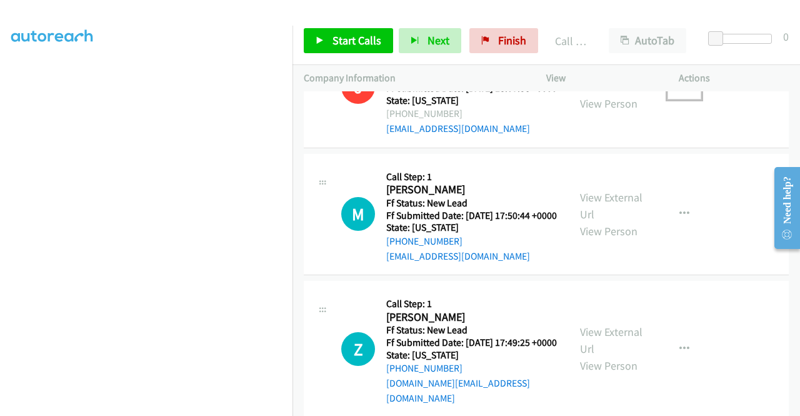
scroll to position [408, 0]
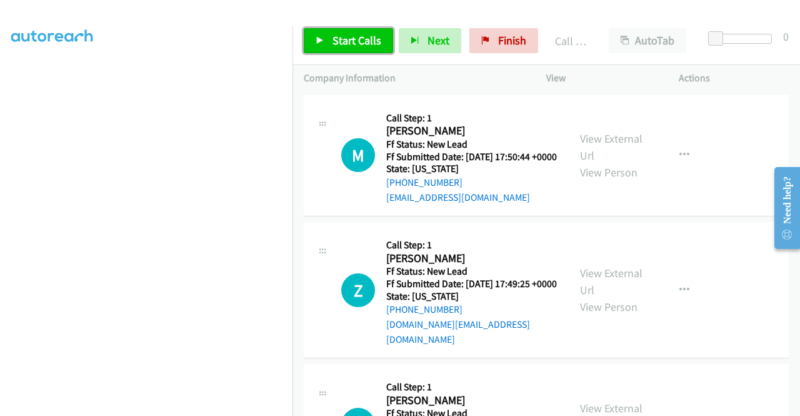
click at [350, 43] on span "Start Calls" at bounding box center [357, 40] width 49 height 14
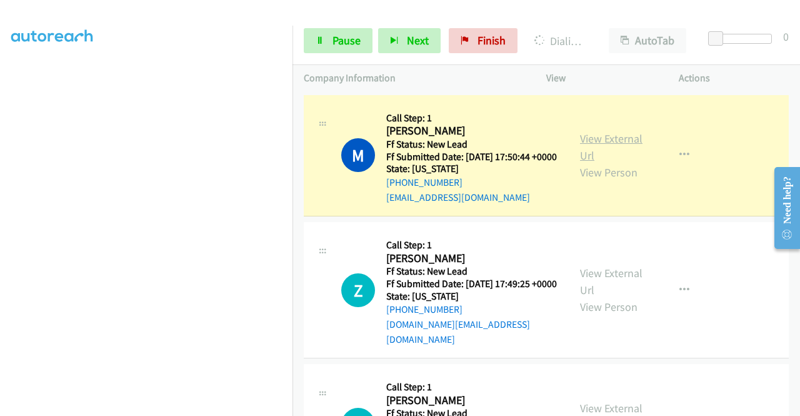
click at [592, 163] on link "View External Url" at bounding box center [611, 146] width 63 height 31
drag, startPoint x: 0, startPoint y: 176, endPoint x: 24, endPoint y: 193, distance: 29.5
click at [0, 176] on aside "Dialing Mode: Power | Switch to Preview My Lists" at bounding box center [146, 95] width 293 height 692
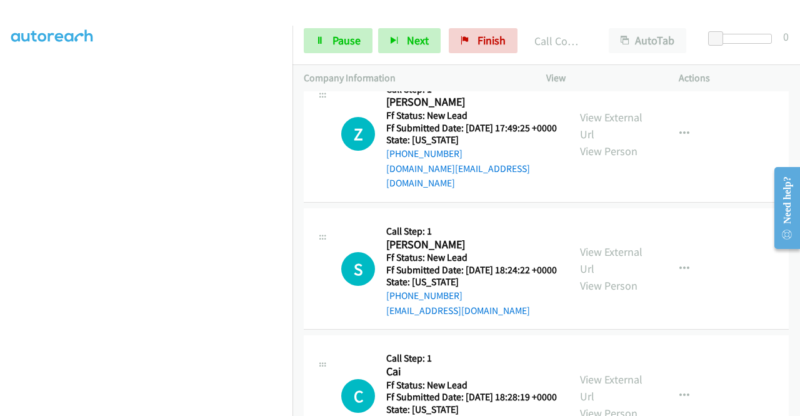
scroll to position [591, 0]
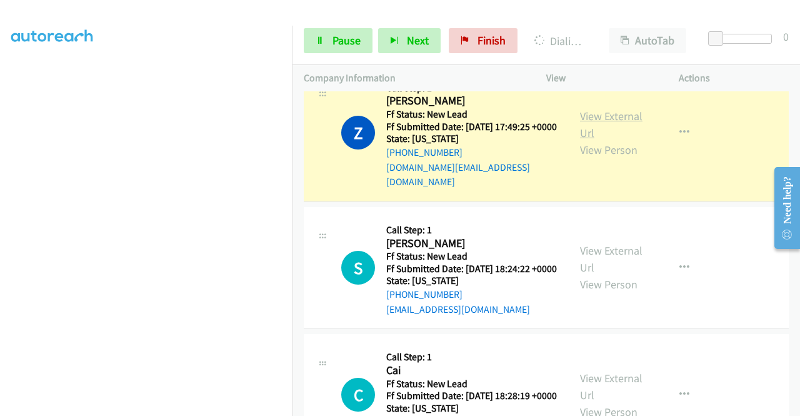
click at [586, 140] on link "View External Url" at bounding box center [611, 124] width 63 height 31
click at [0, 212] on aside "Dialing Mode: Power | Switch to Preview My Lists" at bounding box center [146, 95] width 293 height 692
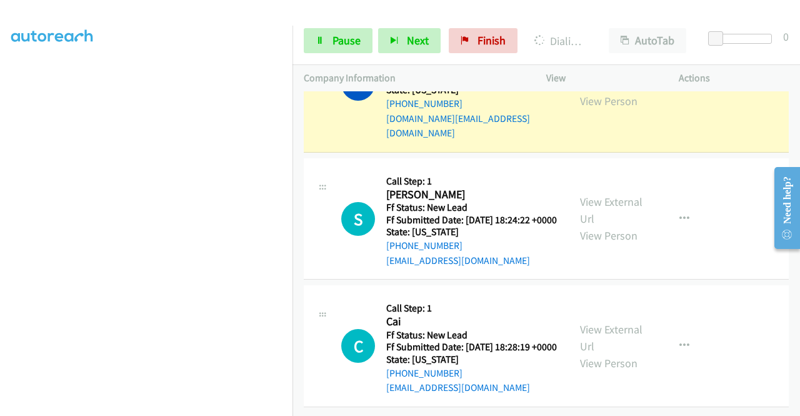
scroll to position [653, 0]
click at [591, 91] on link "View External Url" at bounding box center [611, 75] width 63 height 31
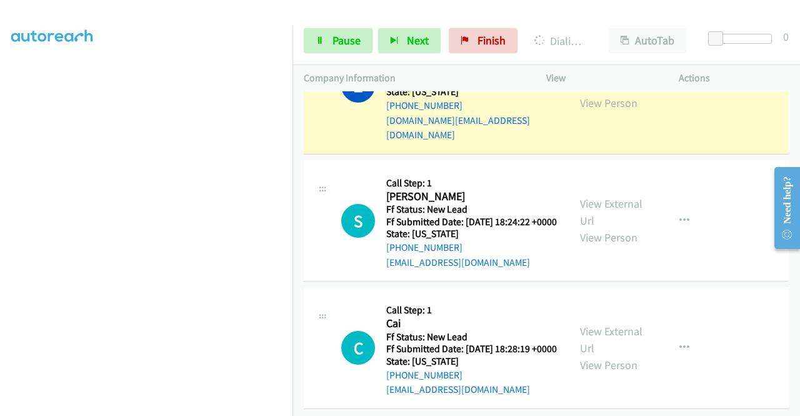
scroll to position [616, 0]
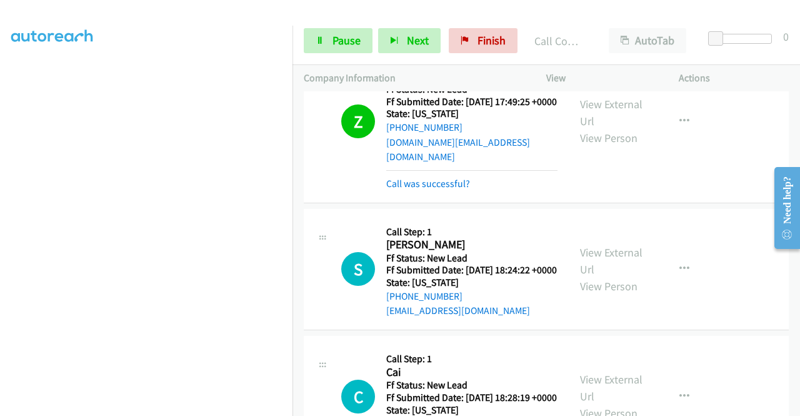
drag, startPoint x: 434, startPoint y: 226, endPoint x: 463, endPoint y: 222, distance: 29.1
click at [434, 189] on link "Call was successful?" at bounding box center [428, 184] width 84 height 12
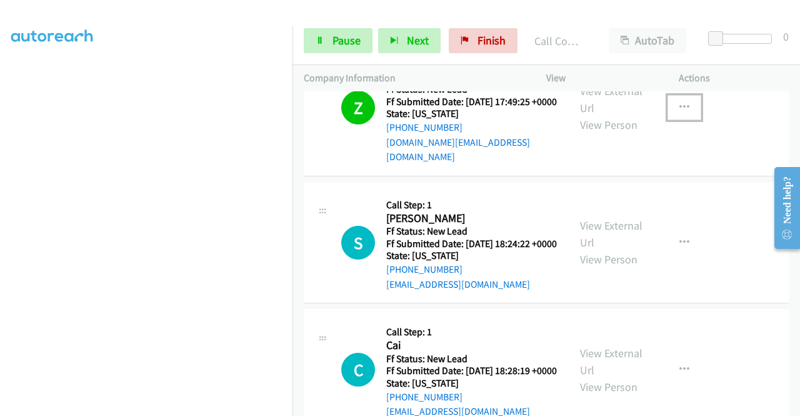
click at [690, 120] on button "button" at bounding box center [685, 107] width 34 height 25
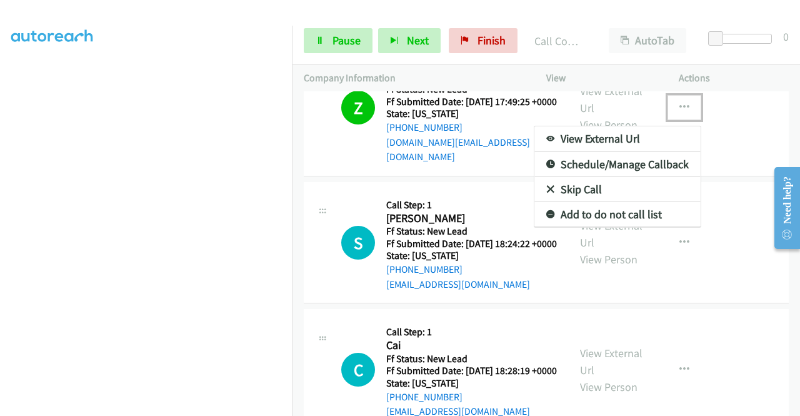
click at [590, 227] on link "Add to do not call list" at bounding box center [618, 214] width 166 height 25
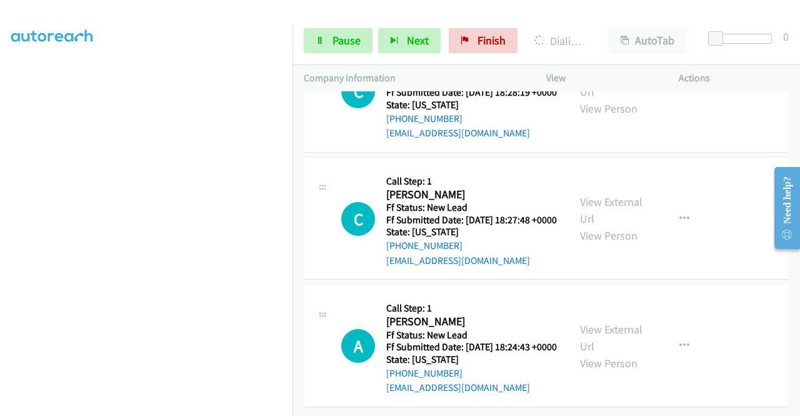
scroll to position [746, 0]
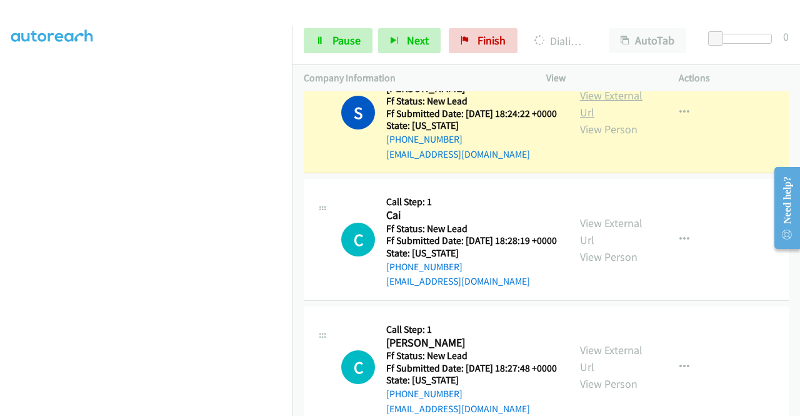
click at [623, 119] on link "View External Url" at bounding box center [611, 103] width 63 height 31
click at [0, 212] on aside "Dialing Mode: Power | Switch to Preview My Lists" at bounding box center [146, 95] width 293 height 692
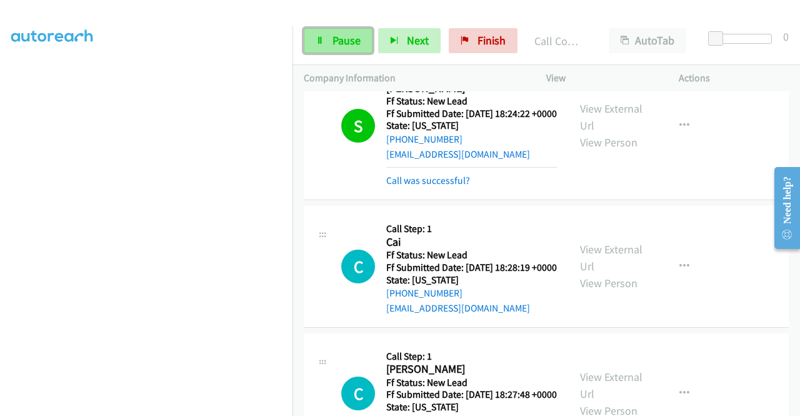
click at [358, 38] on span "Pause" at bounding box center [347, 40] width 28 height 14
click at [358, 38] on div "Start Calls Pause Next Finish" at bounding box center [413, 40] width 219 height 25
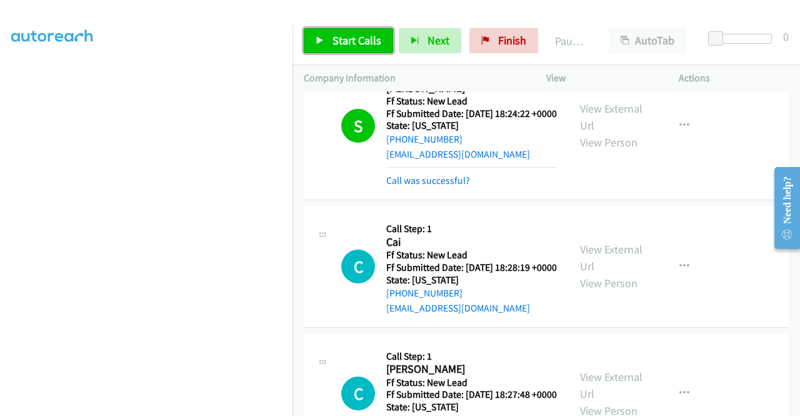
click at [348, 38] on span "Start Calls" at bounding box center [357, 40] width 49 height 14
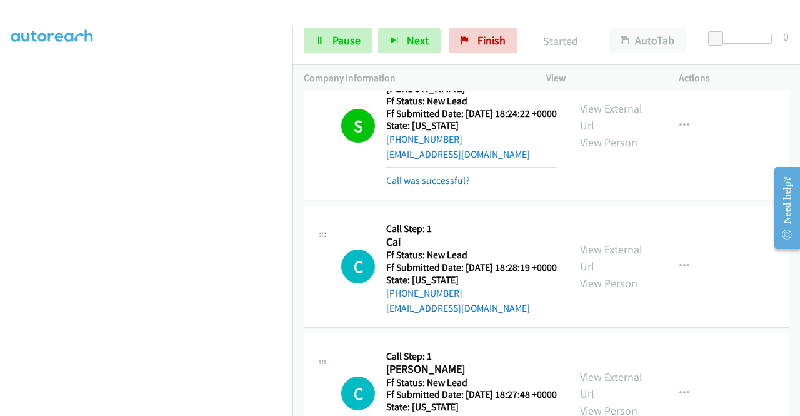
click at [423, 186] on link "Call was successful?" at bounding box center [428, 180] width 84 height 12
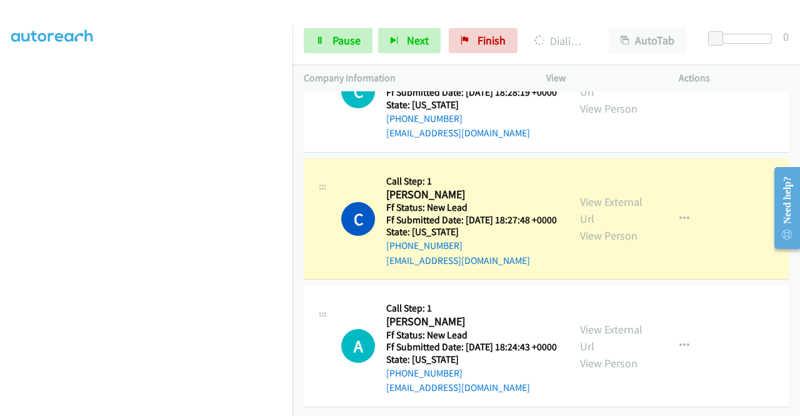
scroll to position [998, 0]
click at [584, 194] on link "View External Url" at bounding box center [611, 209] width 63 height 31
click at [0, 223] on aside "Dialing Mode: Power | Switch to Preview My Lists" at bounding box center [146, 102] width 293 height 692
click at [0, 149] on aside "Dialing Mode: Power | Switch to Preview My Lists" at bounding box center [146, 95] width 293 height 692
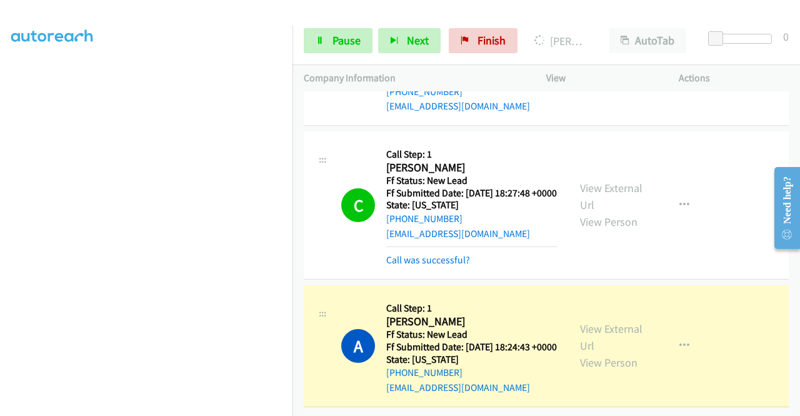
click at [611, 356] on div "View External Url View Person" at bounding box center [612, 345] width 65 height 51
click at [593, 339] on link "View External Url" at bounding box center [611, 336] width 63 height 31
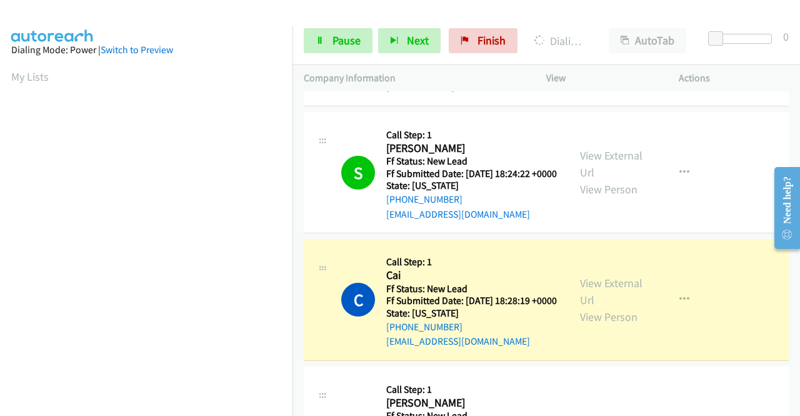
scroll to position [733, 0]
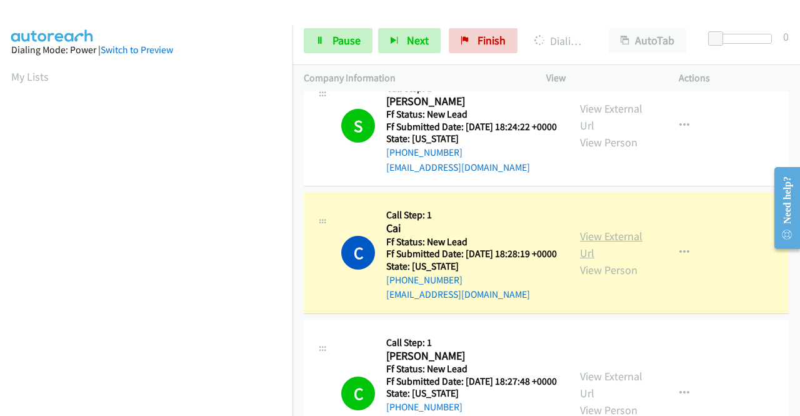
click at [595, 260] on link "View External Url" at bounding box center [611, 244] width 63 height 31
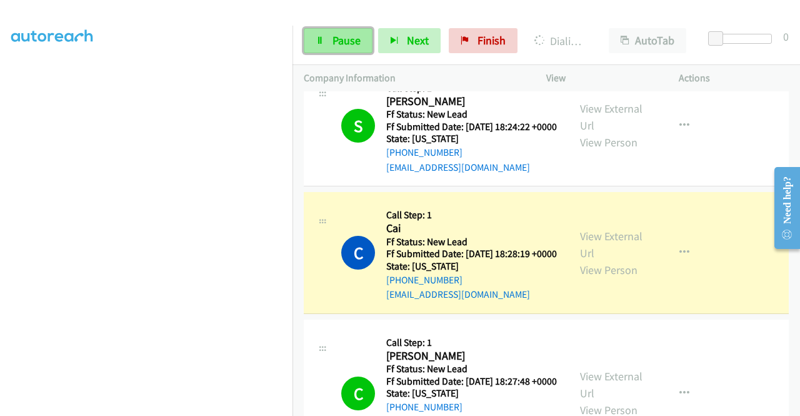
click at [344, 39] on span "Pause" at bounding box center [347, 40] width 28 height 14
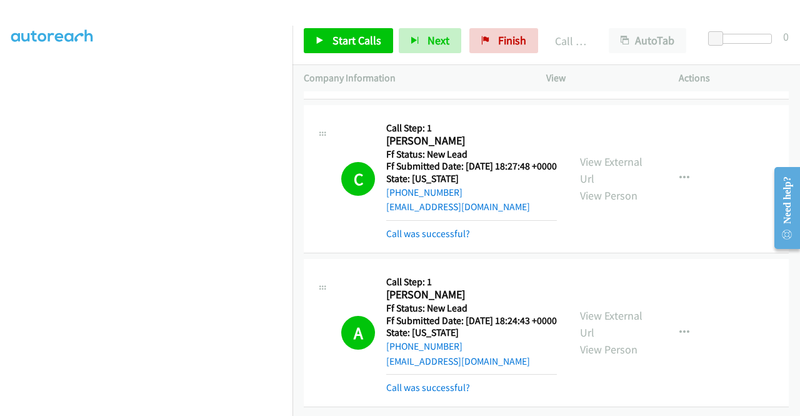
scroll to position [0, 0]
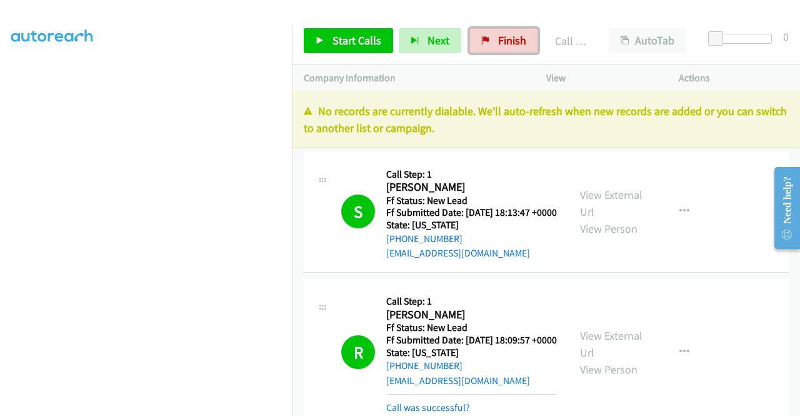
click at [511, 46] on span "Finish" at bounding box center [512, 40] width 28 height 14
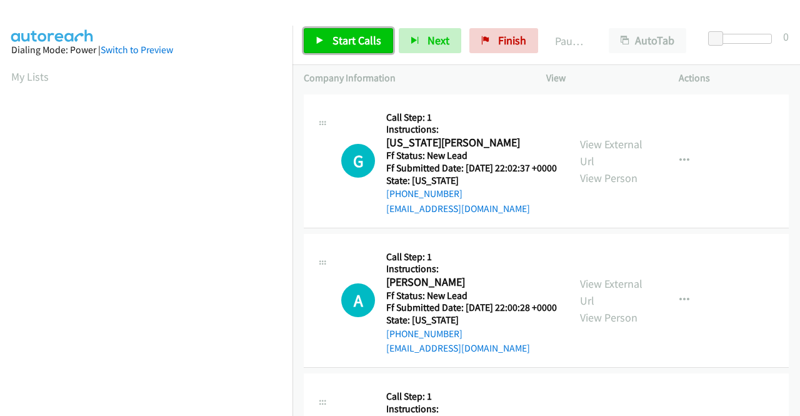
click at [353, 46] on span "Start Calls" at bounding box center [357, 40] width 49 height 14
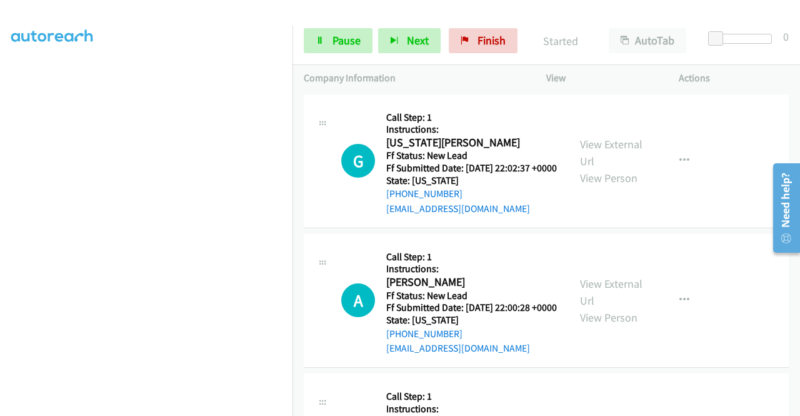
scroll to position [175, 0]
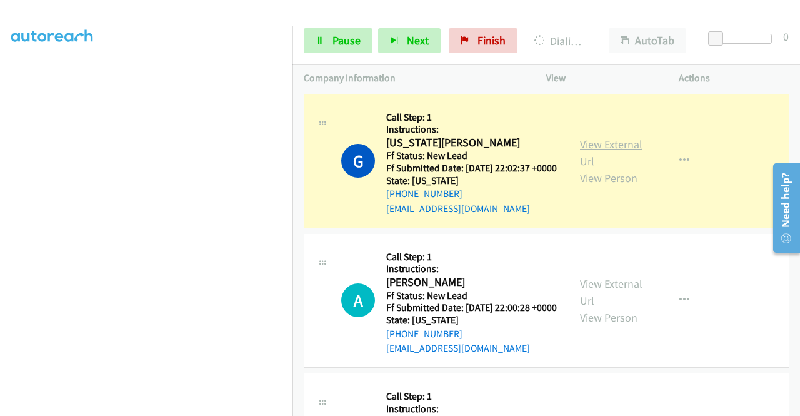
click at [591, 148] on link "View External Url" at bounding box center [611, 152] width 63 height 31
drag, startPoint x: 0, startPoint y: 228, endPoint x: 21, endPoint y: 229, distance: 21.3
click at [0, 228] on aside "Dialing Mode: Power | Switch to Preview My Lists" at bounding box center [146, 197] width 293 height 692
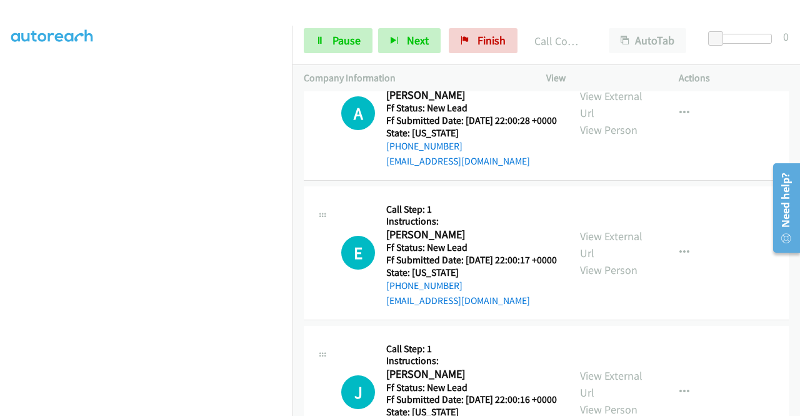
scroll to position [210, 0]
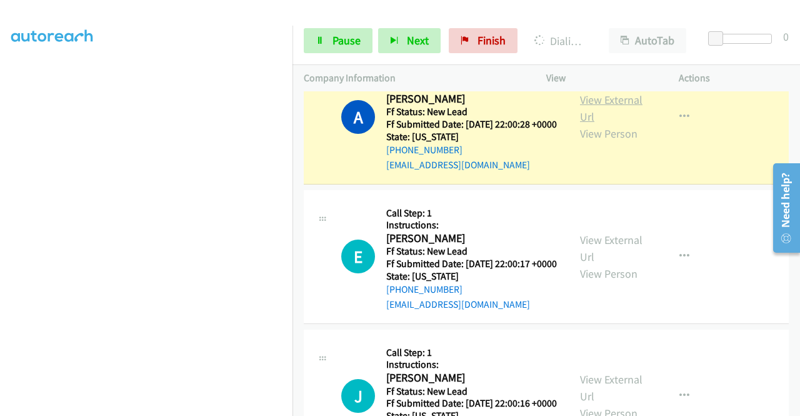
click at [594, 117] on link "View External Url" at bounding box center [611, 108] width 63 height 31
click at [295, 184] on td "A Callback Scheduled Call Step: 1 Instructions: [PERSON_NAME] America/Los_Angel…" at bounding box center [547, 117] width 508 height 139
click at [573, 172] on div "View External Url View Person View External Url Email Schedule/Manage Callback …" at bounding box center [641, 116] width 144 height 111
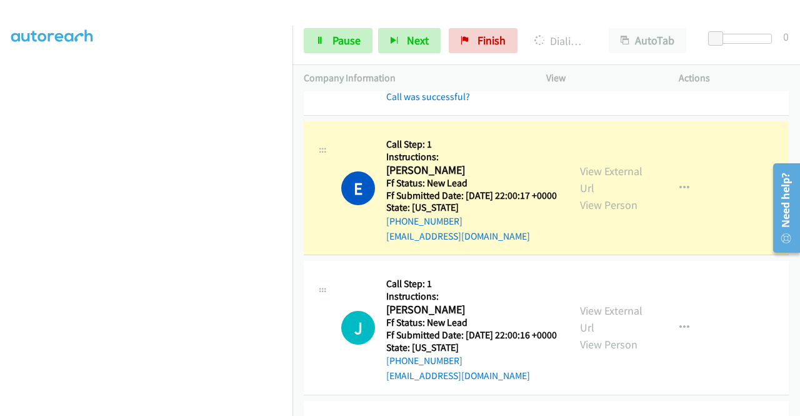
scroll to position [358, 0]
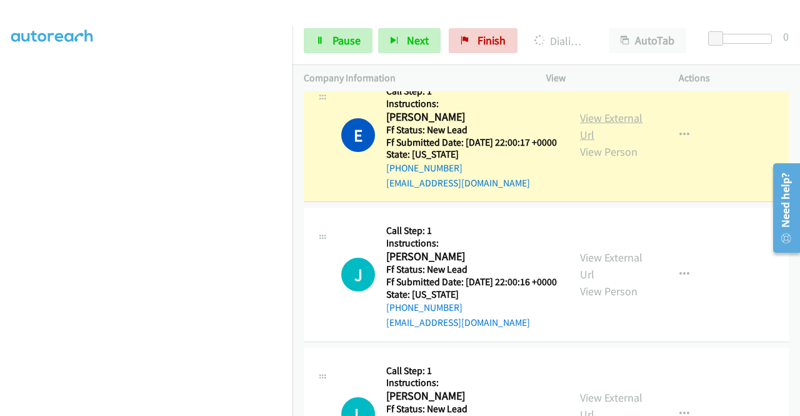
click at [611, 141] on link "View External Url" at bounding box center [611, 126] width 63 height 31
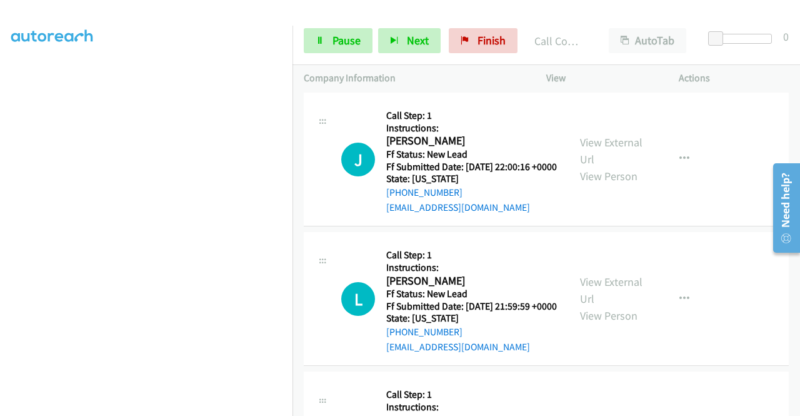
scroll to position [516, 0]
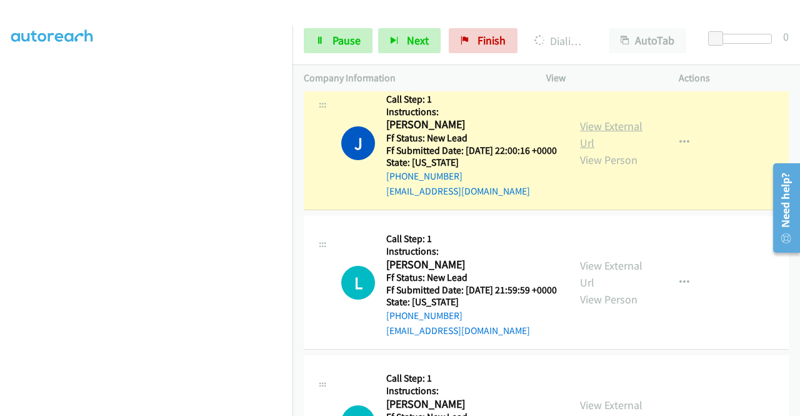
click at [580, 150] on link "View External Url" at bounding box center [611, 134] width 63 height 31
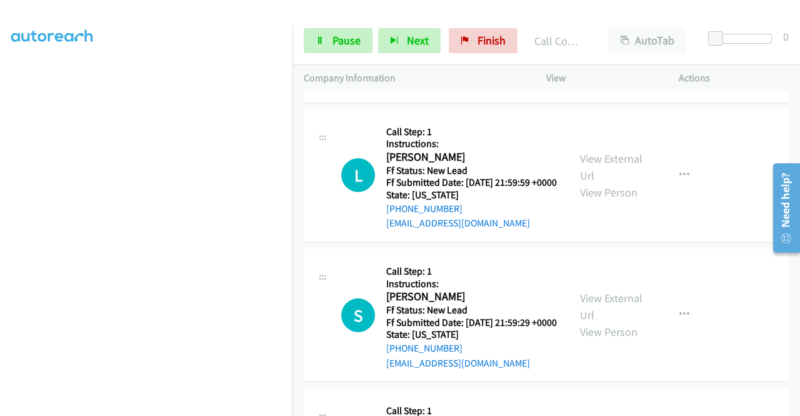
scroll to position [666, 0]
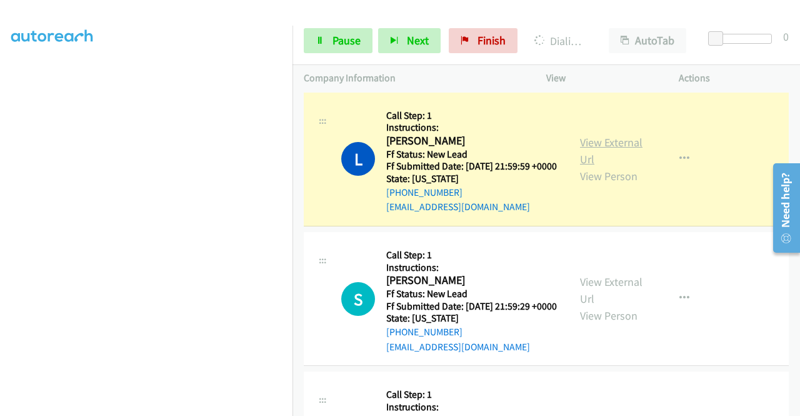
click at [581, 166] on link "View External Url" at bounding box center [611, 150] width 63 height 31
click at [326, 41] on link "Pause" at bounding box center [338, 40] width 69 height 25
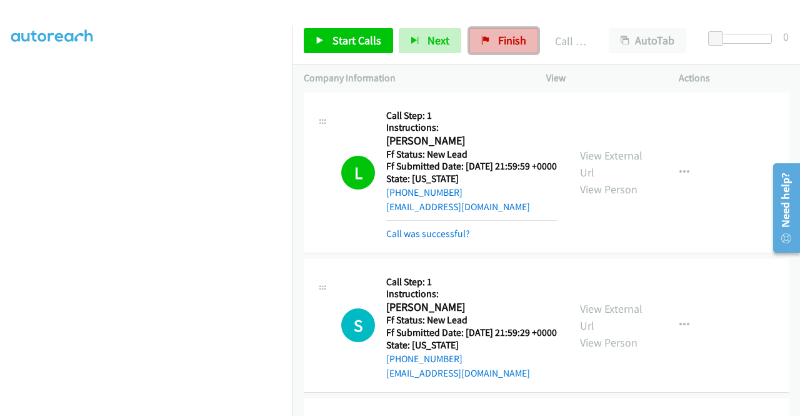
click at [485, 49] on link "Finish" at bounding box center [503, 40] width 69 height 25
